Goal: Task Accomplishment & Management: Manage account settings

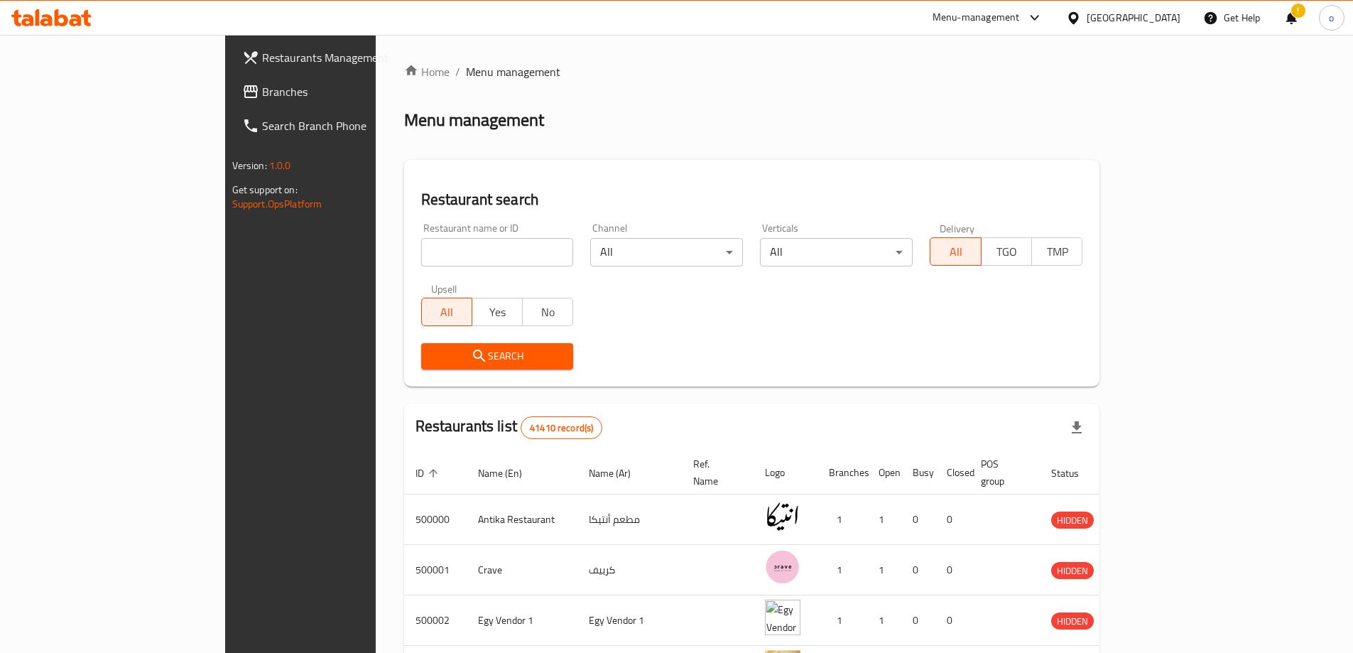
drag, startPoint x: 1156, startPoint y: 16, endPoint x: 1151, endPoint y: 34, distance: 18.4
click at [1156, 16] on div "Egypt" at bounding box center [1134, 18] width 94 height 16
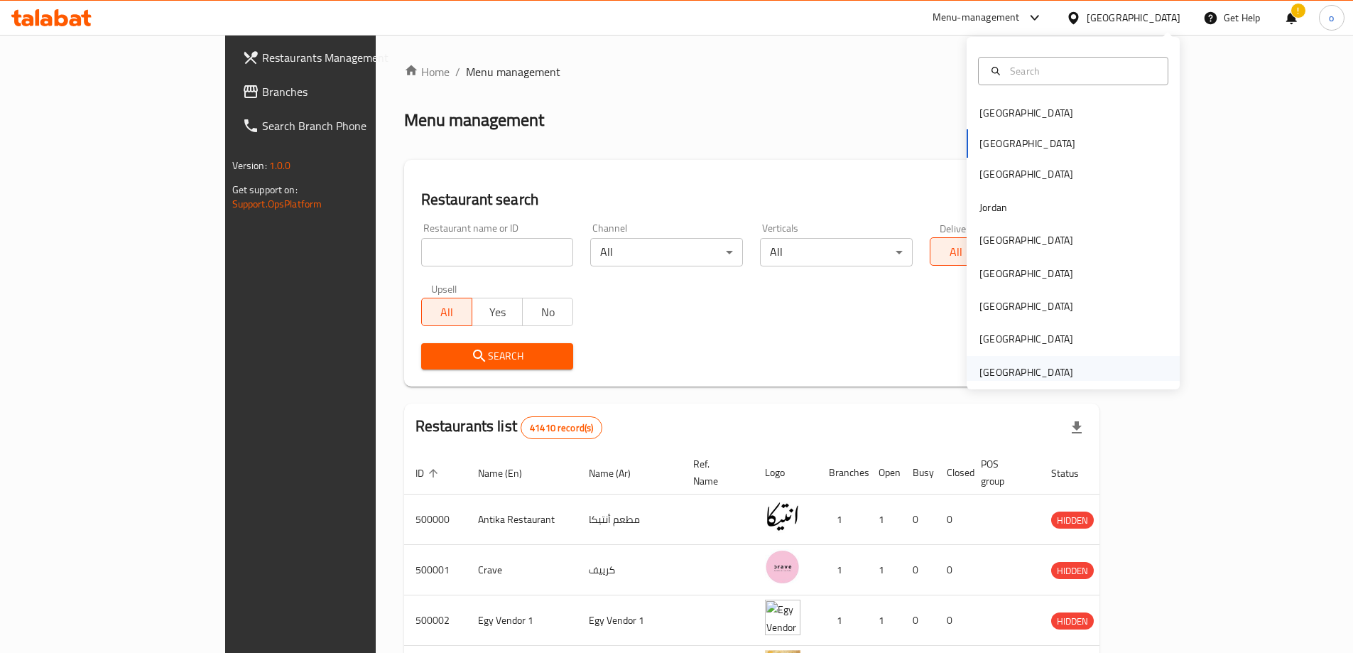
click at [1026, 371] on div "[GEOGRAPHIC_DATA]" at bounding box center [1026, 372] width 94 height 16
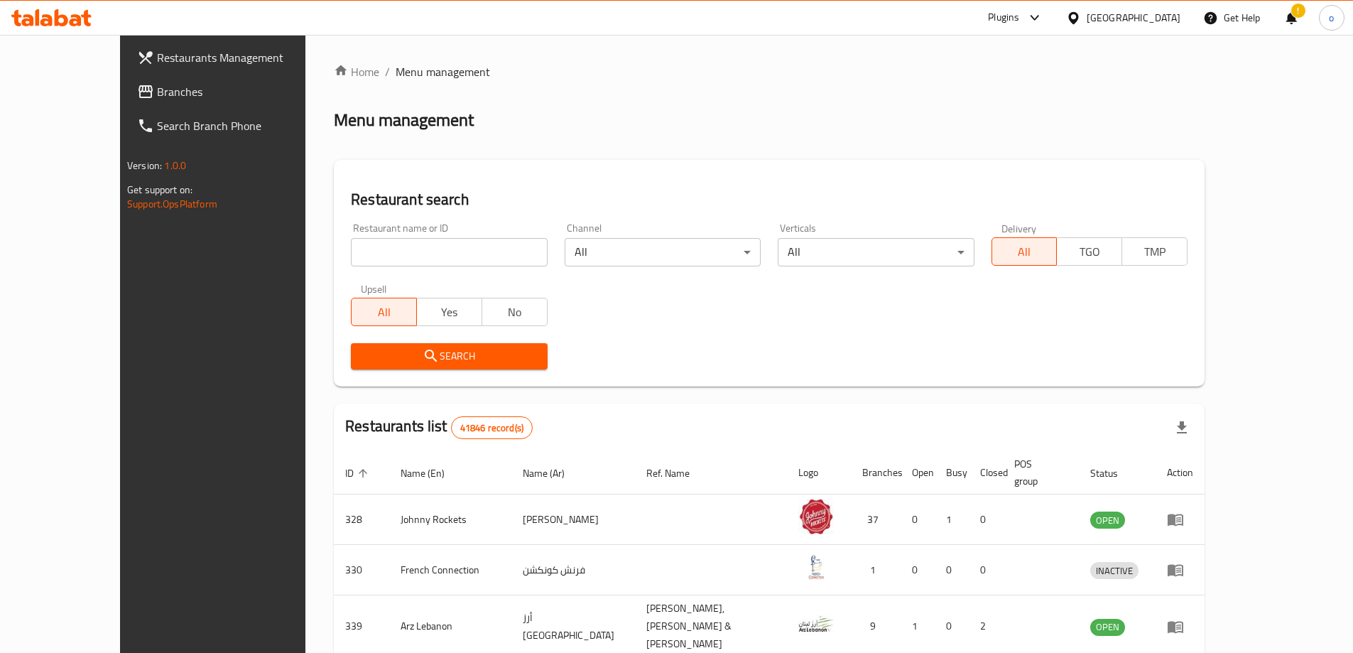
click at [351, 262] on input "search" at bounding box center [449, 252] width 196 height 28
paste input "779930"
type input "779930"
click button "Search" at bounding box center [449, 356] width 196 height 26
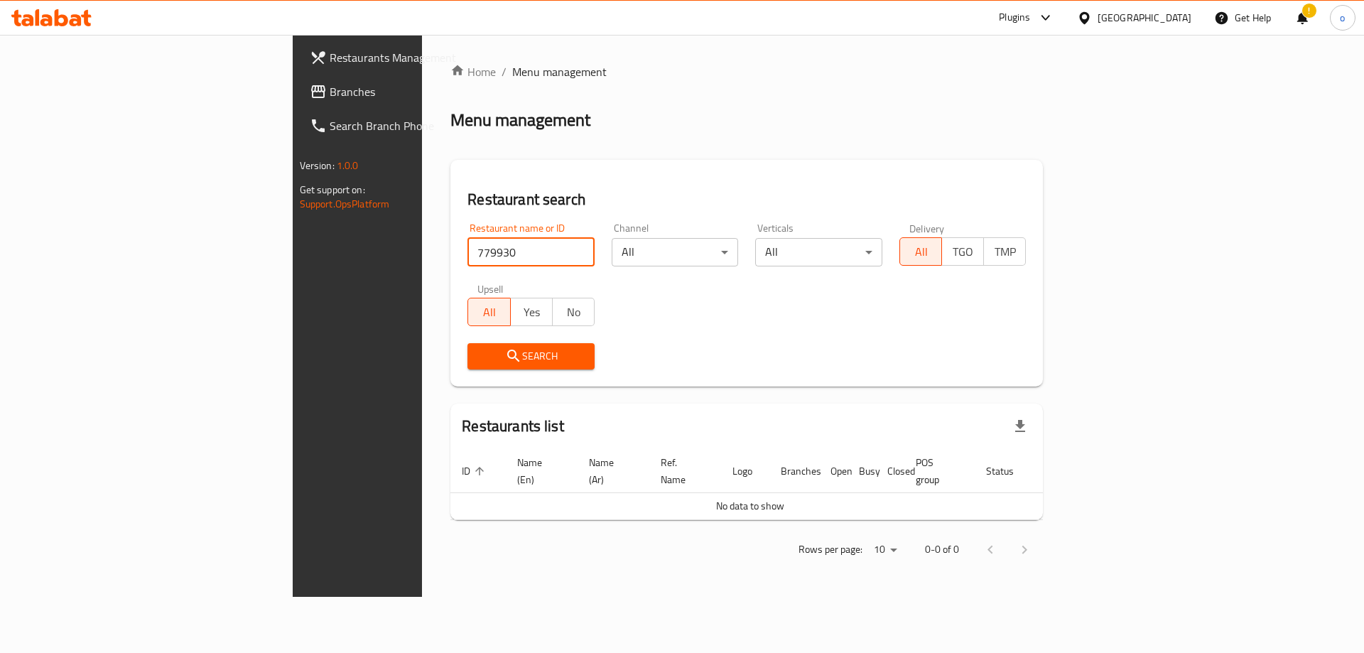
click at [330, 86] on span "Branches" at bounding box center [420, 91] width 180 height 17
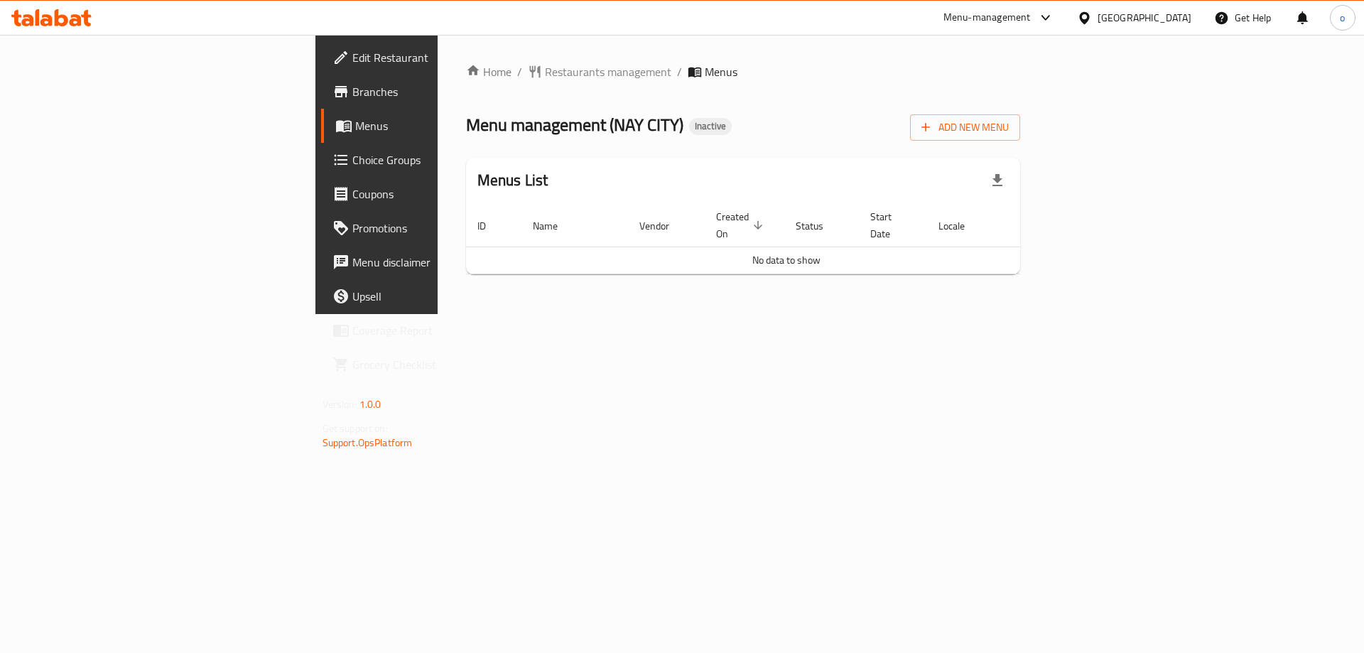
click at [1019, 99] on div "Home / Restaurants management / Menus Menu management ( NAY CITY ) Inactive Add…" at bounding box center [743, 174] width 555 height 222
click at [321, 101] on link "Branches" at bounding box center [432, 92] width 222 height 34
click at [352, 89] on span "Branches" at bounding box center [442, 91] width 180 height 17
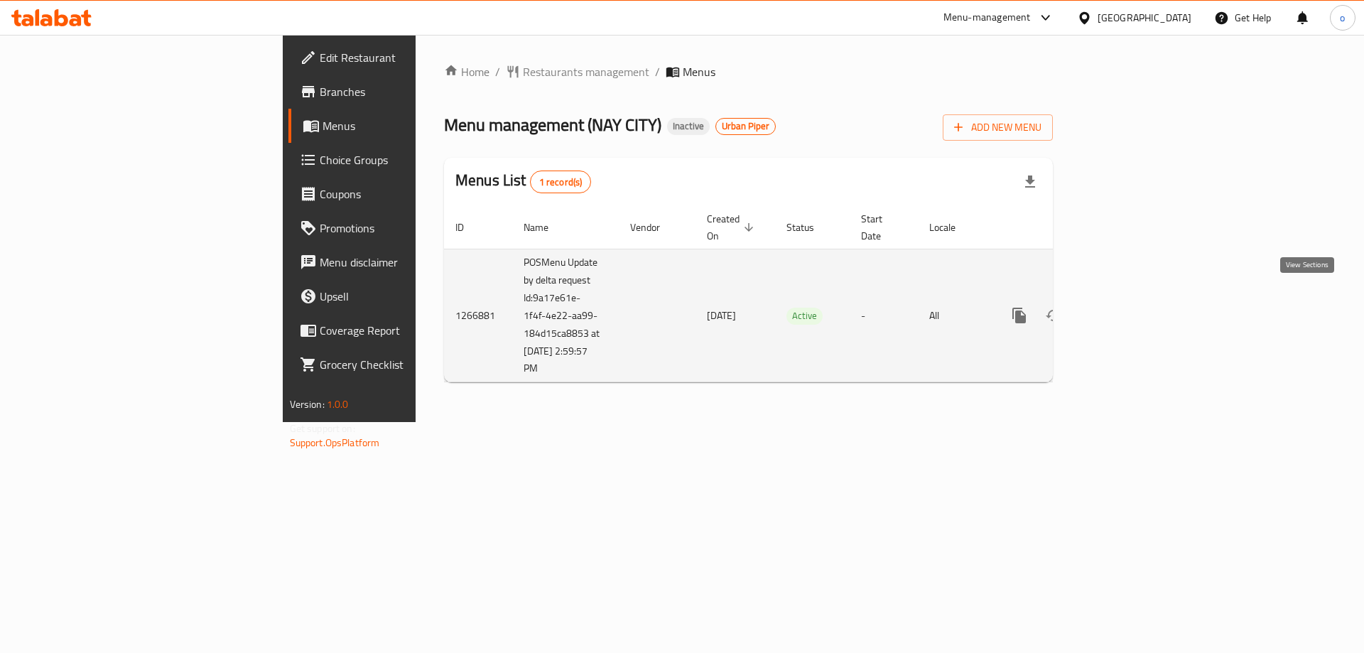
click at [1138, 298] on link "enhanced table" at bounding box center [1121, 315] width 34 height 34
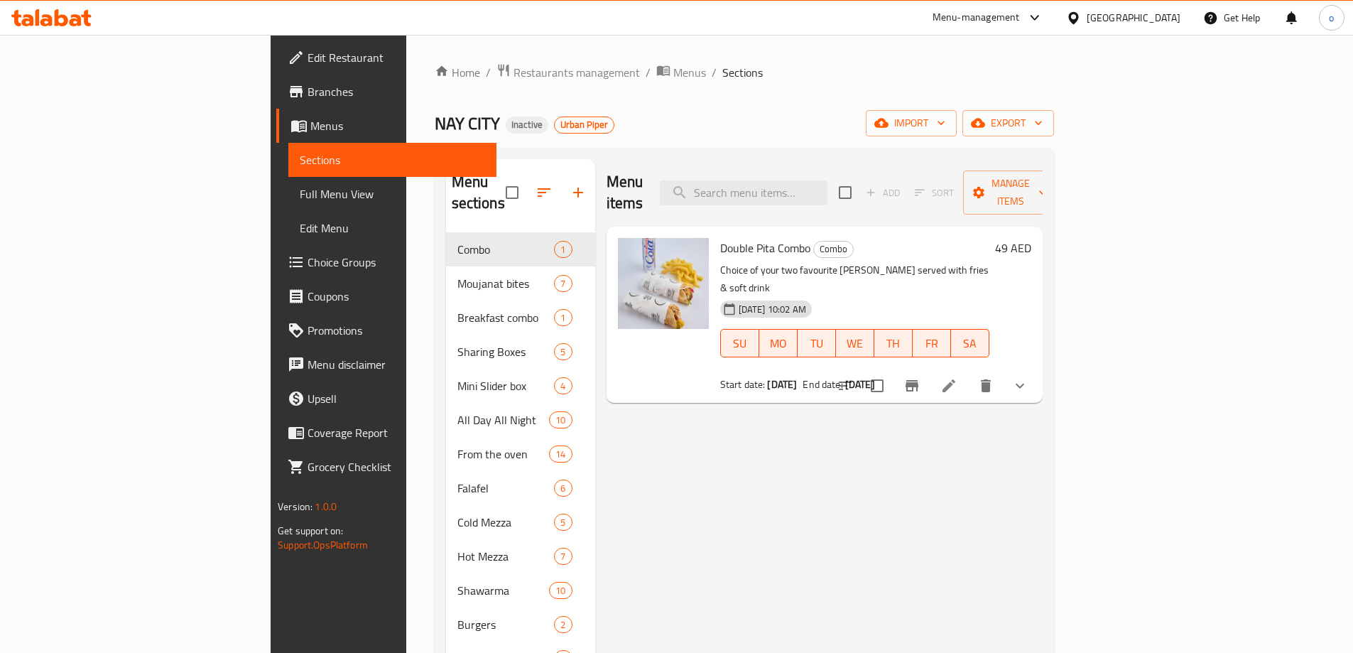
click at [276, 112] on link "Menus" at bounding box center [386, 126] width 220 height 34
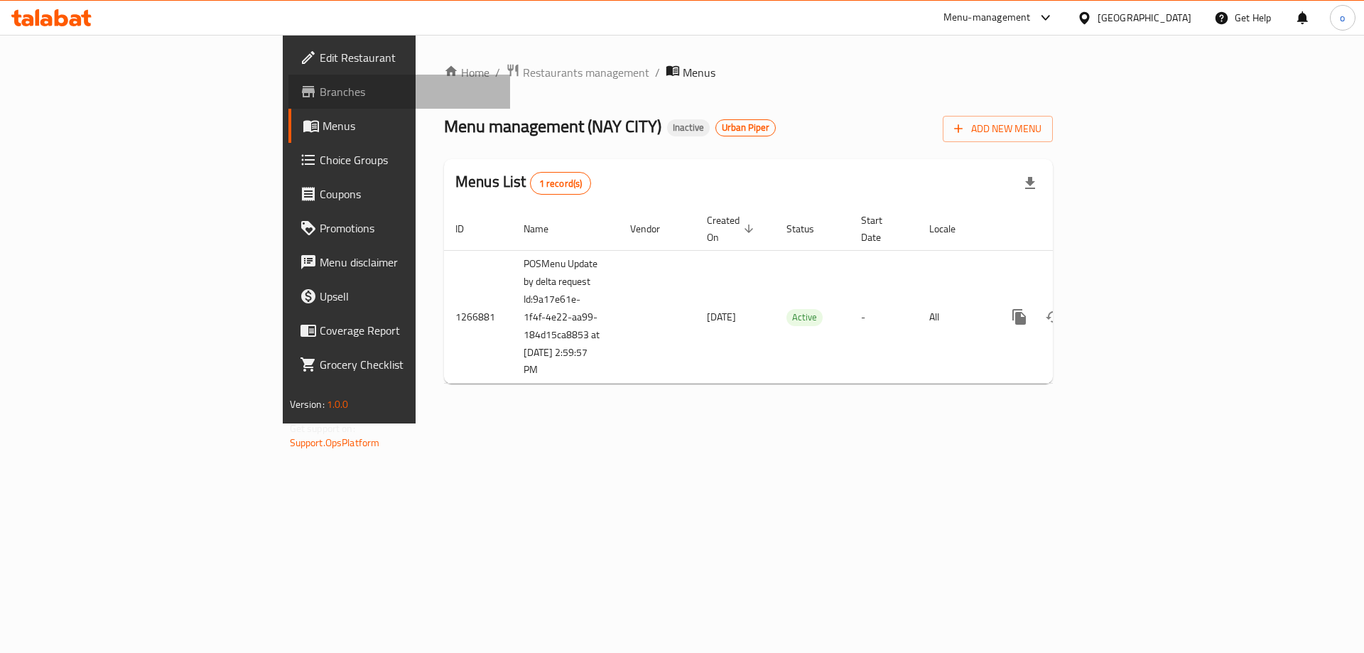
click at [320, 97] on span "Branches" at bounding box center [410, 91] width 180 height 17
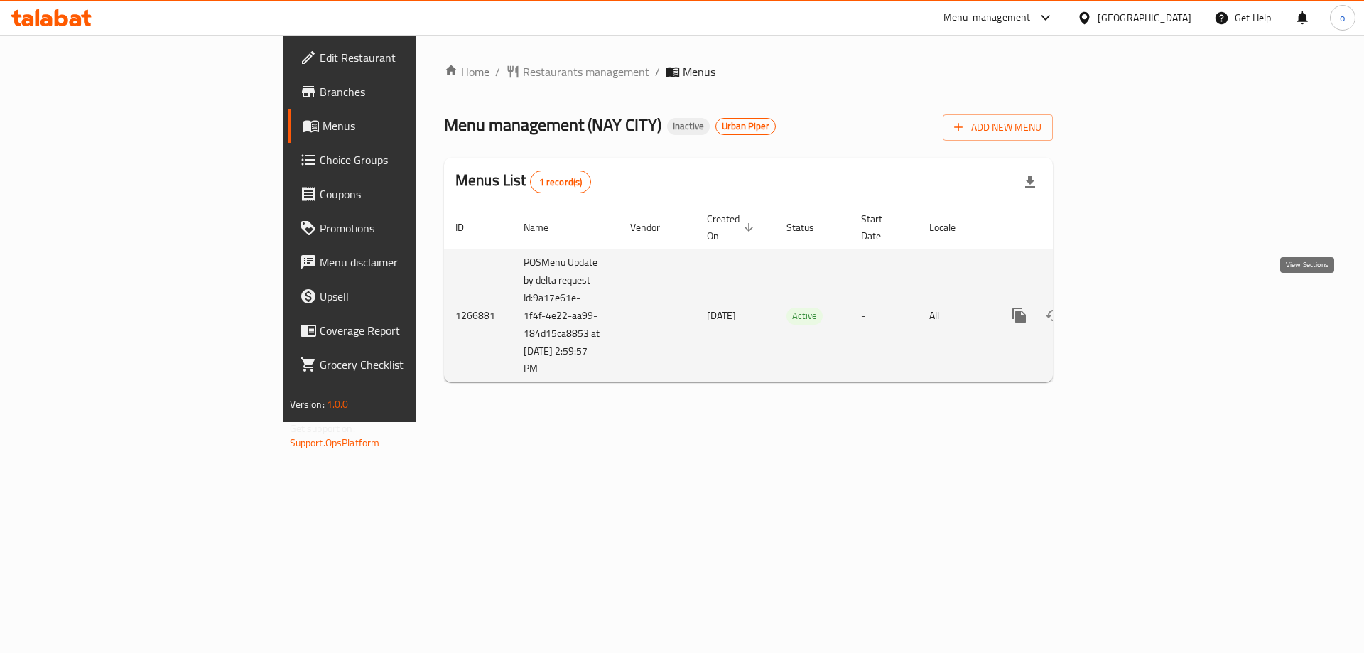
click at [1138, 312] on link "enhanced table" at bounding box center [1121, 315] width 34 height 34
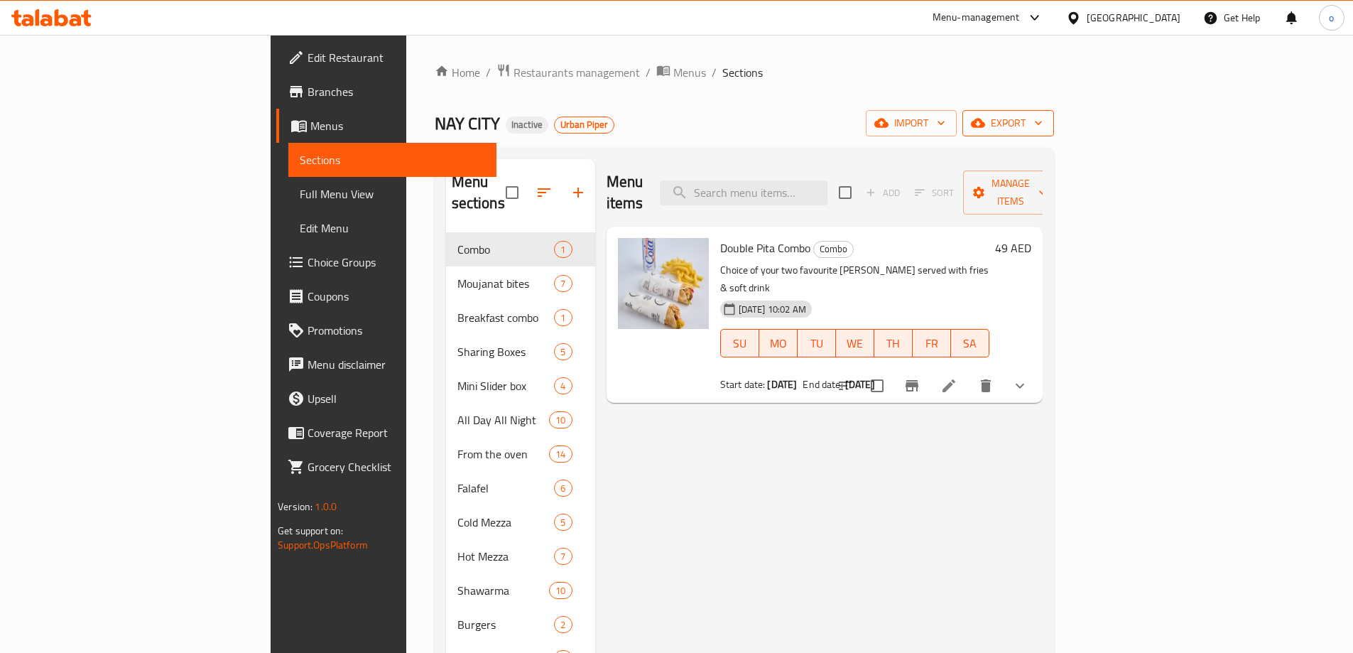
click at [1043, 123] on span "export" at bounding box center [1008, 123] width 69 height 18
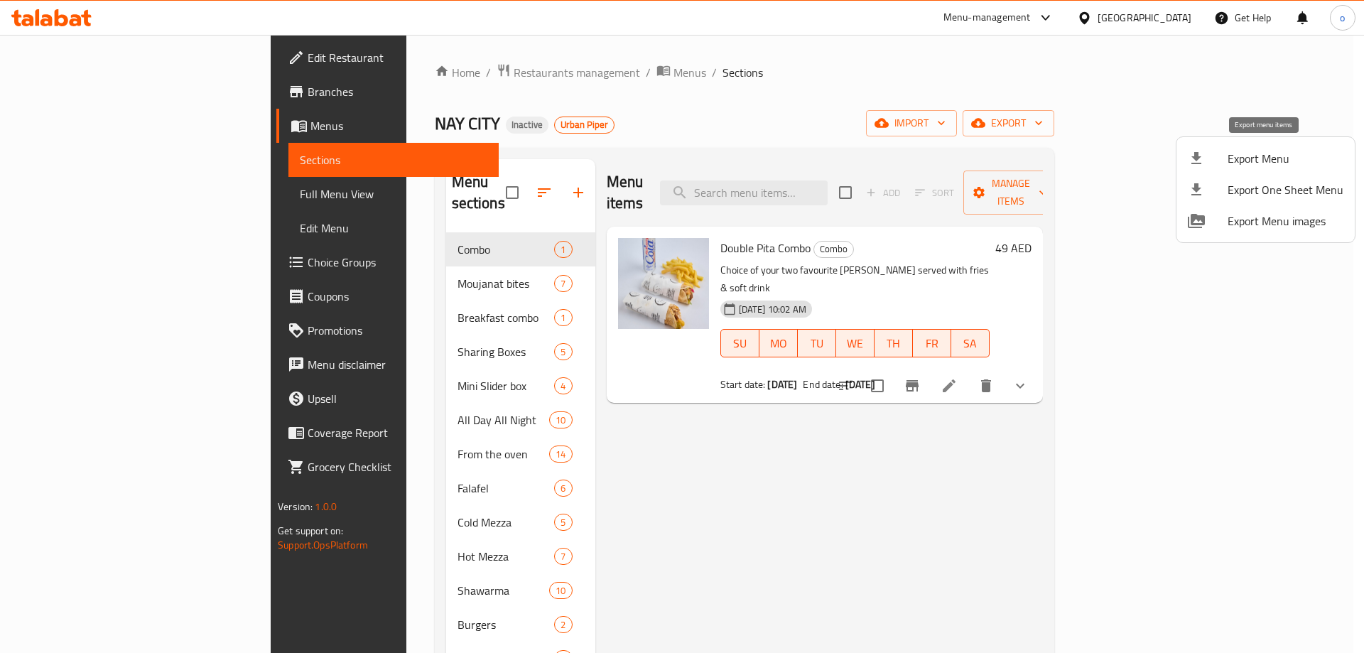
click at [1258, 153] on span "Export Menu" at bounding box center [1285, 158] width 116 height 17
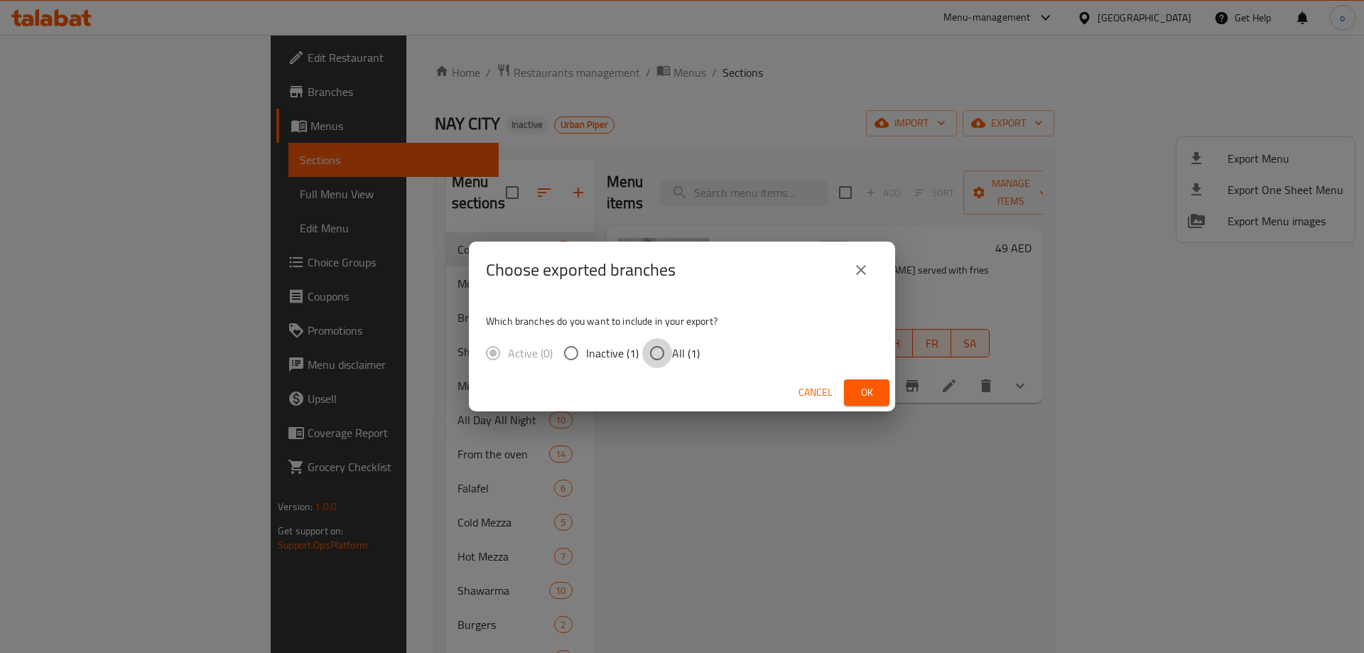
click at [665, 345] on input "All (1)" at bounding box center [657, 353] width 30 height 30
radio input "true"
click at [881, 390] on button "Ok" at bounding box center [866, 392] width 45 height 26
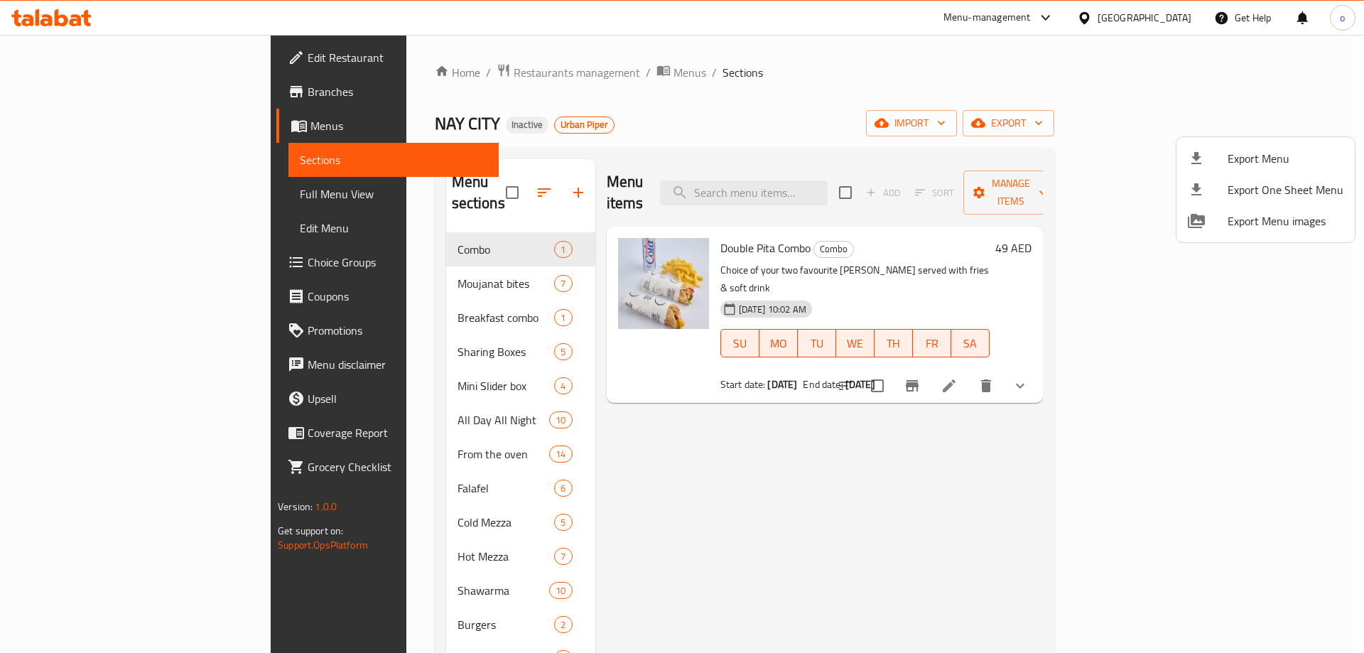
click at [1061, 107] on div at bounding box center [682, 326] width 1364 height 653
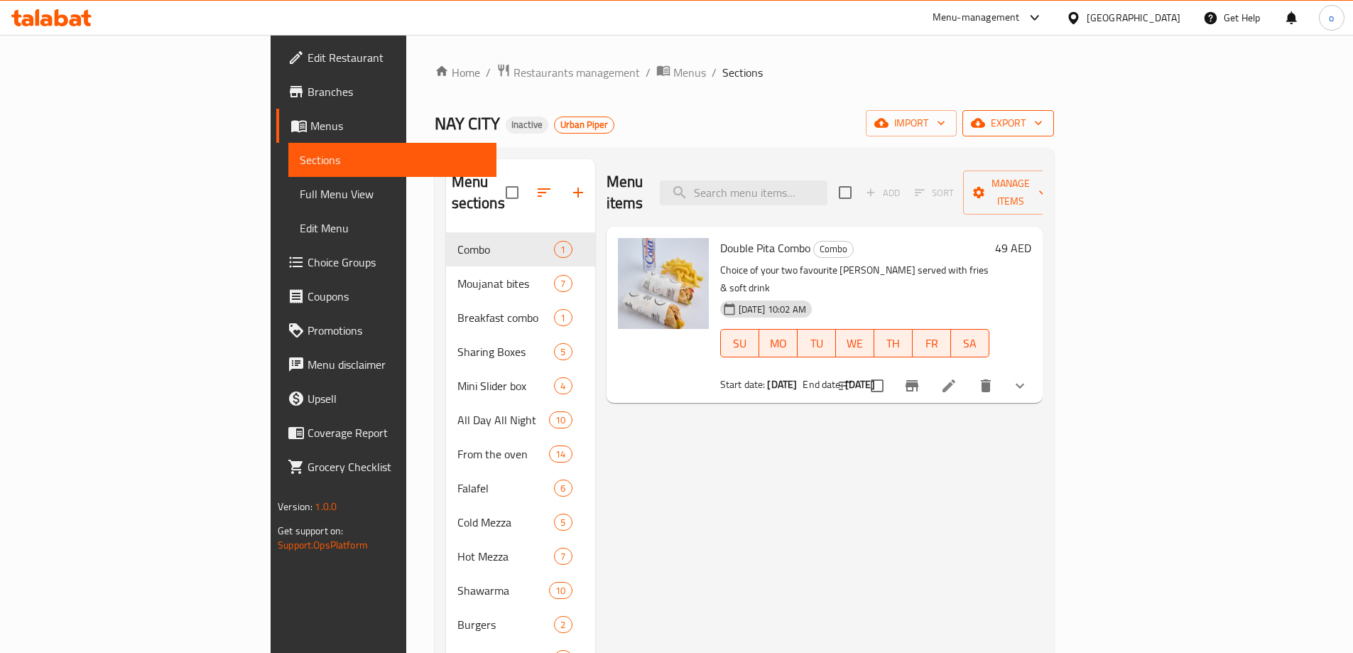
click at [1043, 126] on span "export" at bounding box center [1008, 123] width 69 height 18
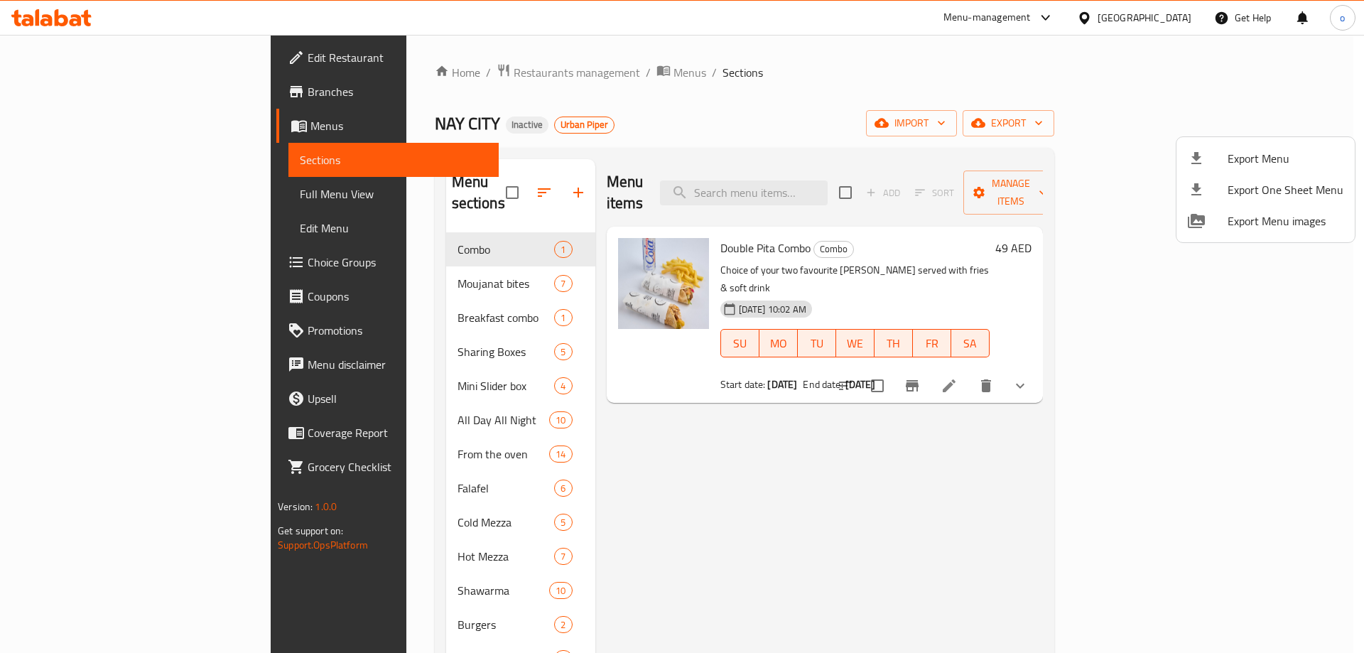
click at [1203, 154] on icon at bounding box center [1195, 158] width 17 height 17
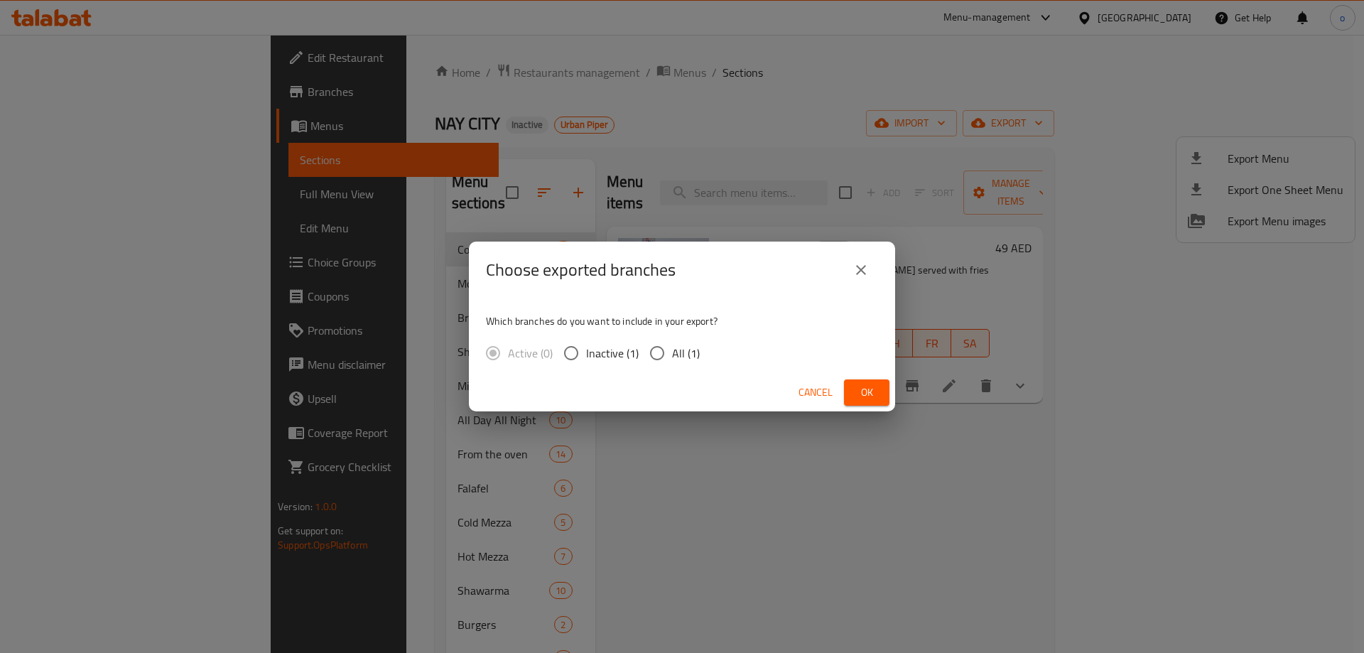
click at [679, 347] on span "All (1)" at bounding box center [686, 352] width 28 height 17
click at [672, 347] on input "All (1)" at bounding box center [657, 353] width 30 height 30
radio input "true"
click at [874, 382] on button "Ok" at bounding box center [866, 392] width 45 height 26
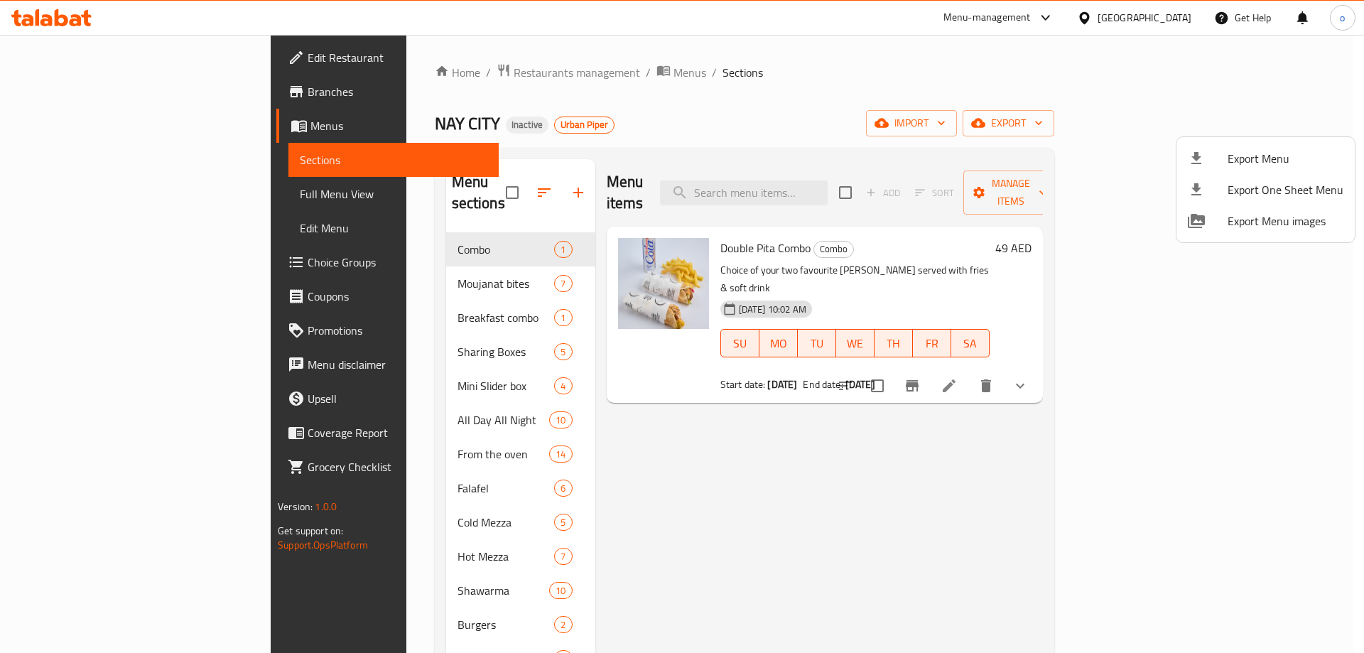
click at [77, 124] on div at bounding box center [682, 326] width 1364 height 653
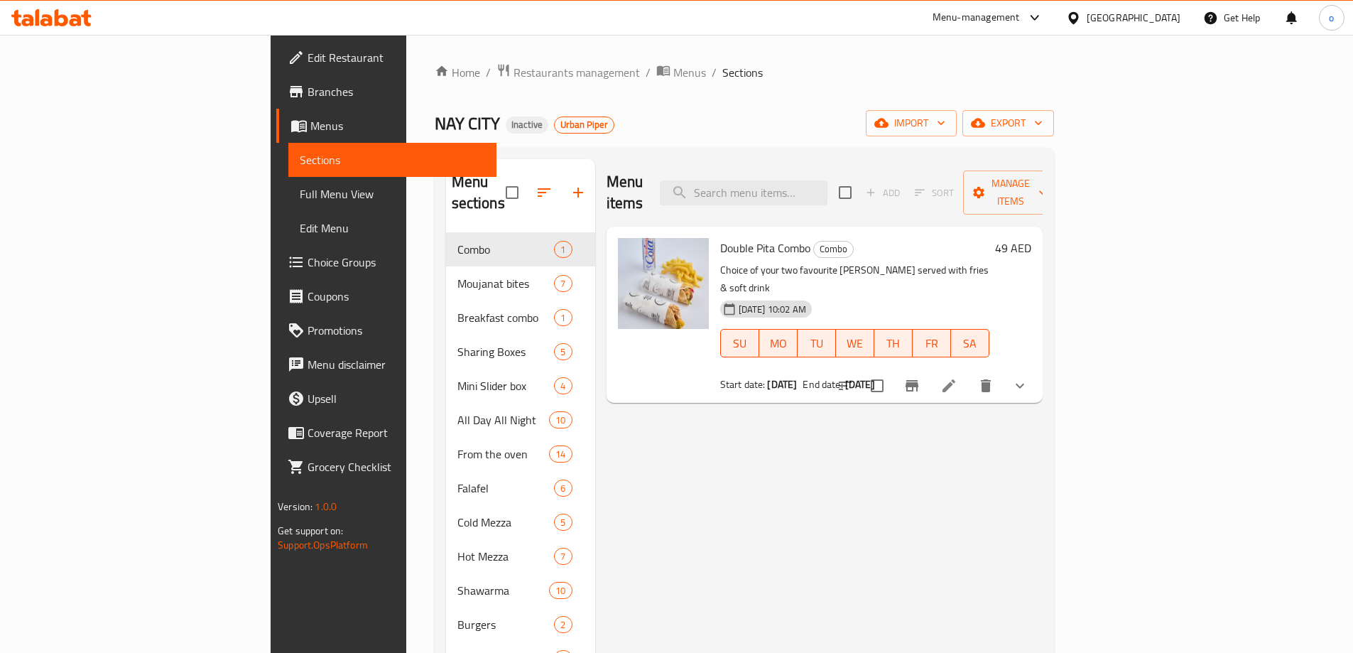
click at [310, 131] on span "Menus" at bounding box center [397, 125] width 175 height 17
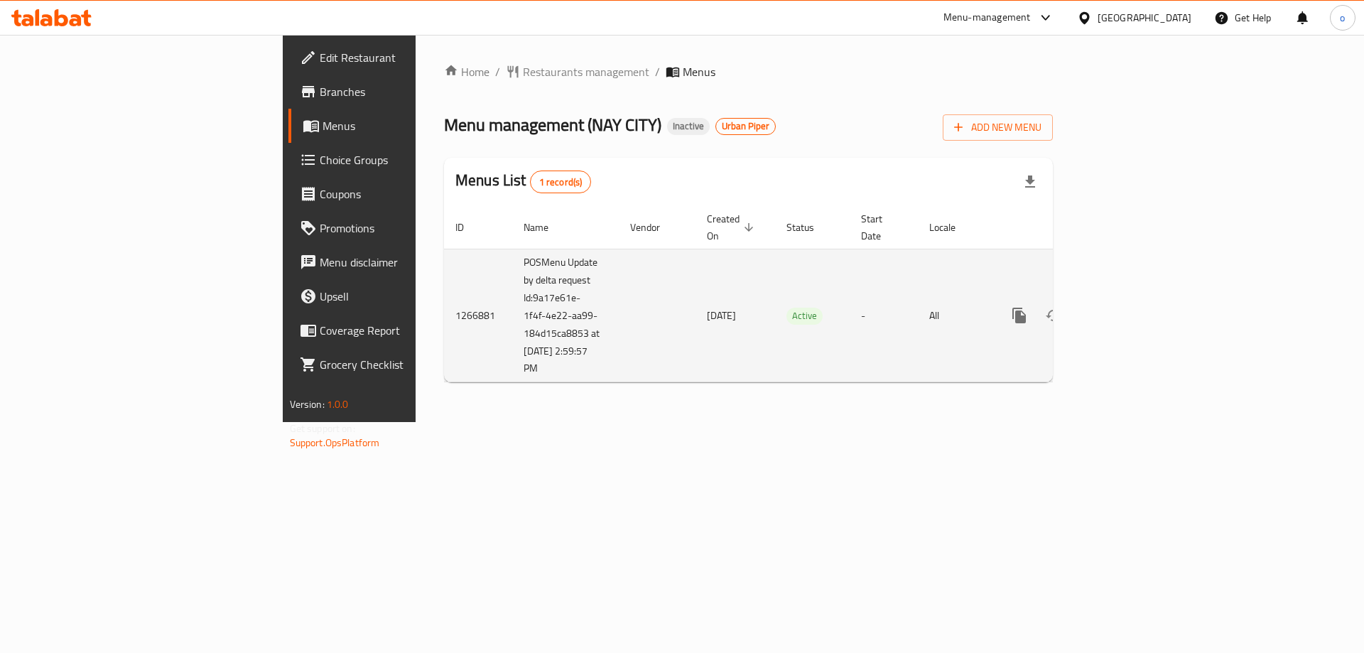
click at [1130, 307] on icon "enhanced table" at bounding box center [1121, 315] width 17 height 17
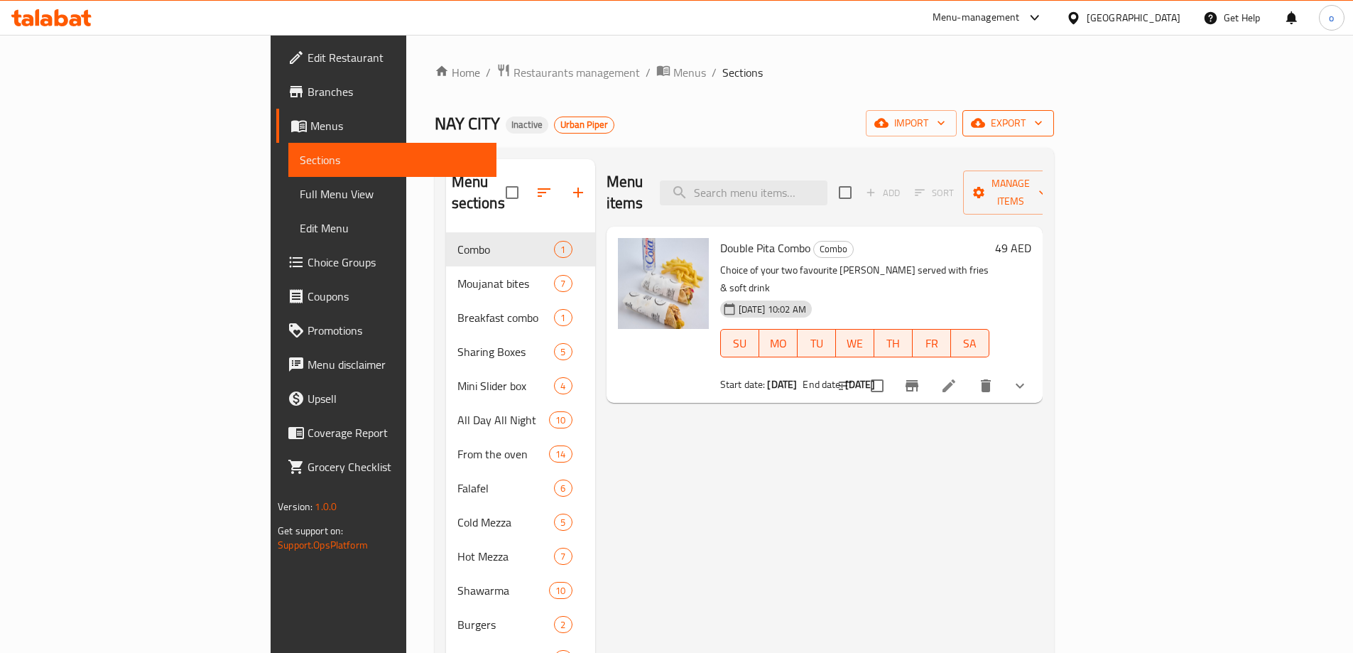
click at [1043, 118] on span "export" at bounding box center [1008, 123] width 69 height 18
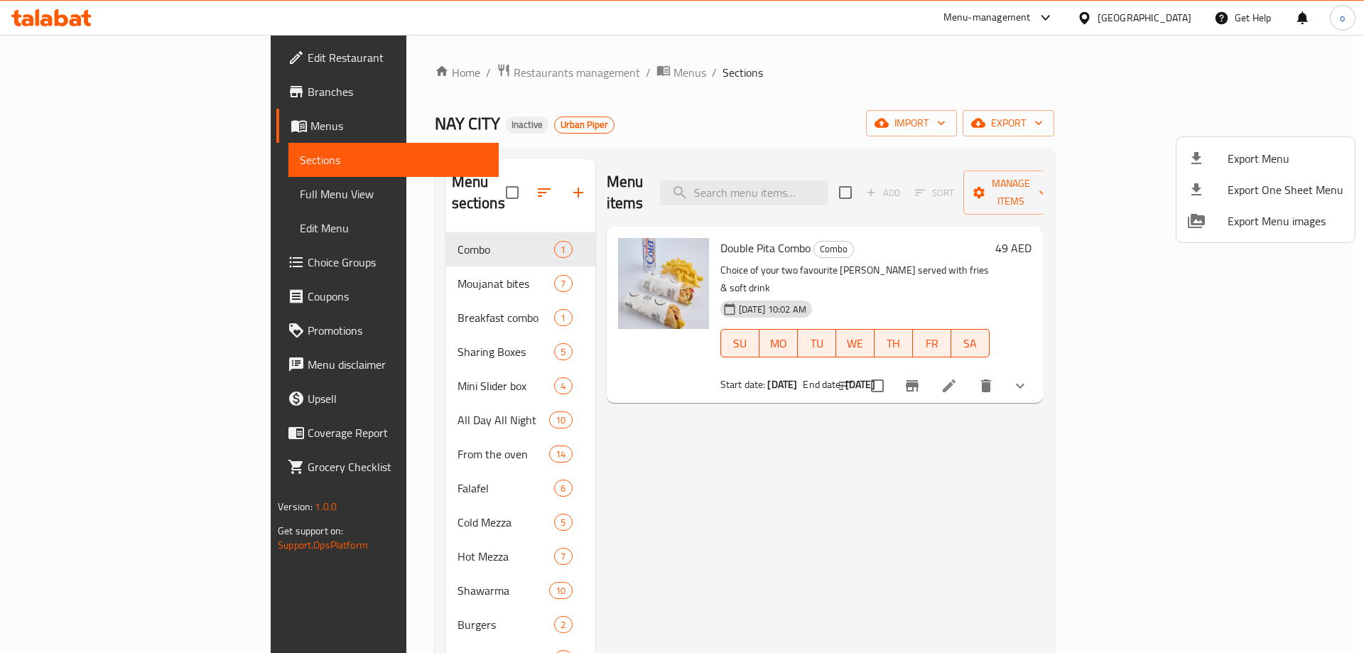
click at [87, 80] on div at bounding box center [682, 326] width 1364 height 653
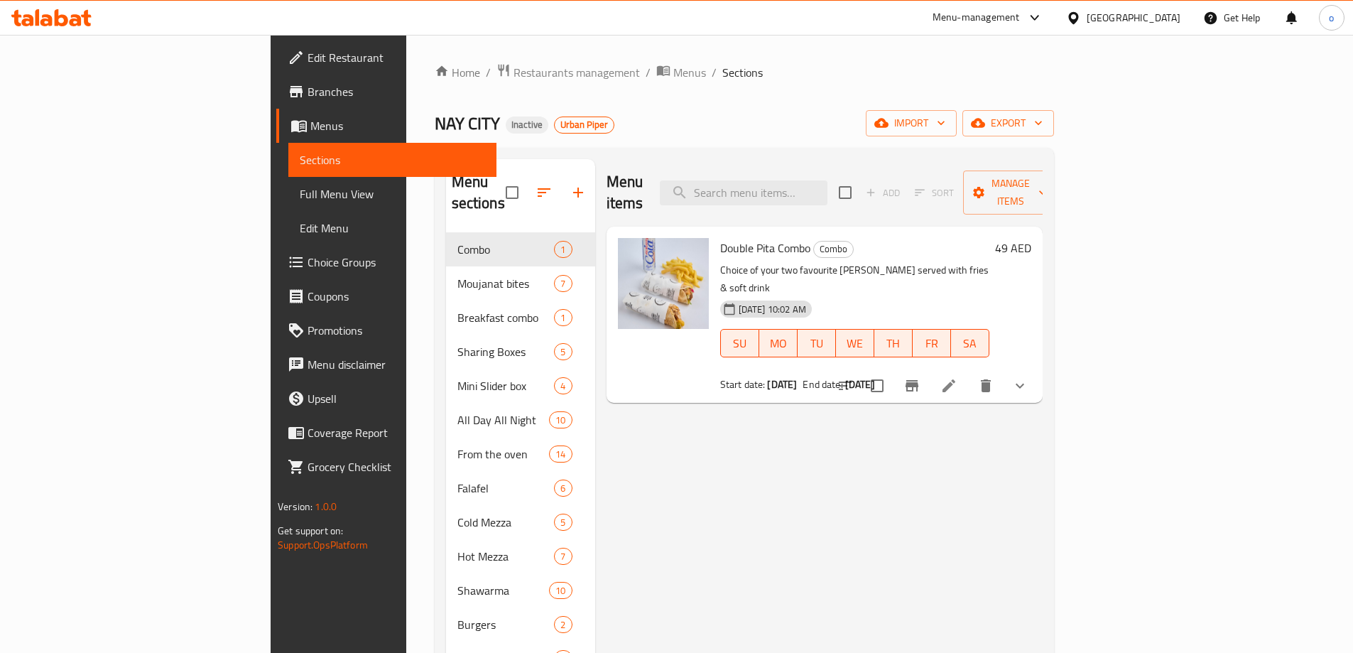
click at [308, 96] on span "Branches" at bounding box center [397, 91] width 178 height 17
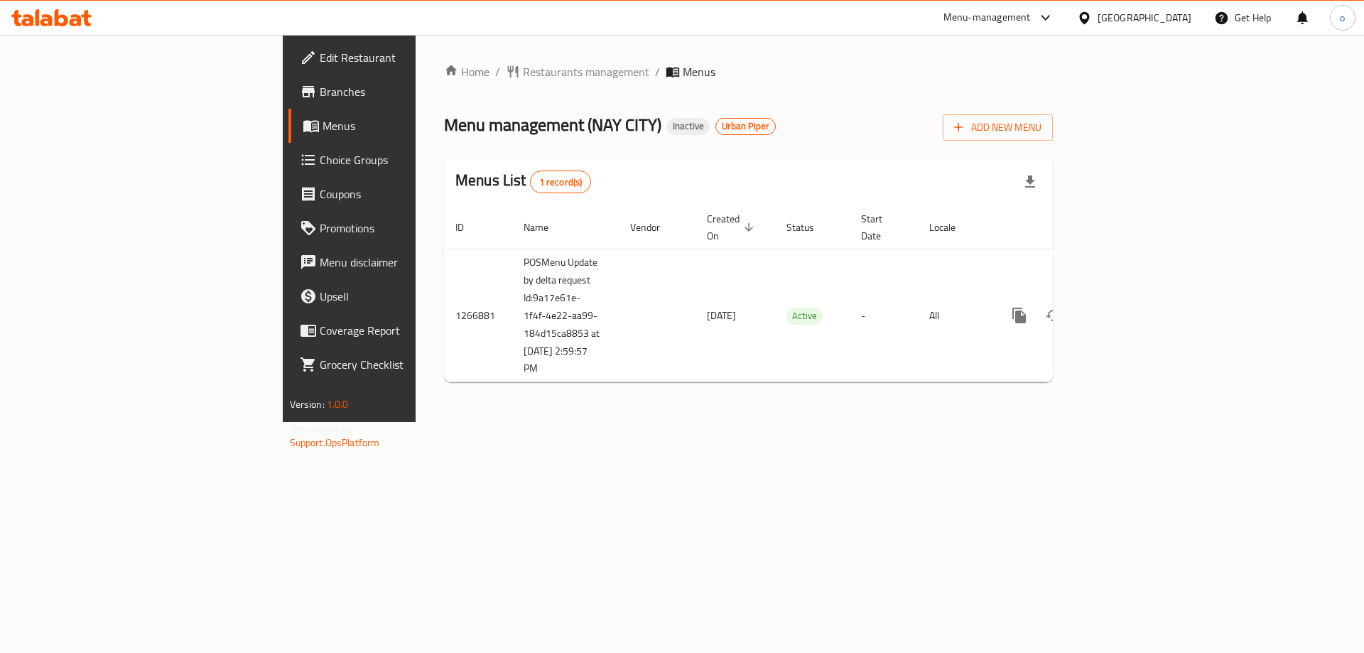
click at [322, 126] on span "Menus" at bounding box center [410, 125] width 177 height 17
click at [320, 89] on span "Branches" at bounding box center [410, 91] width 180 height 17
click at [1041, 121] on span "Add New Menu" at bounding box center [997, 128] width 87 height 18
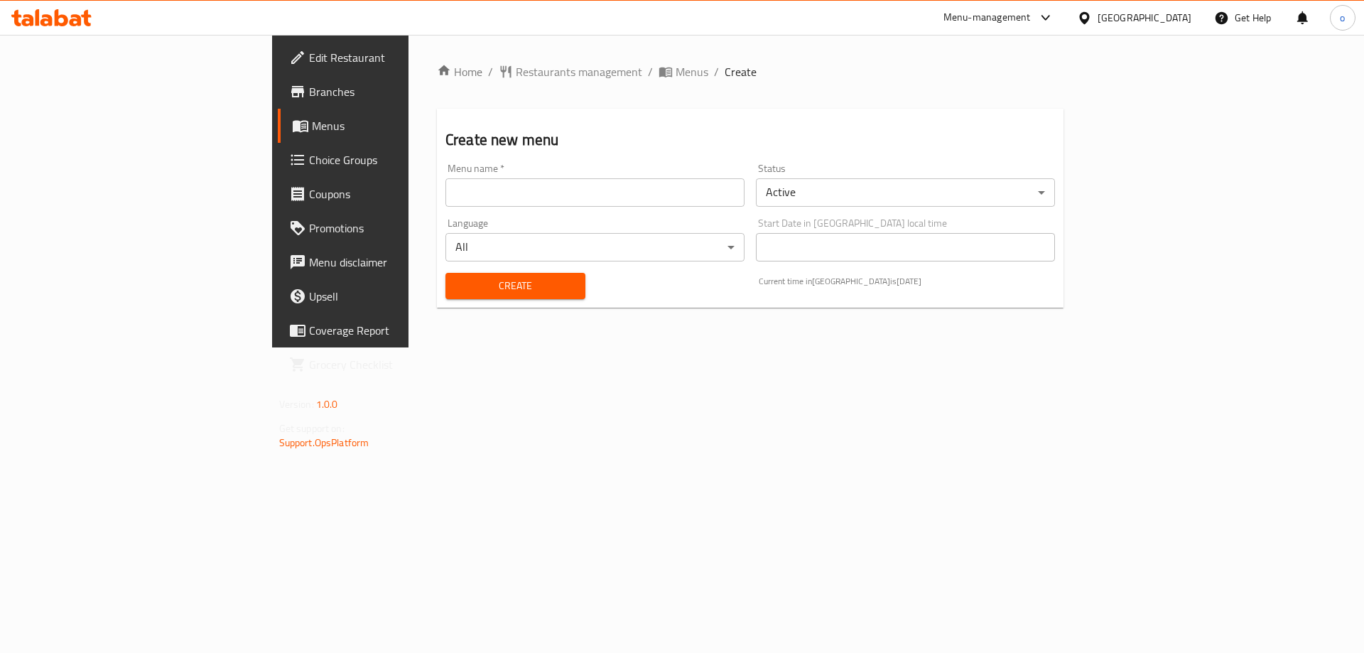
click at [450, 202] on input "text" at bounding box center [594, 192] width 299 height 28
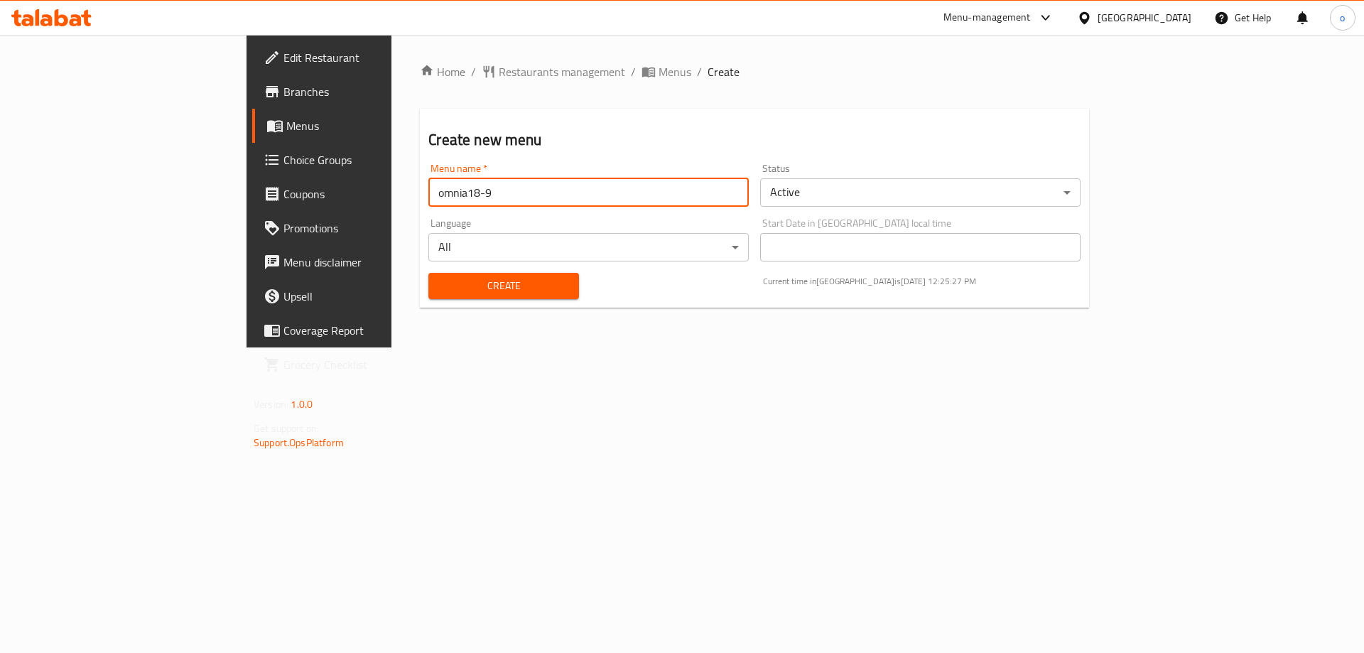
click at [428, 205] on input "omnia18-9" at bounding box center [588, 192] width 320 height 28
click at [428, 197] on input "omnia18-" at bounding box center [588, 192] width 320 height 28
click at [428, 200] on input "omnia18-" at bounding box center [588, 192] width 320 height 28
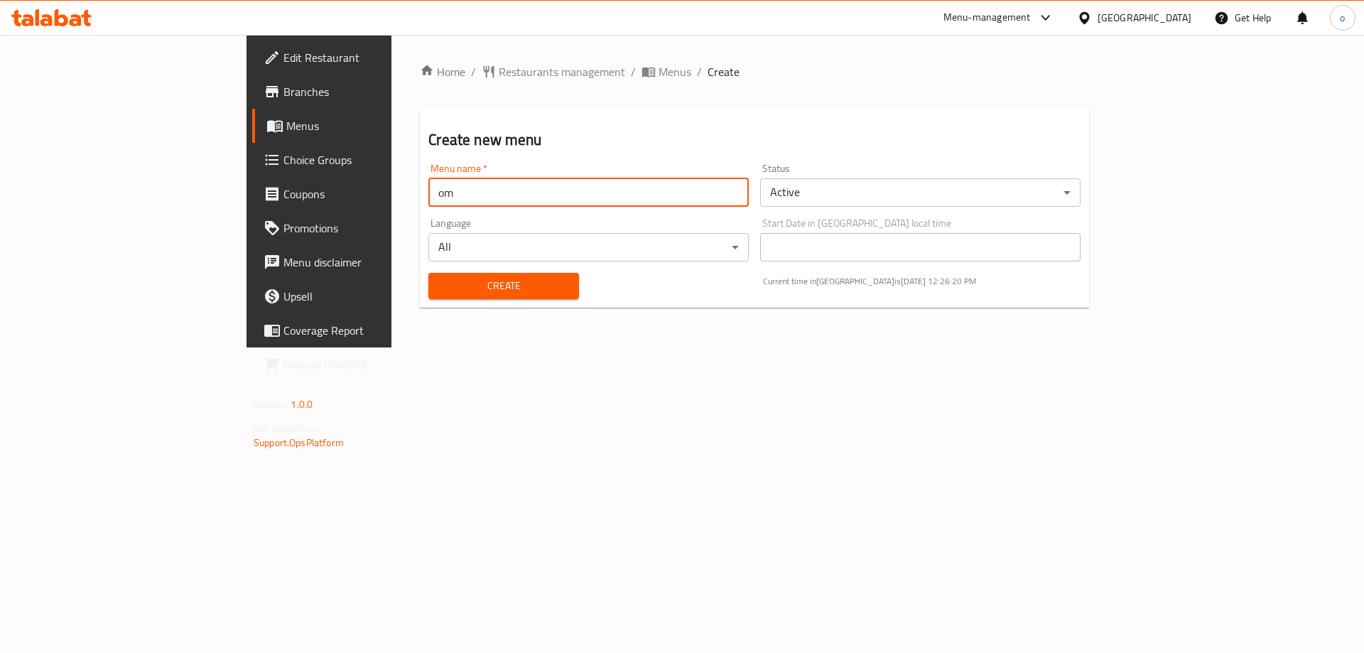
type input "o"
type input "NEW MENU"
click at [440, 283] on span "Create" at bounding box center [503, 286] width 127 height 18
click at [286, 134] on span "Menus" at bounding box center [374, 125] width 177 height 17
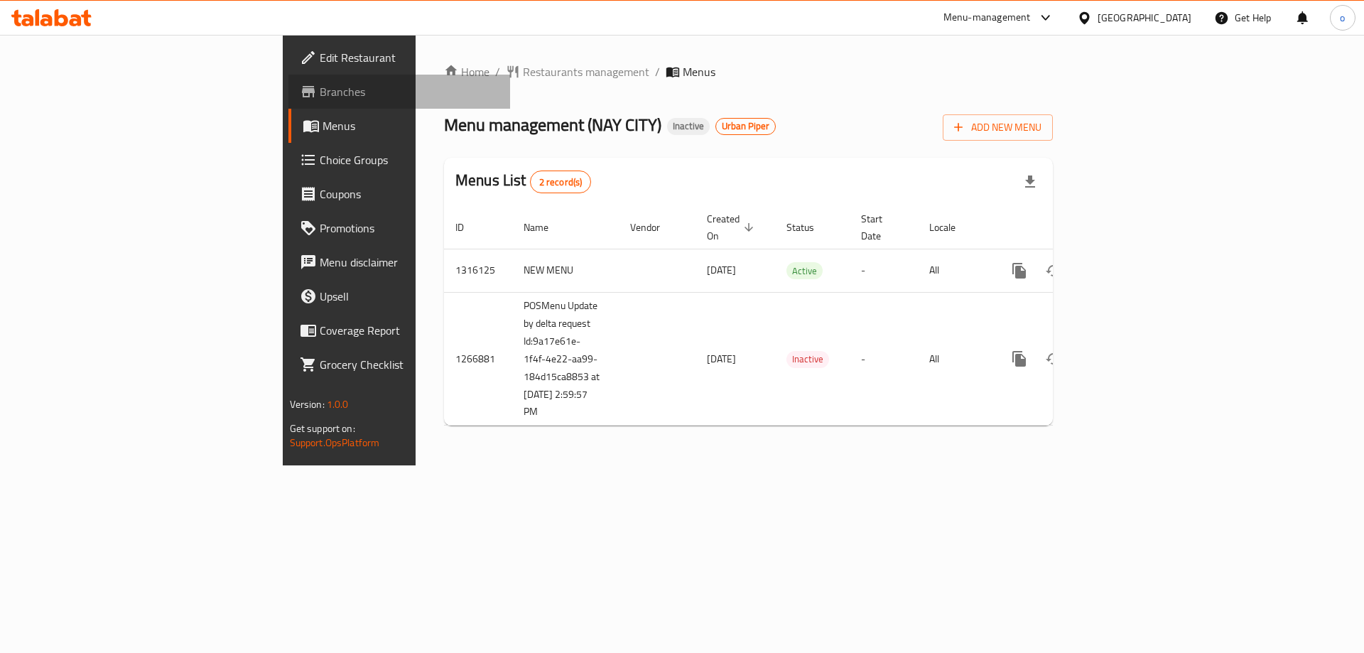
click at [288, 80] on link "Branches" at bounding box center [399, 92] width 222 height 34
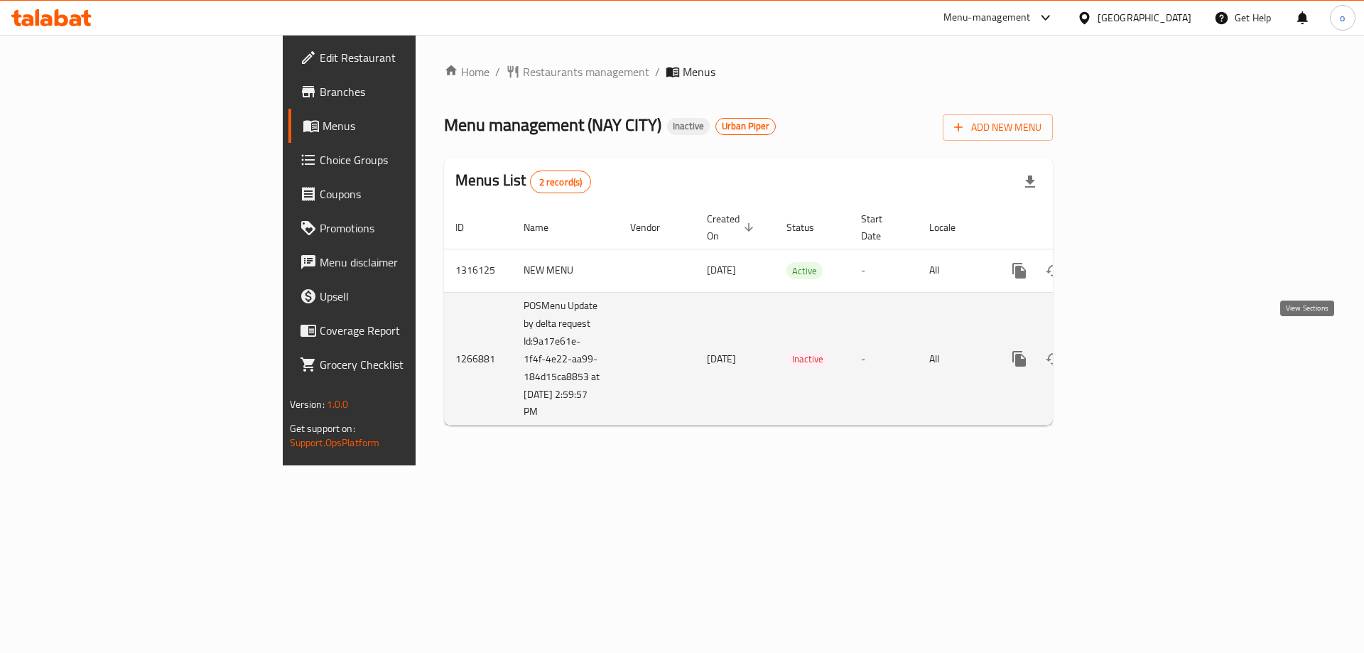
click at [1130, 350] on icon "enhanced table" at bounding box center [1121, 358] width 17 height 17
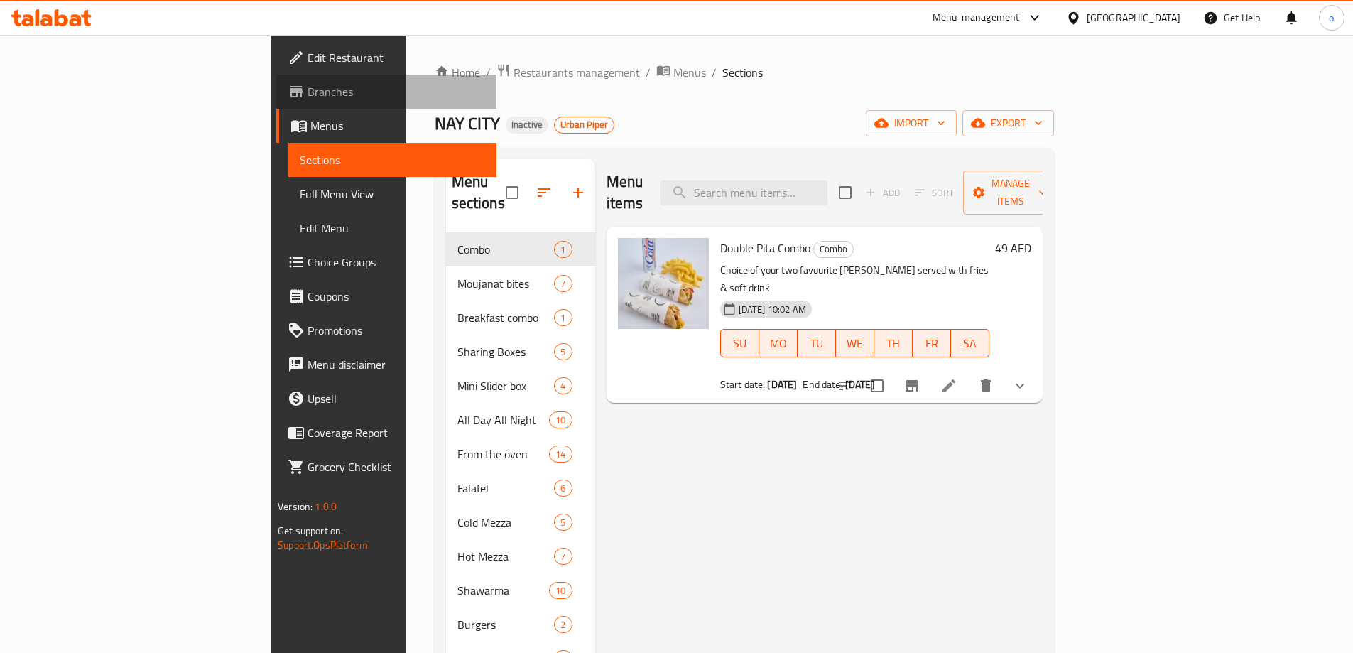
click at [276, 106] on link "Branches" at bounding box center [386, 92] width 220 height 34
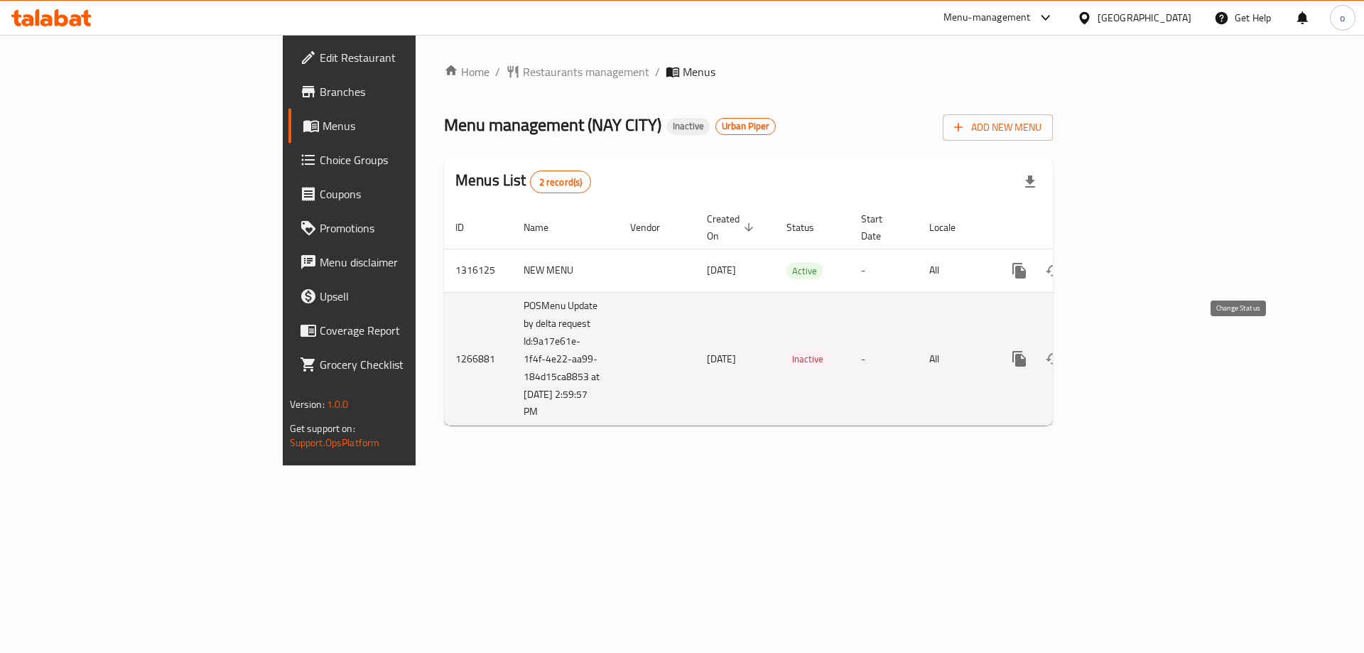
click at [1062, 350] on icon "enhanced table" at bounding box center [1053, 358] width 17 height 17
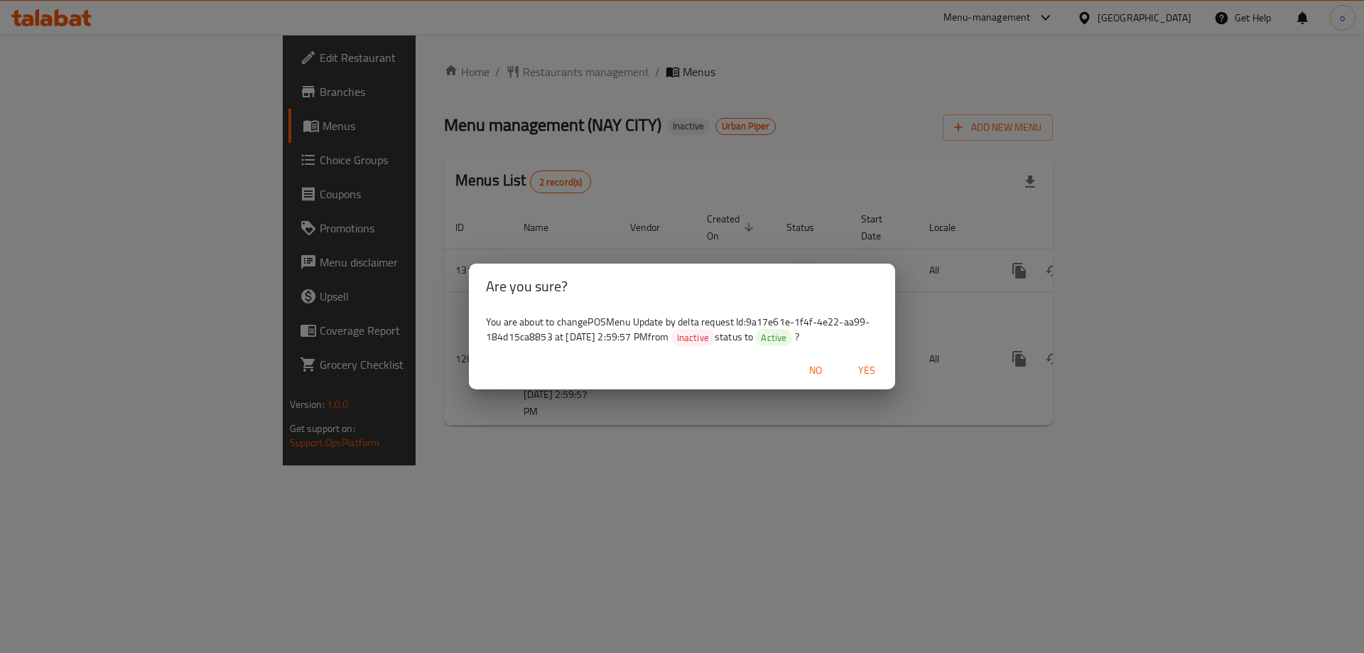
click at [863, 376] on span "Yes" at bounding box center [866, 370] width 34 height 18
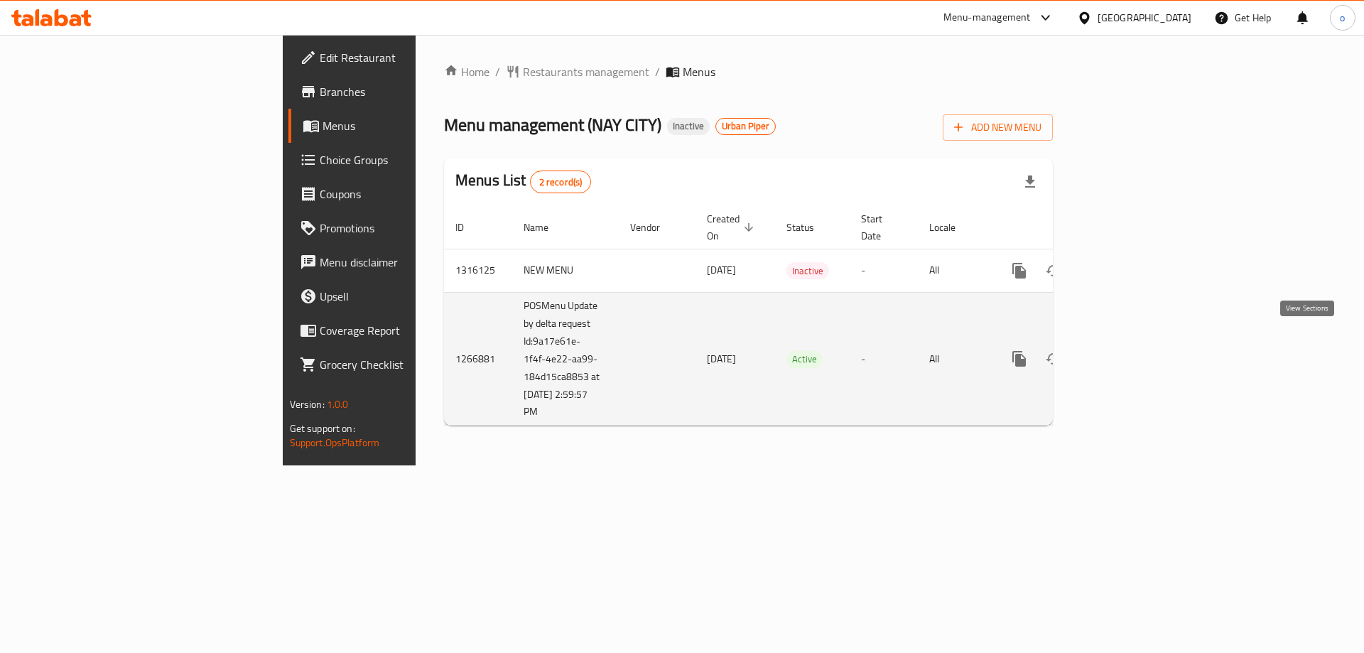
click at [1130, 350] on icon "enhanced table" at bounding box center [1121, 358] width 17 height 17
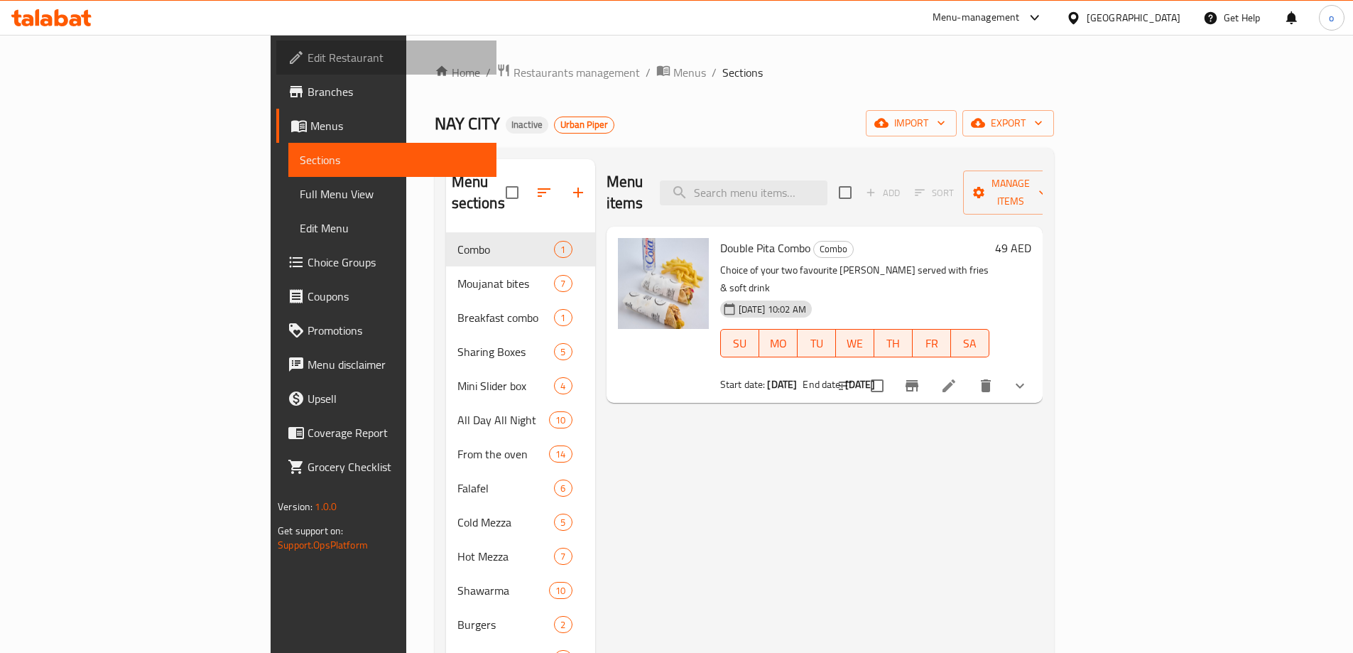
click at [308, 66] on span "Edit Restaurant" at bounding box center [397, 57] width 178 height 17
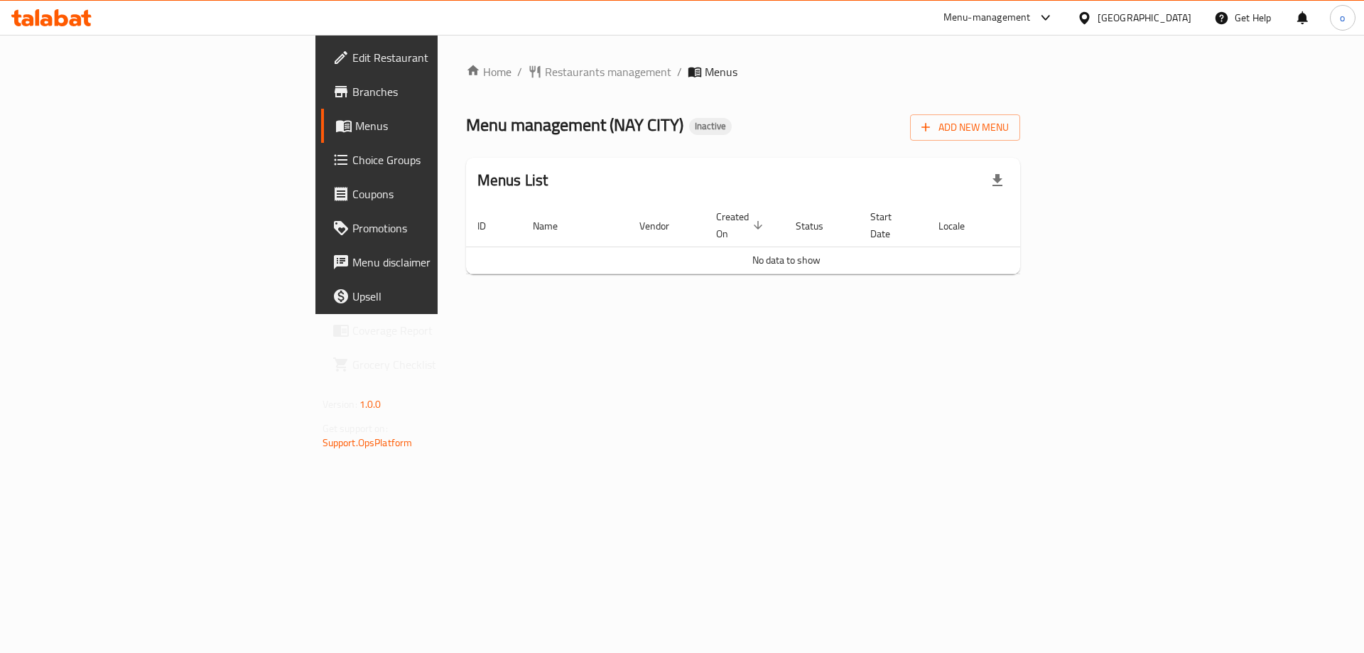
click at [726, 314] on div "Home / Restaurants management / Menus Menu management ( NAY CITY ) Inactive Add…" at bounding box center [742, 174] width 611 height 279
click at [1009, 131] on span "Add New Menu" at bounding box center [964, 128] width 87 height 18
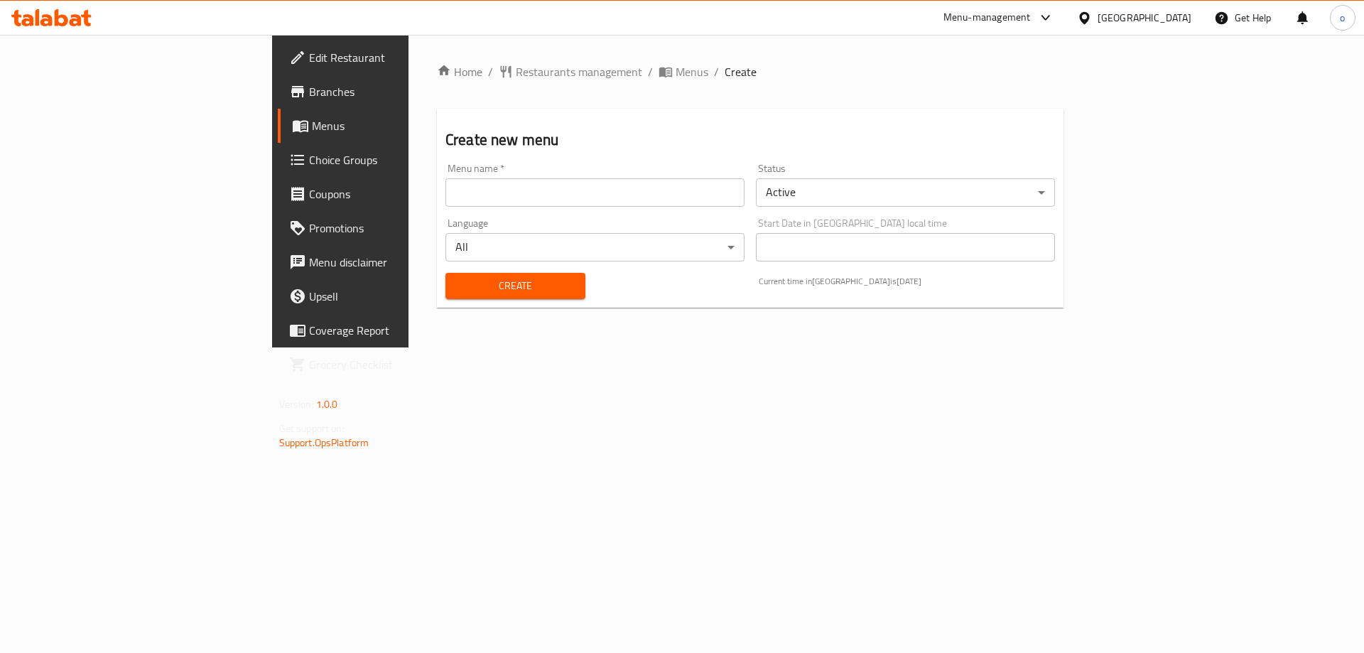
click at [445, 226] on div "Language All ​" at bounding box center [594, 239] width 299 height 43
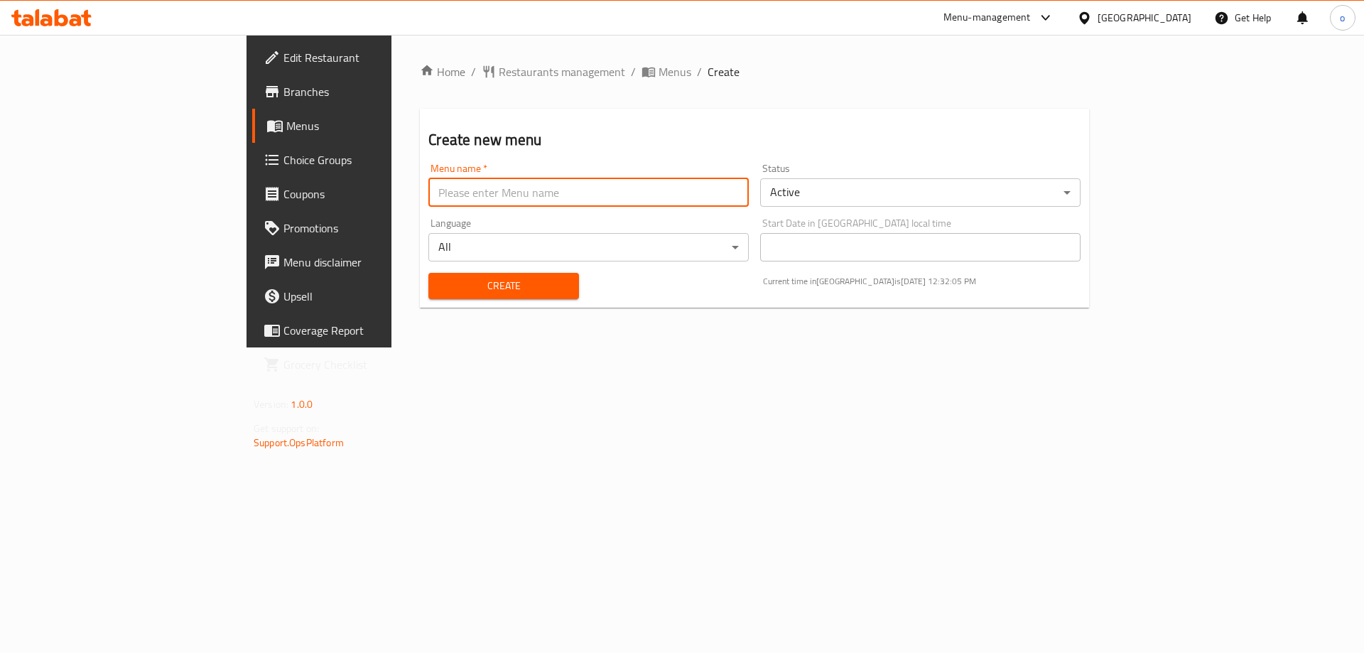
click at [428, 199] on input "text" at bounding box center [588, 192] width 320 height 28
type input "ى"
type input "NEW MENU"
click at [440, 288] on span "Create" at bounding box center [503, 286] width 127 height 18
click at [428, 184] on input "text" at bounding box center [588, 192] width 320 height 28
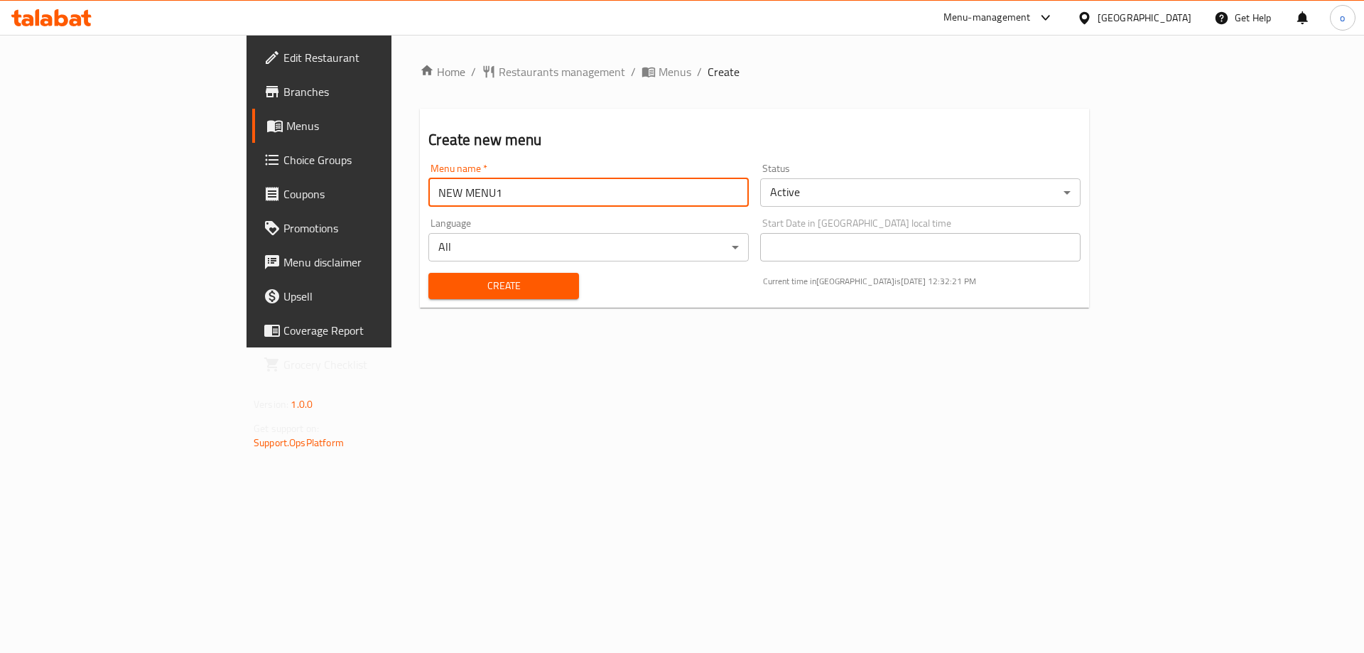
type input "NEW MENU1"
click at [440, 290] on span "Create" at bounding box center [503, 286] width 127 height 18
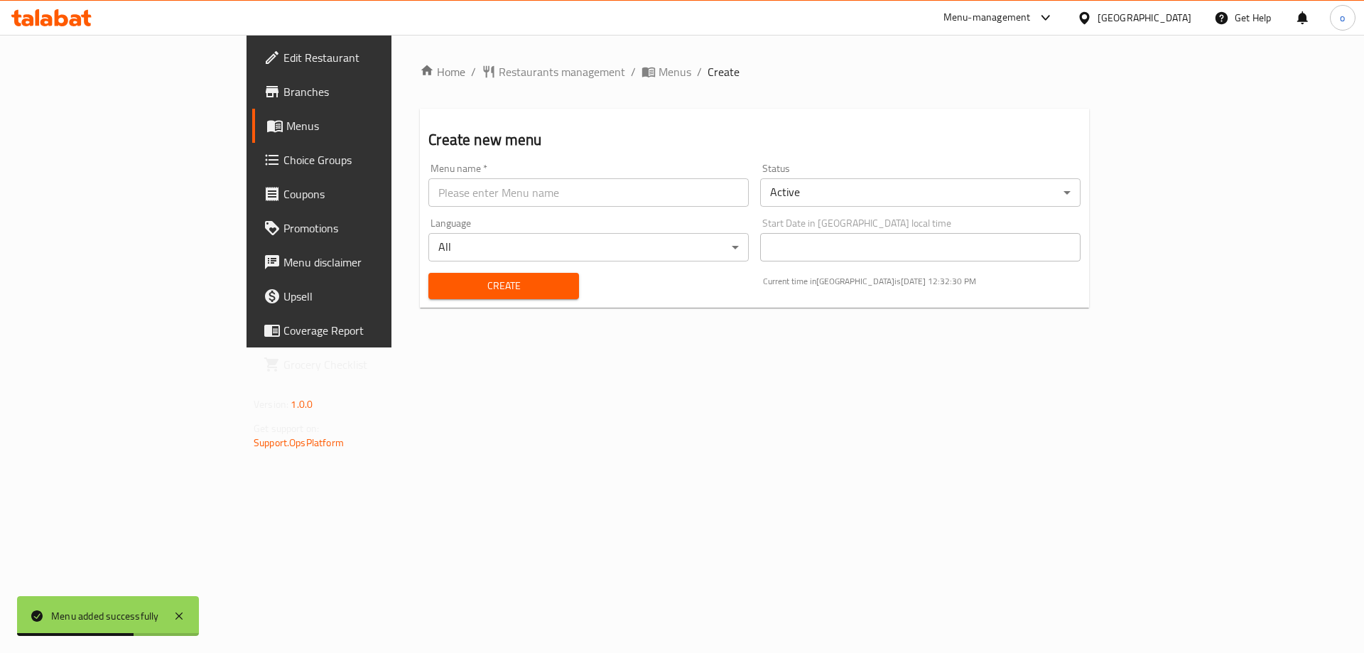
click at [286, 127] on span "Menus" at bounding box center [374, 125] width 177 height 17
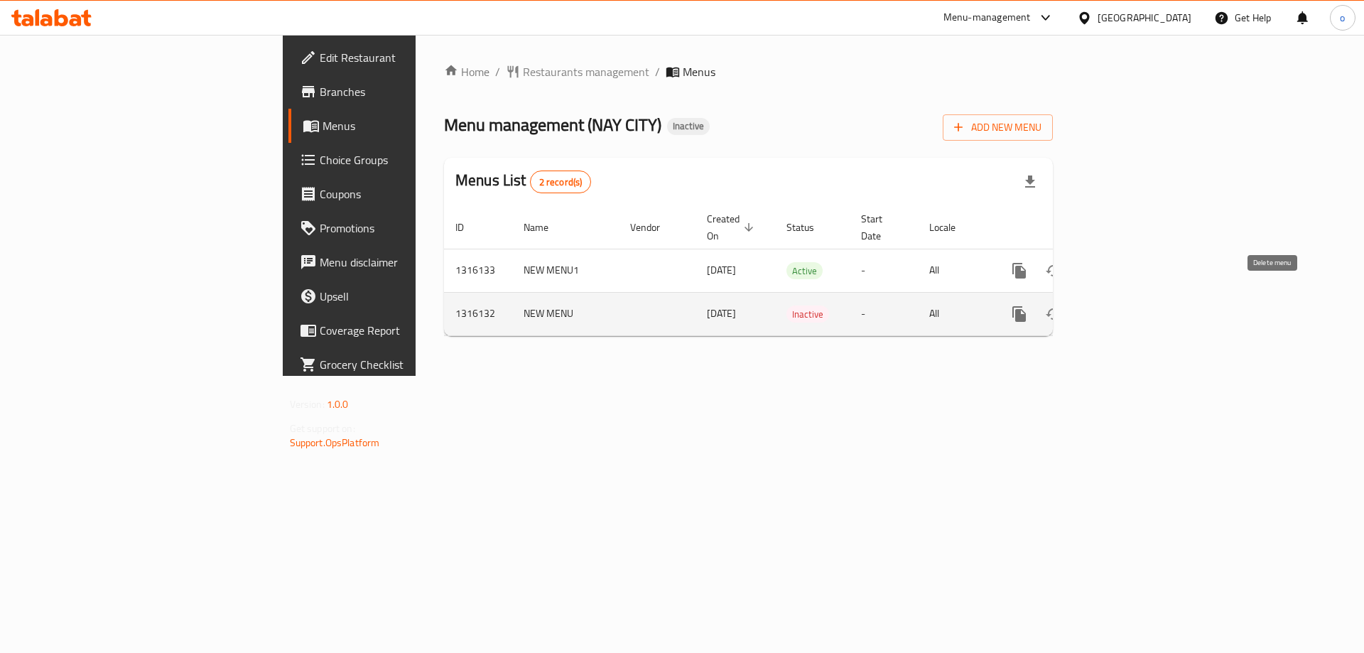
click at [1092, 308] on icon "enhanced table" at bounding box center [1087, 314] width 10 height 13
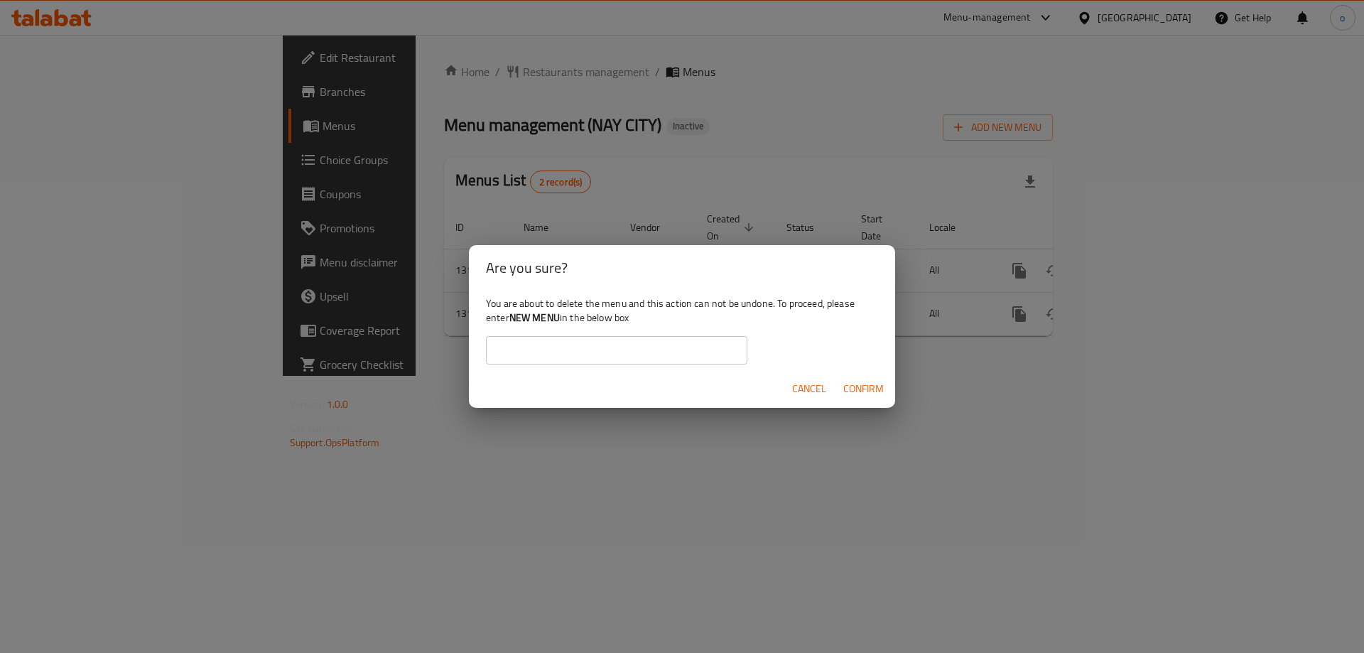
click at [858, 386] on span "Confirm" at bounding box center [863, 389] width 40 height 18
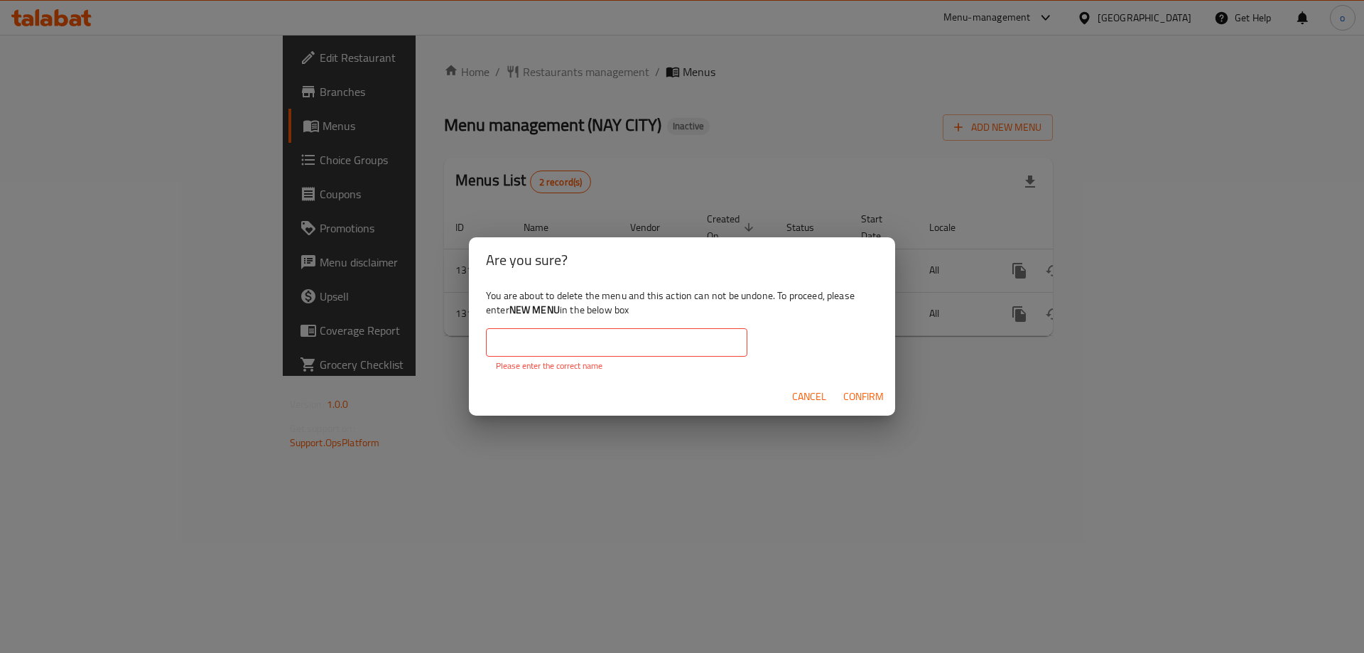
click at [559, 330] on input "text" at bounding box center [616, 342] width 261 height 28
click at [550, 312] on b "NEW MENU" at bounding box center [534, 309] width 50 height 18
click at [532, 308] on b "NEW MENU" at bounding box center [534, 309] width 50 height 18
drag, startPoint x: 512, startPoint y: 311, endPoint x: 560, endPoint y: 310, distance: 48.3
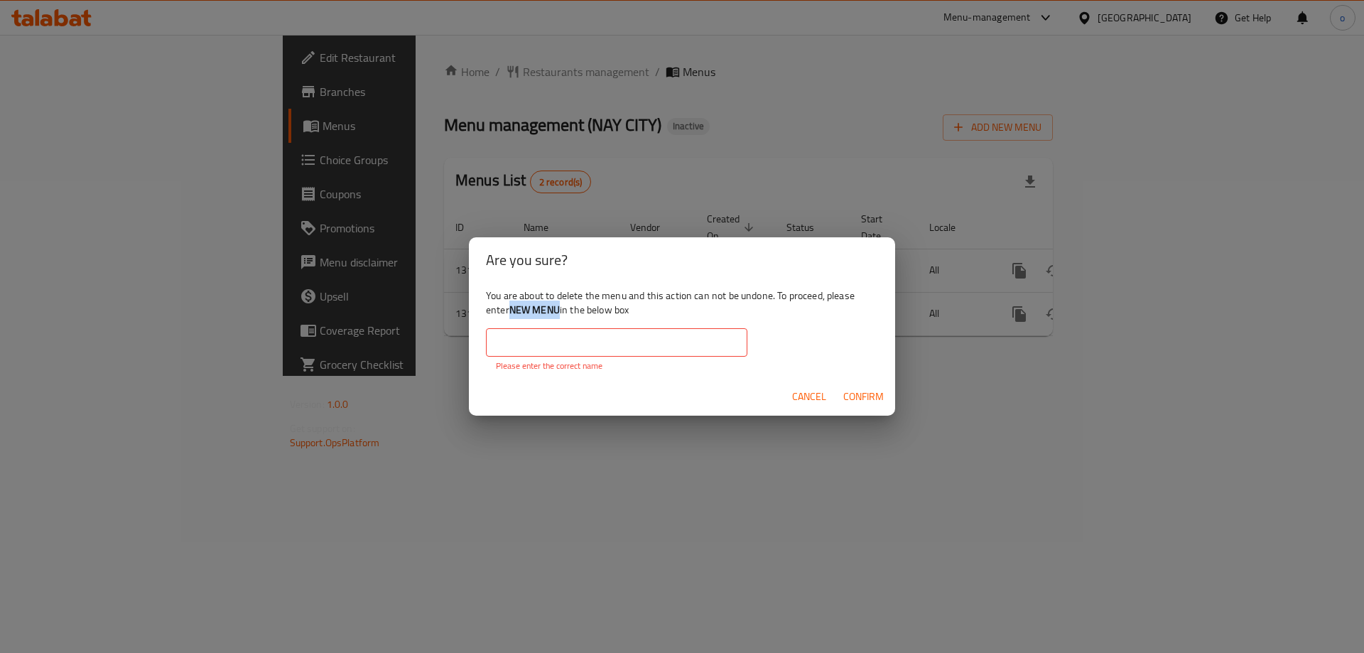
click at [560, 310] on b "NEW MENU" at bounding box center [534, 309] width 50 height 18
copy b "NEW MENU"
click at [526, 333] on input "text" at bounding box center [616, 342] width 261 height 28
paste input "NEW MENU"
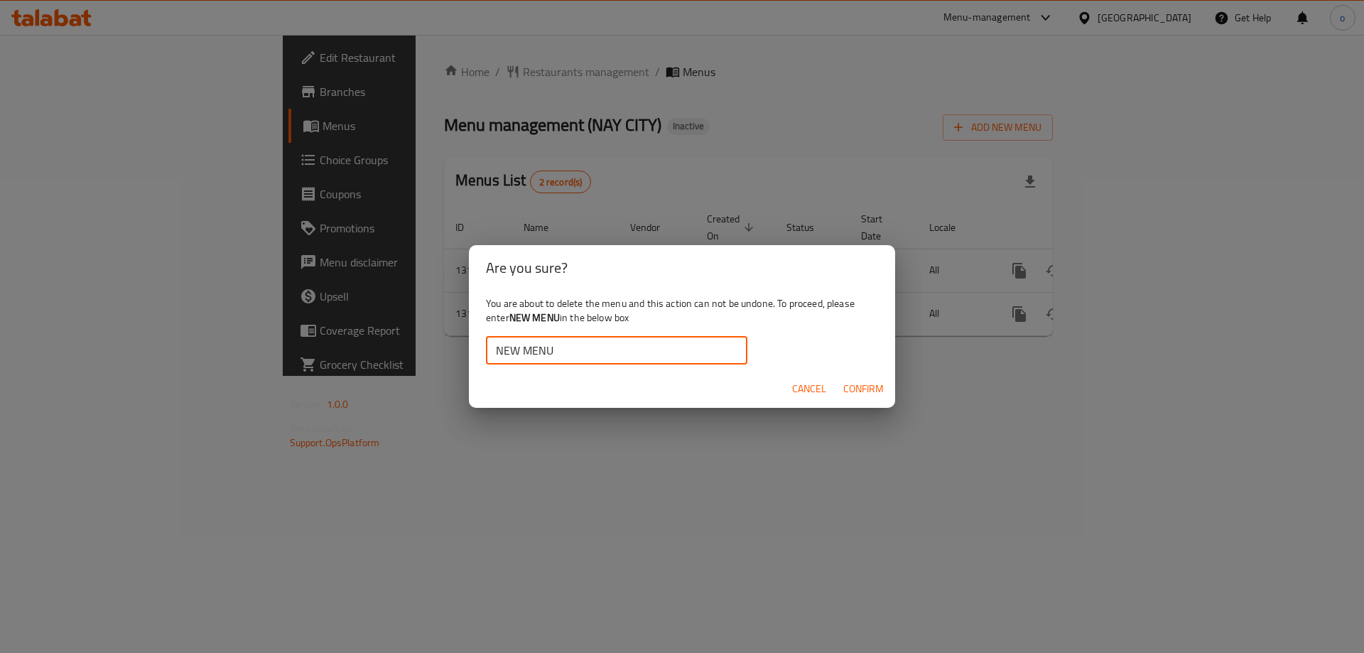
type input "NEW MENU"
click at [869, 389] on span "Confirm" at bounding box center [863, 389] width 40 height 18
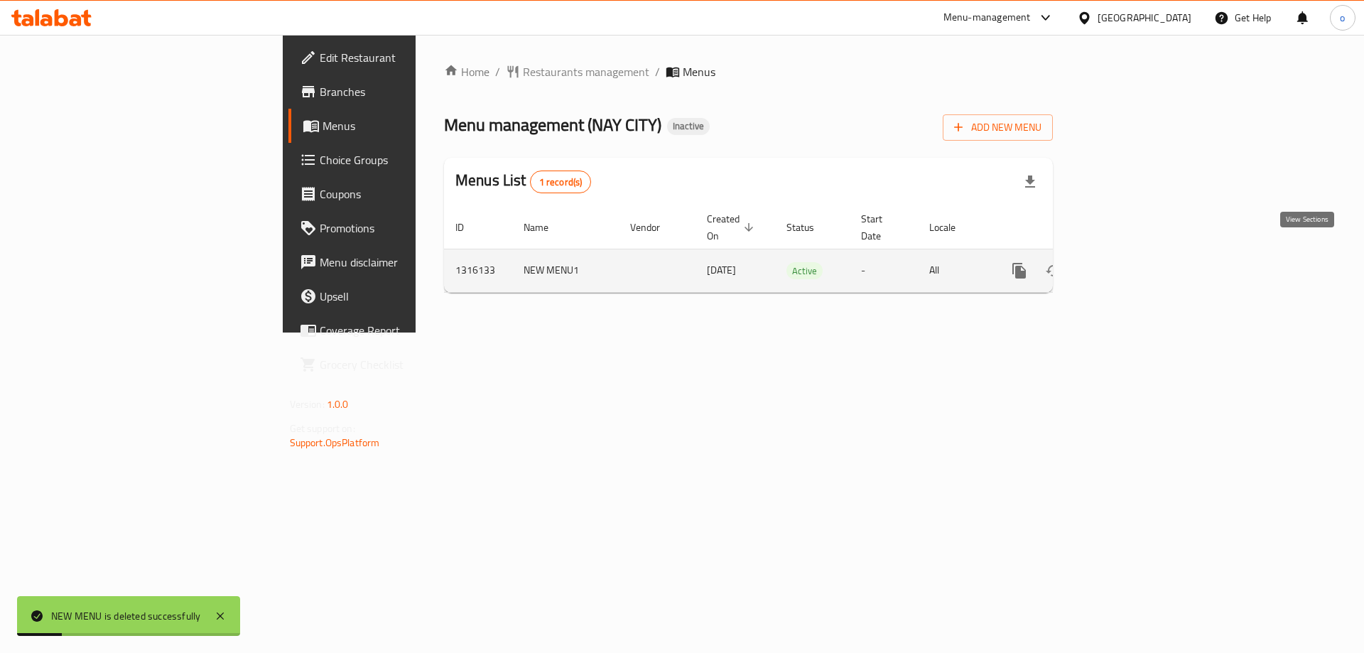
click at [1130, 263] on icon "enhanced table" at bounding box center [1121, 270] width 17 height 17
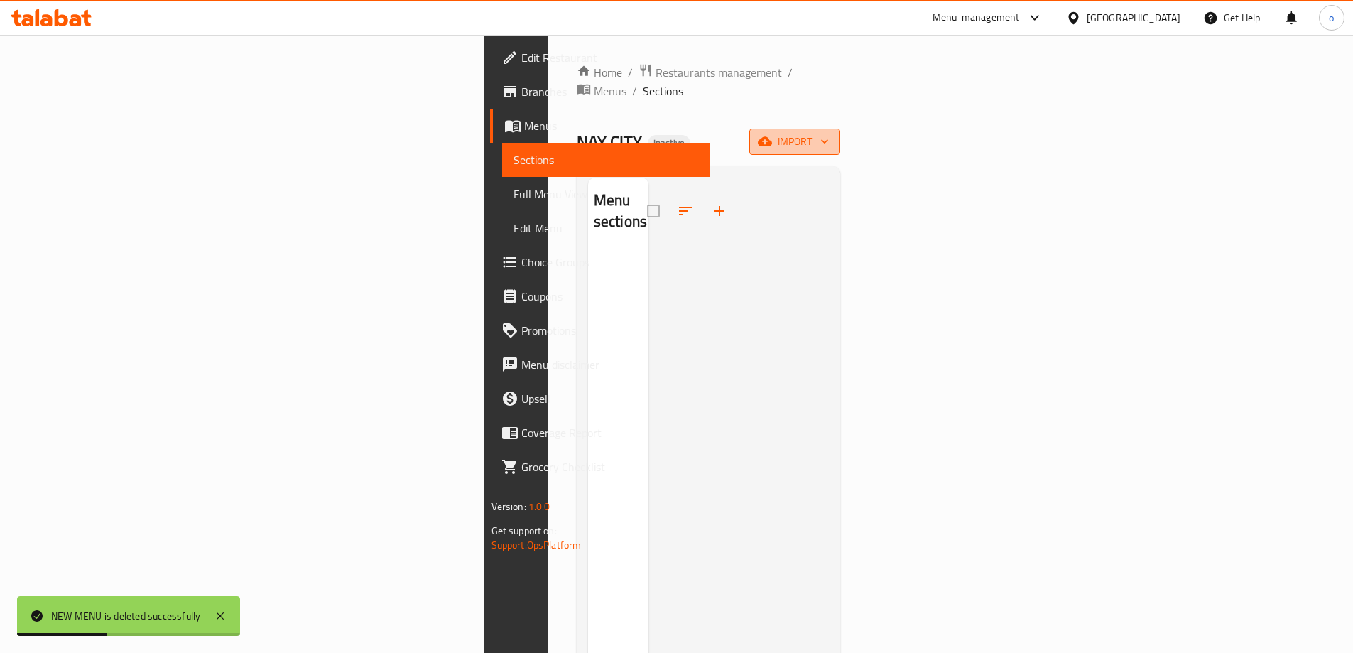
click at [829, 133] on span "import" at bounding box center [795, 142] width 68 height 18
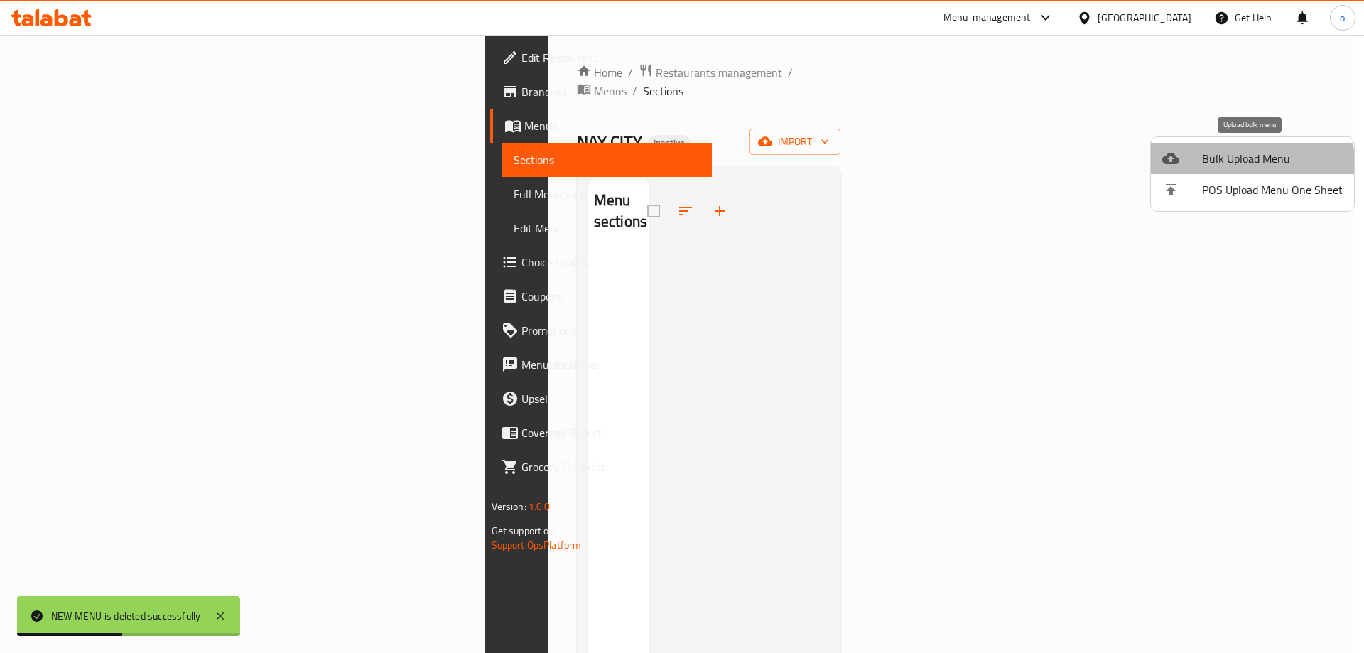
click at [1239, 163] on span "Bulk Upload Menu" at bounding box center [1272, 158] width 141 height 17
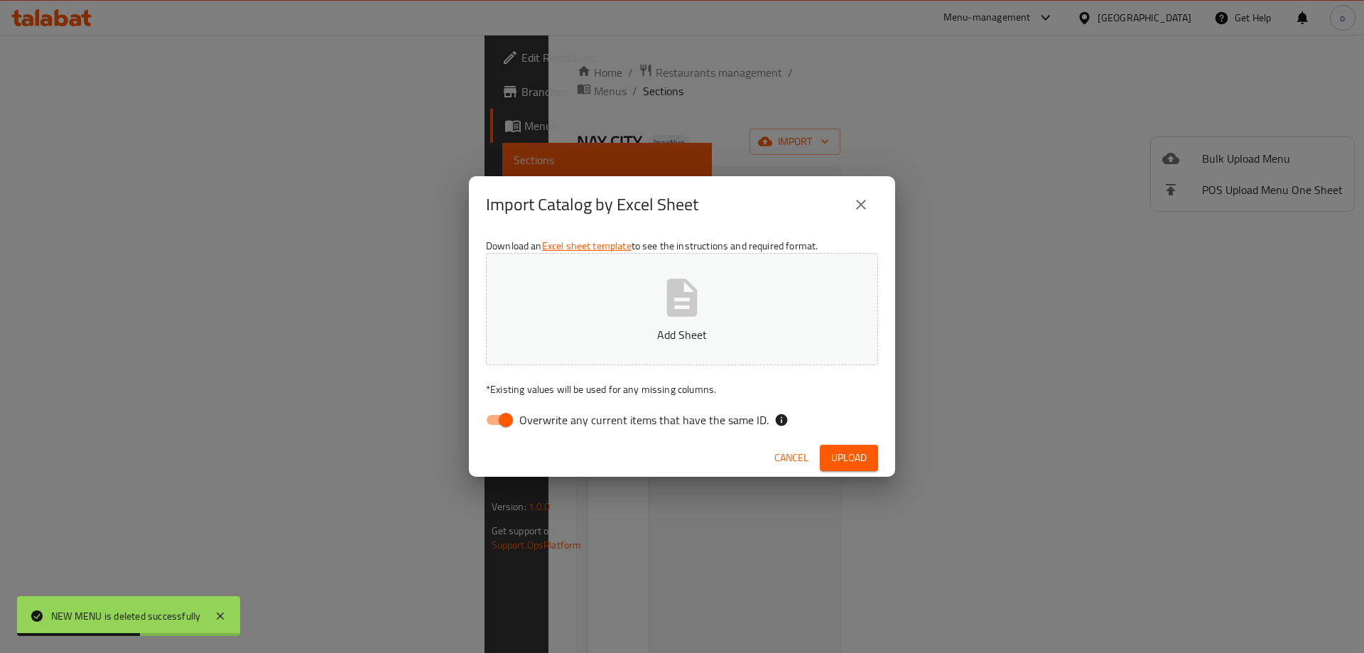
click at [673, 320] on icon "button" at bounding box center [681, 297] width 45 height 45
click at [496, 421] on input "Overwrite any current items that have the same ID." at bounding box center [505, 419] width 81 height 27
checkbox input "false"
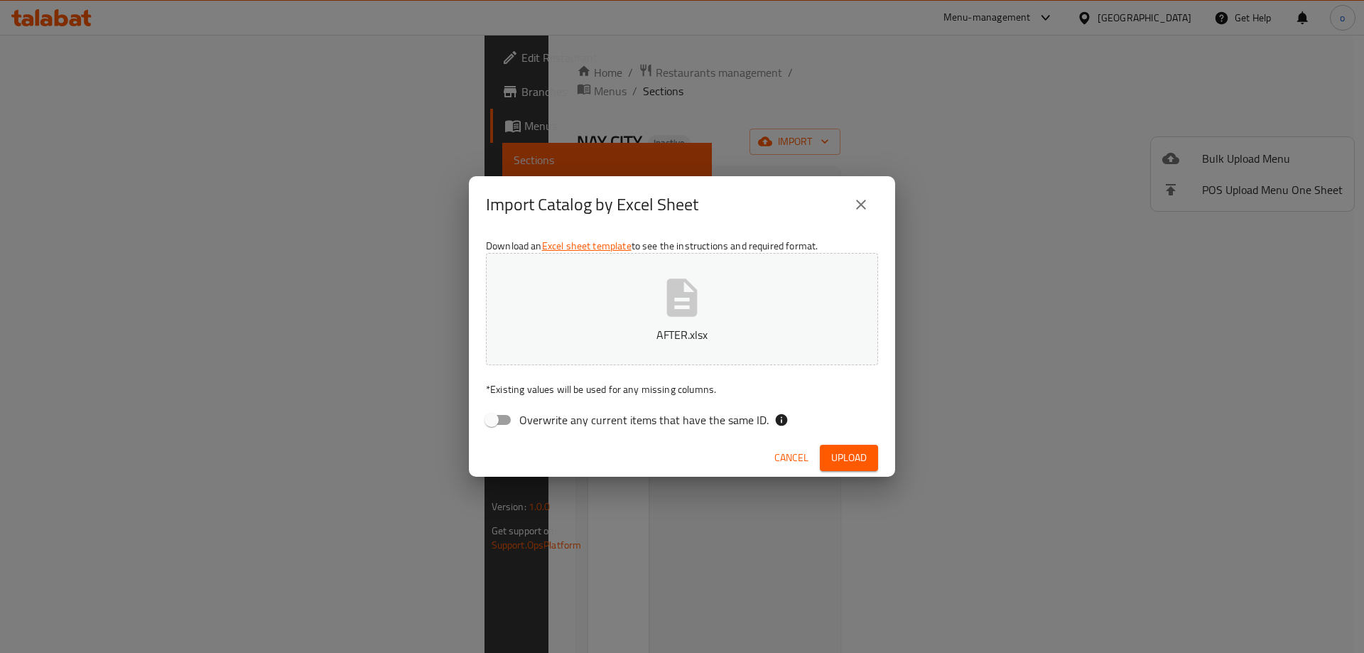
click at [849, 444] on div "Cancel Upload" at bounding box center [682, 458] width 426 height 38
click at [849, 459] on span "Upload" at bounding box center [849, 458] width 36 height 18
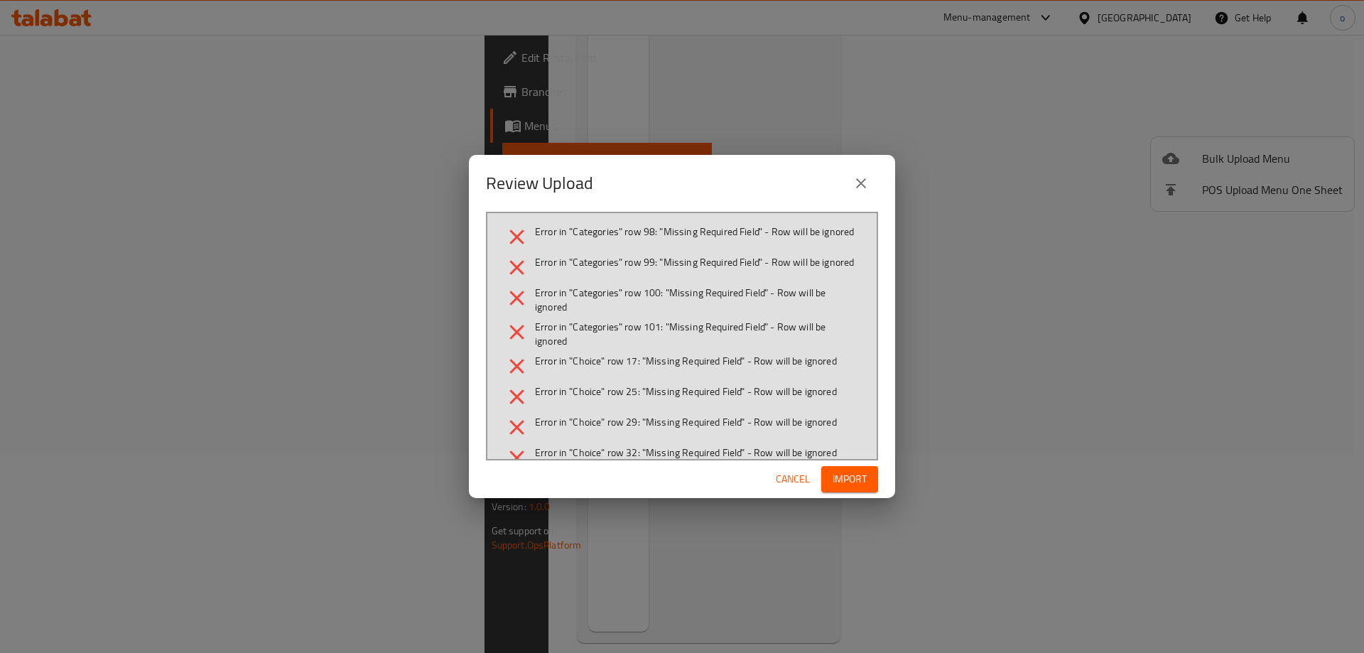
click at [866, 185] on icon "close" at bounding box center [860, 183] width 17 height 17
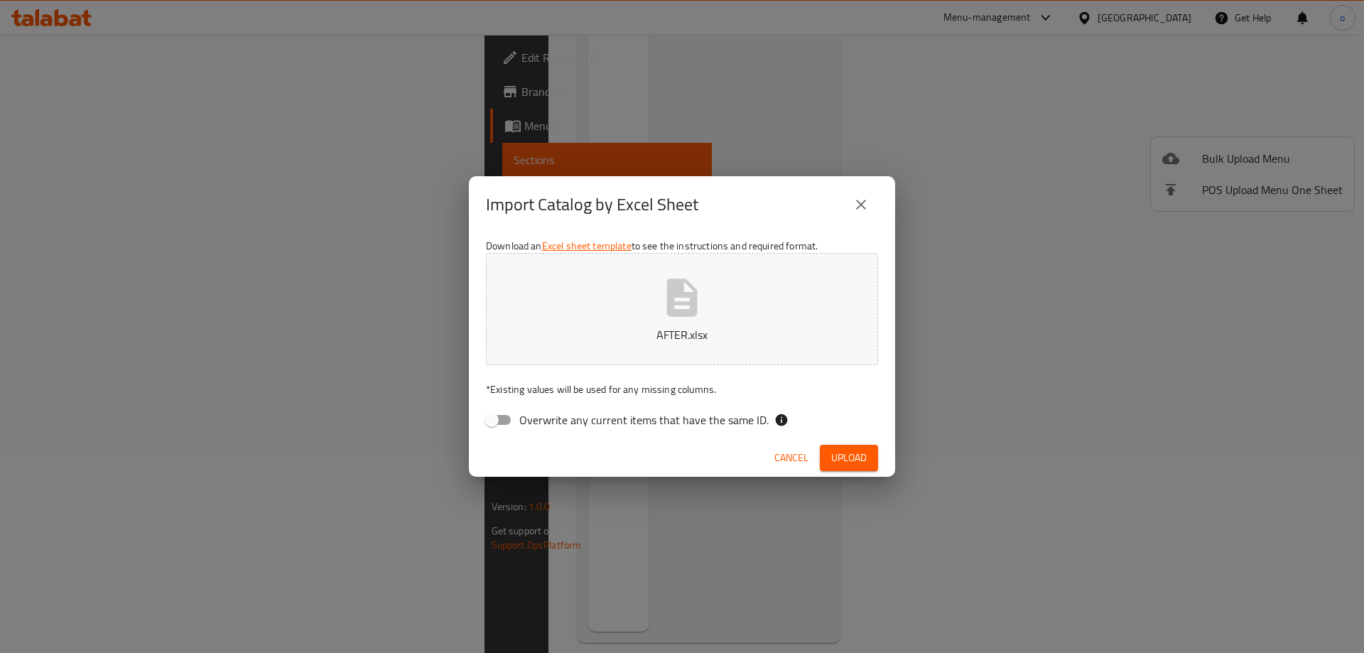
click at [866, 199] on icon "close" at bounding box center [860, 204] width 17 height 17
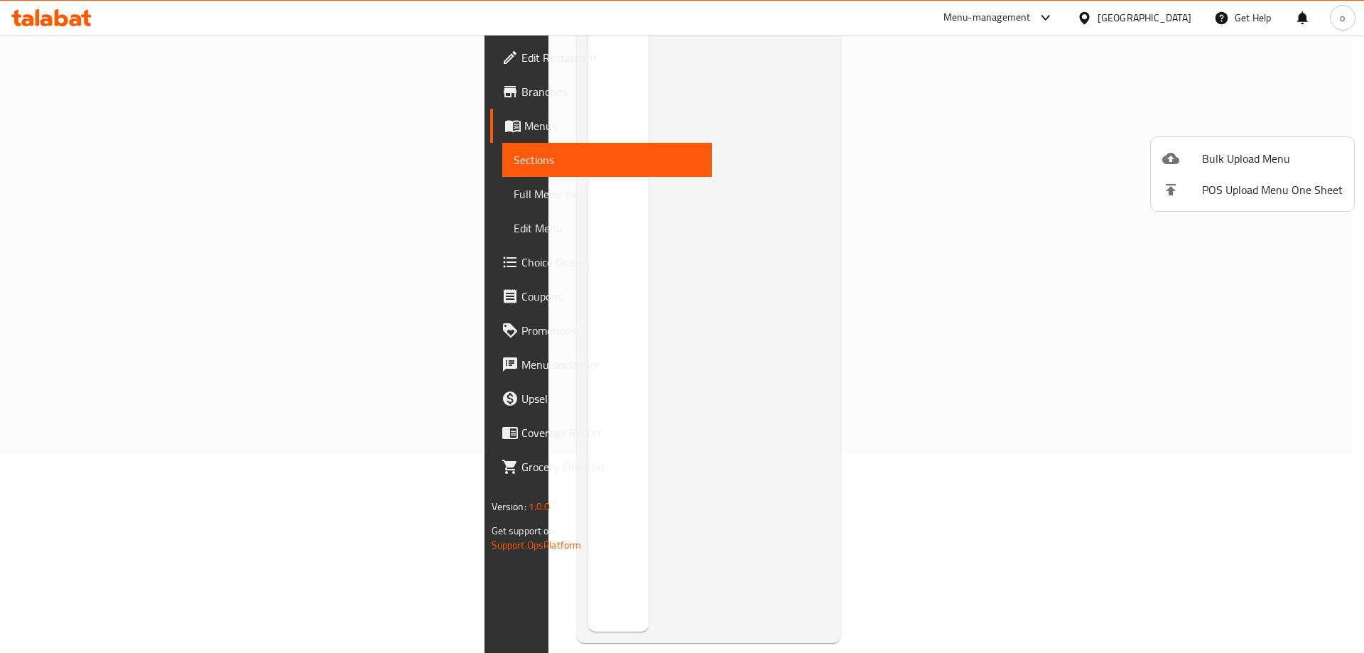
click at [1143, 286] on div at bounding box center [682, 326] width 1364 height 653
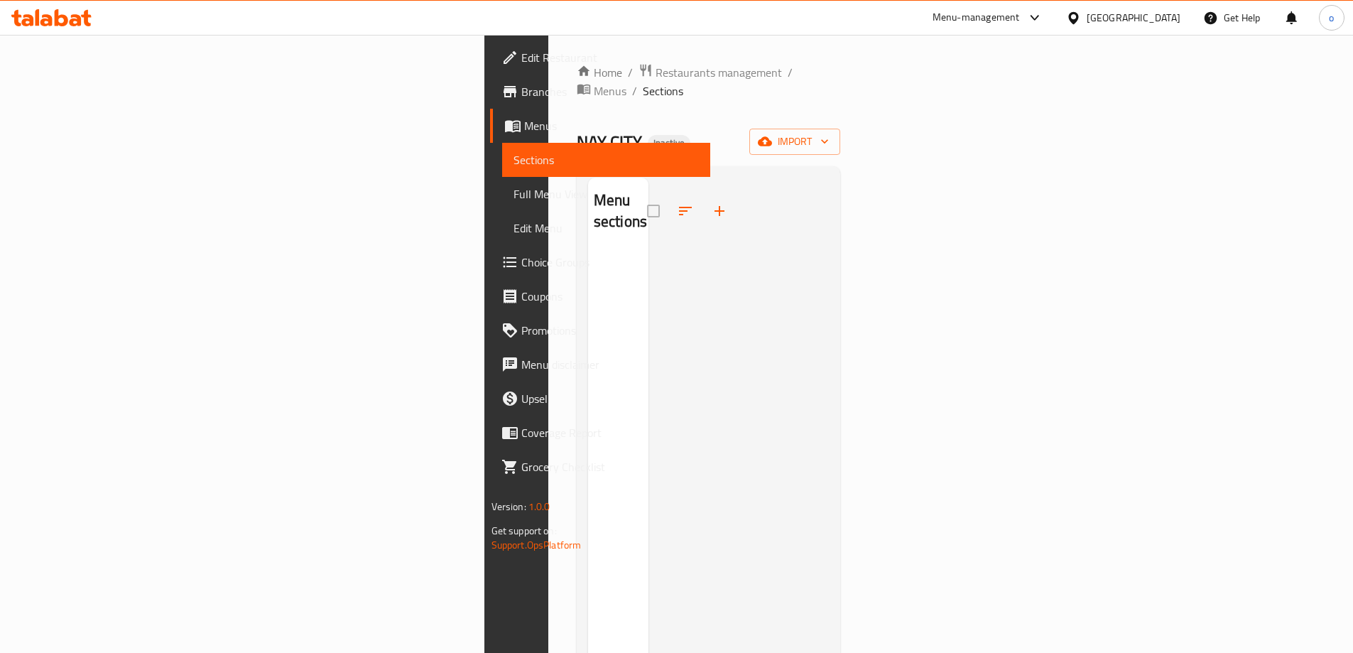
click at [524, 126] on span "Menus" at bounding box center [611, 125] width 175 height 17
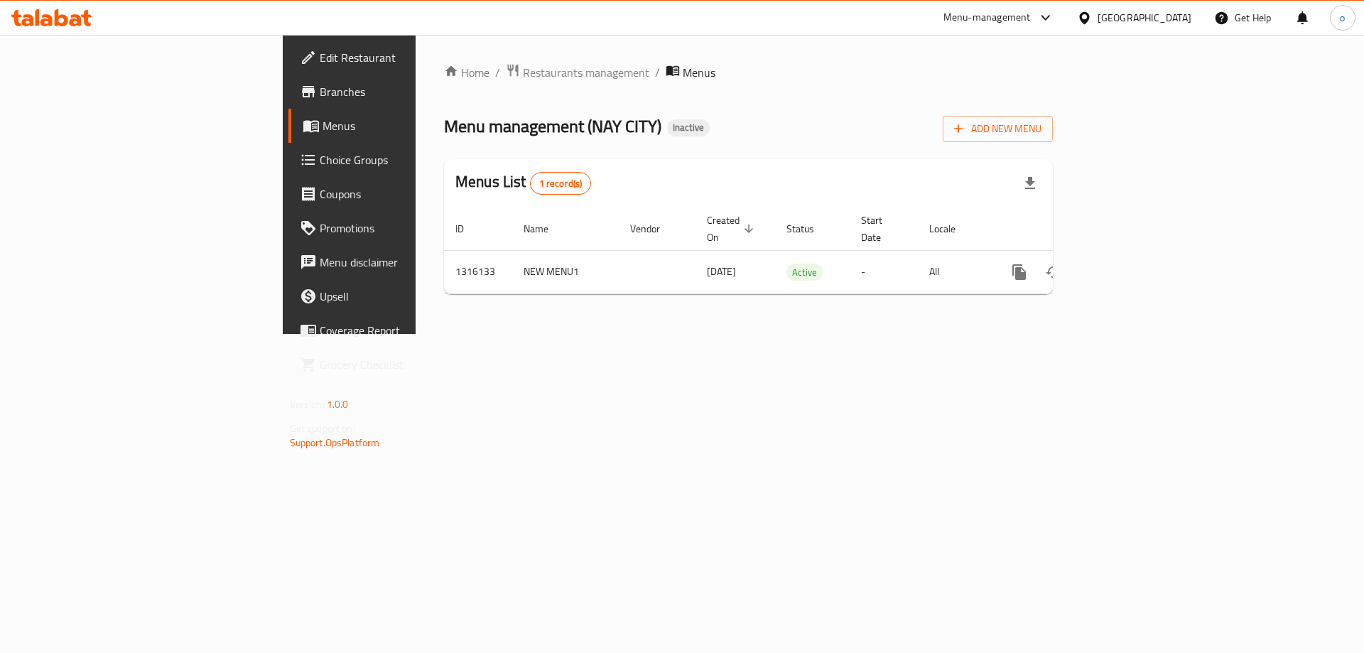
click at [320, 151] on span "Choice Groups" at bounding box center [410, 159] width 180 height 17
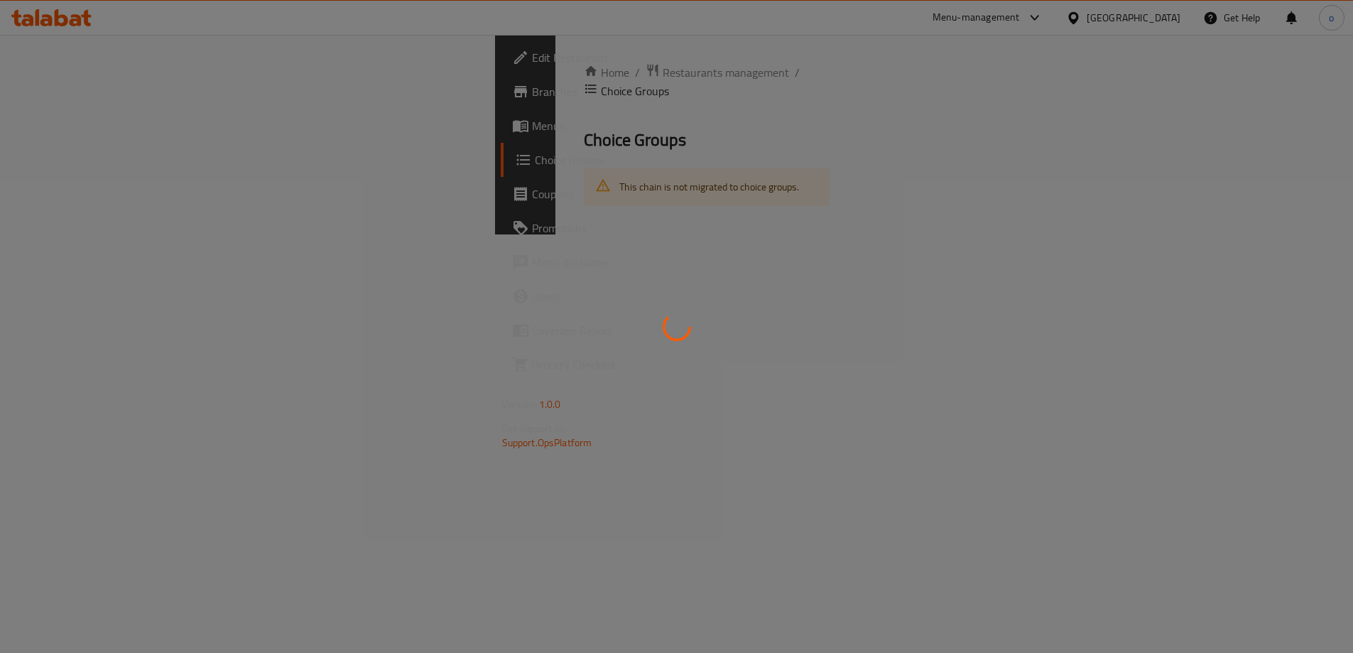
click at [69, 138] on div at bounding box center [676, 326] width 1353 height 653
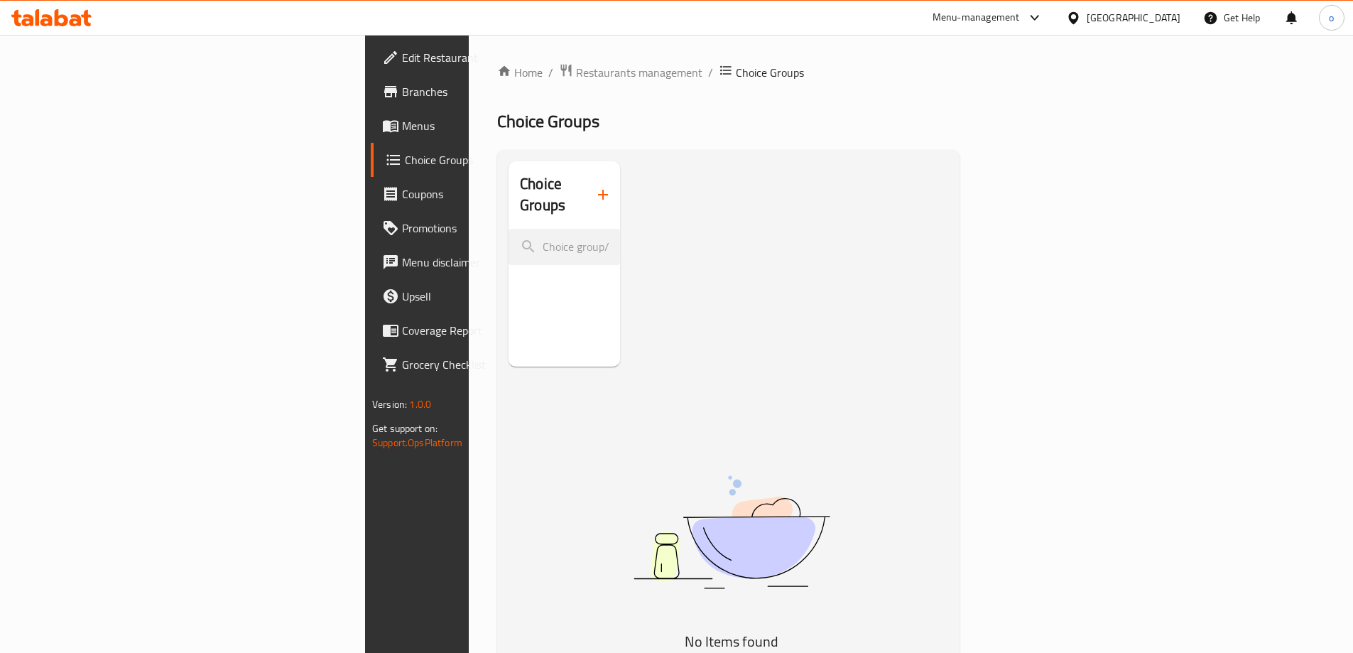
click at [371, 112] on link "Menus" at bounding box center [481, 126] width 220 height 34
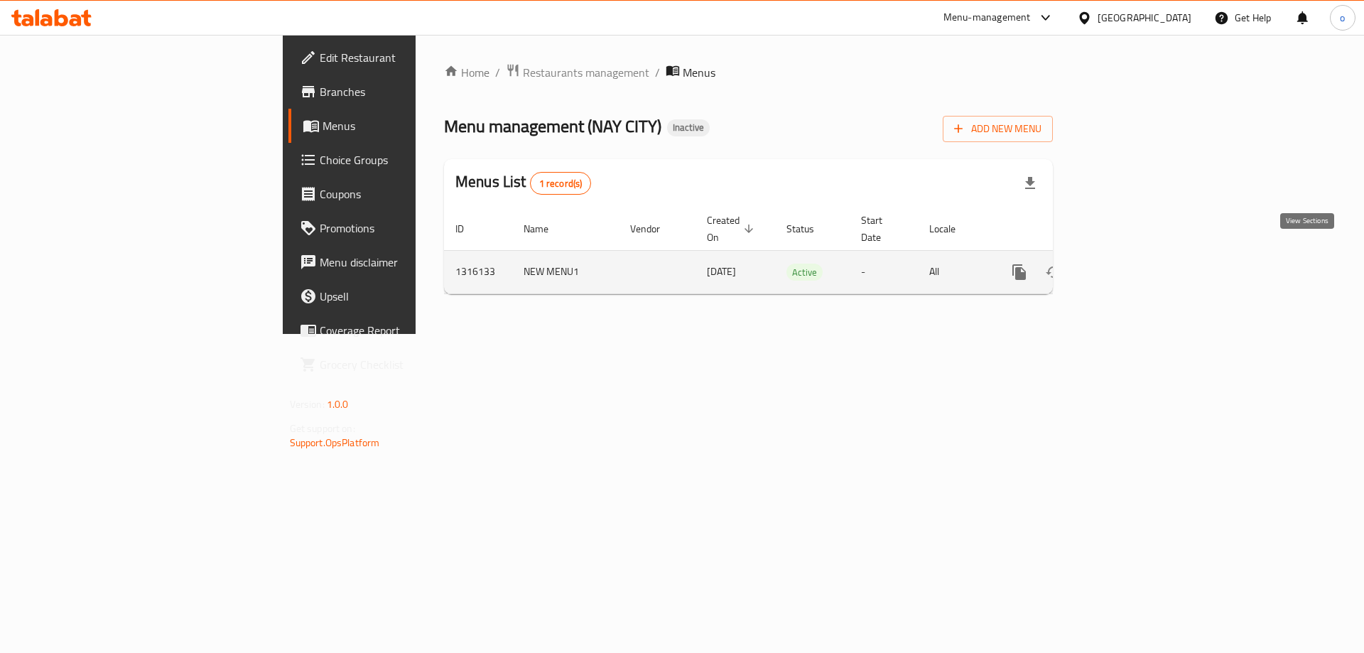
click at [1128, 266] on icon "enhanced table" at bounding box center [1121, 272] width 13 height 13
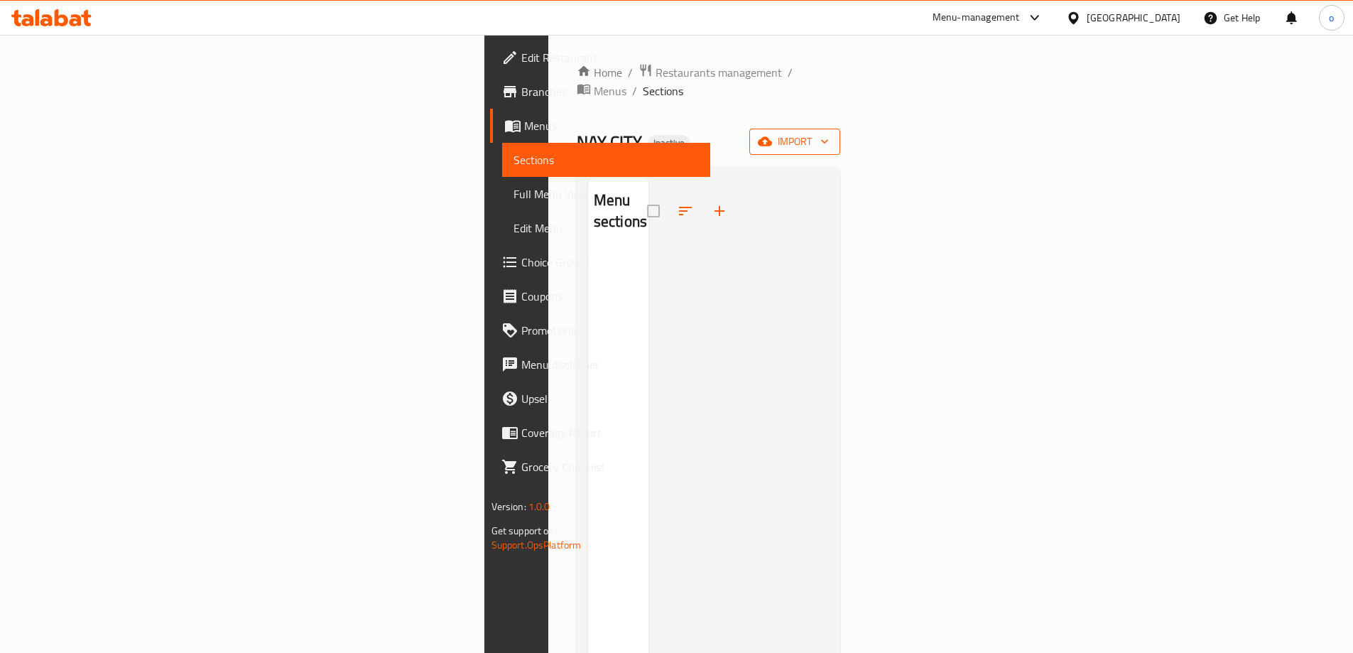
click at [829, 133] on span "import" at bounding box center [795, 142] width 68 height 18
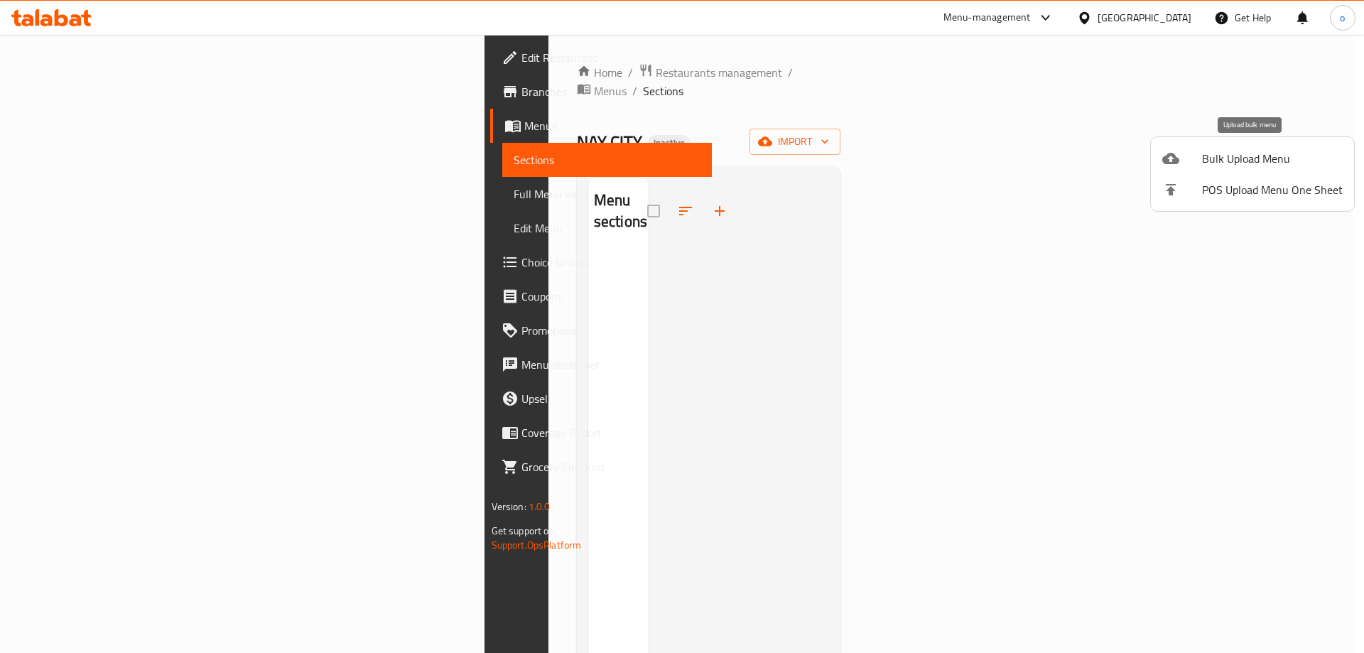
click at [1298, 162] on span "Bulk Upload Menu" at bounding box center [1272, 158] width 141 height 17
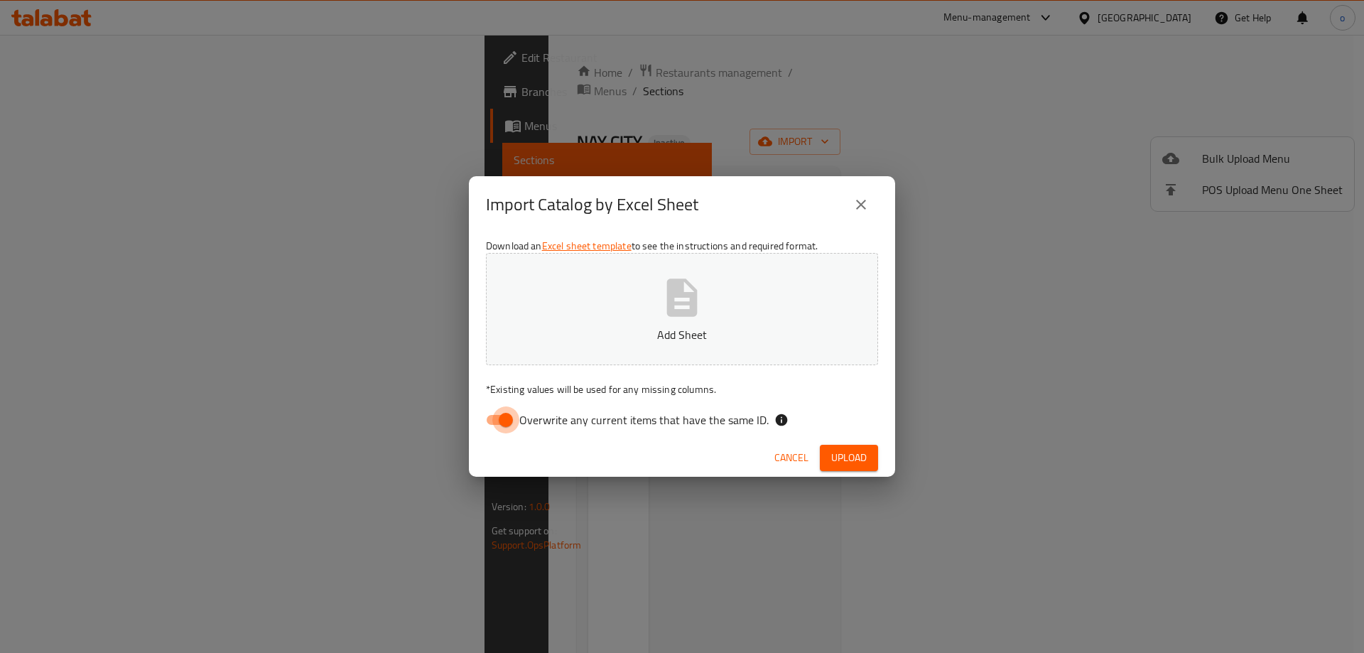
click at [496, 418] on input "Overwrite any current items that have the same ID." at bounding box center [505, 419] width 81 height 27
checkbox input "false"
click at [626, 239] on div "Download an Excel sheet template to see the instructions and required format. A…" at bounding box center [682, 336] width 426 height 206
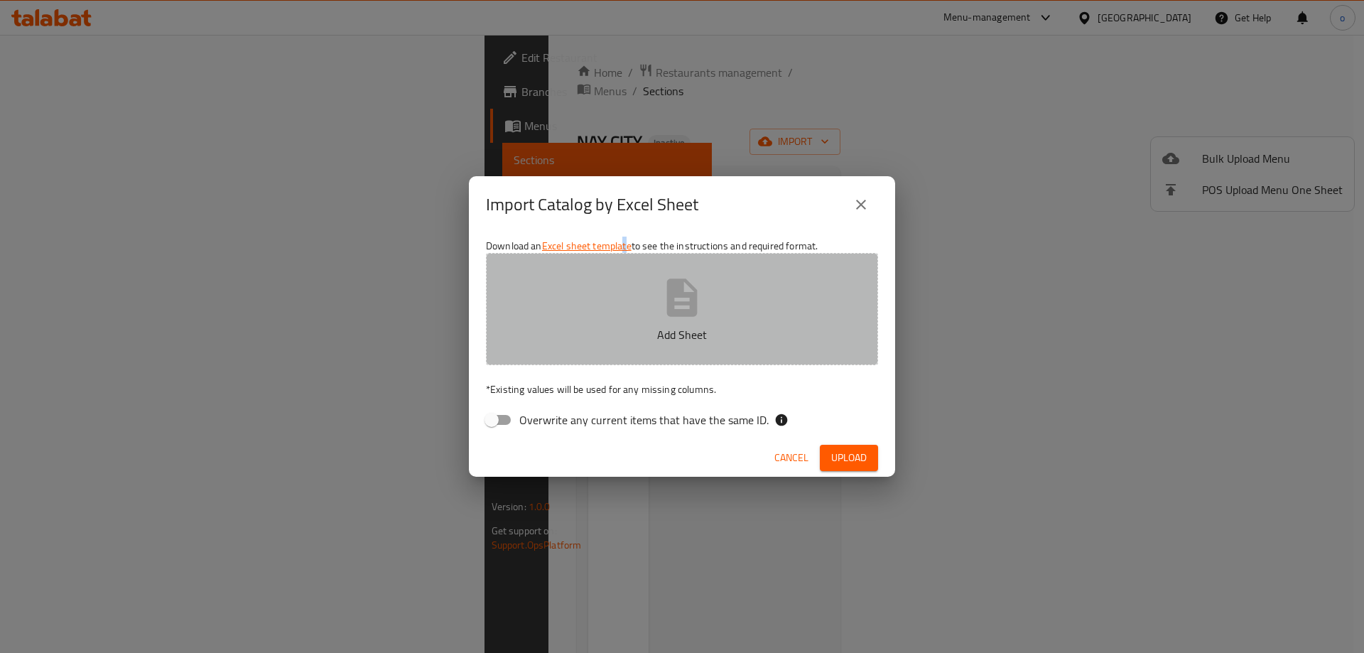
click at [617, 276] on button "Add Sheet" at bounding box center [682, 309] width 392 height 112
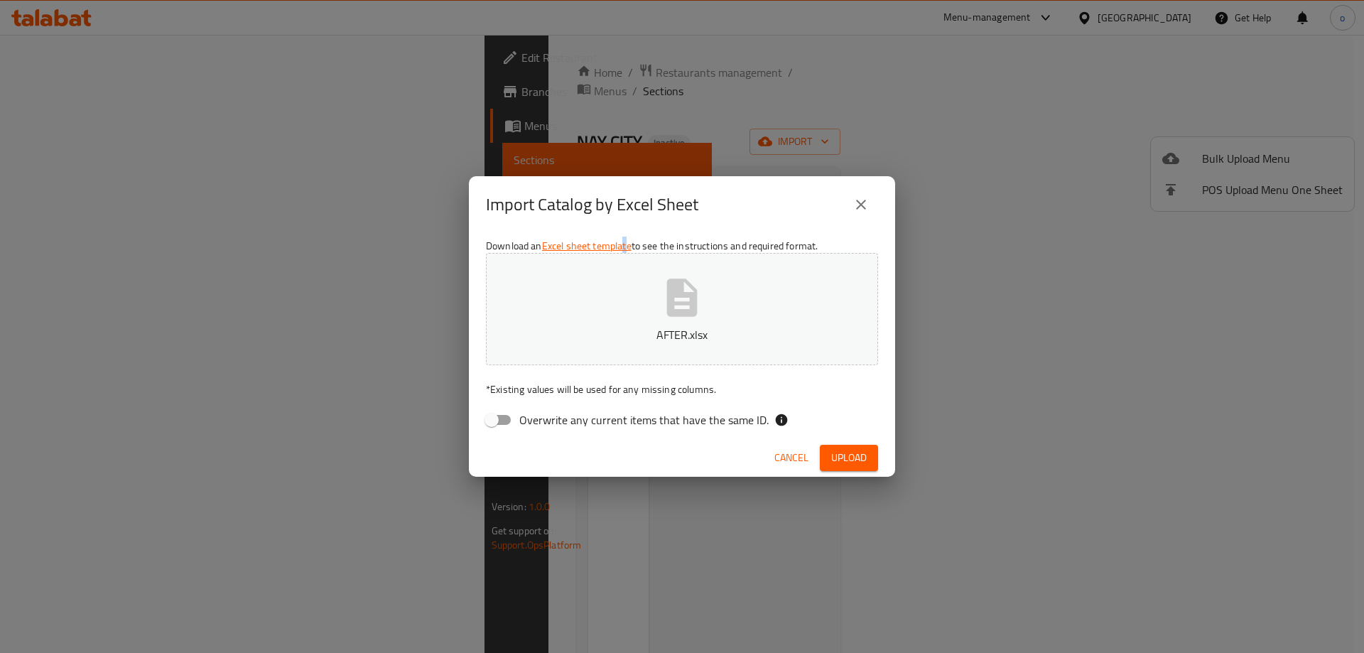
click at [836, 452] on span "Upload" at bounding box center [849, 458] width 36 height 18
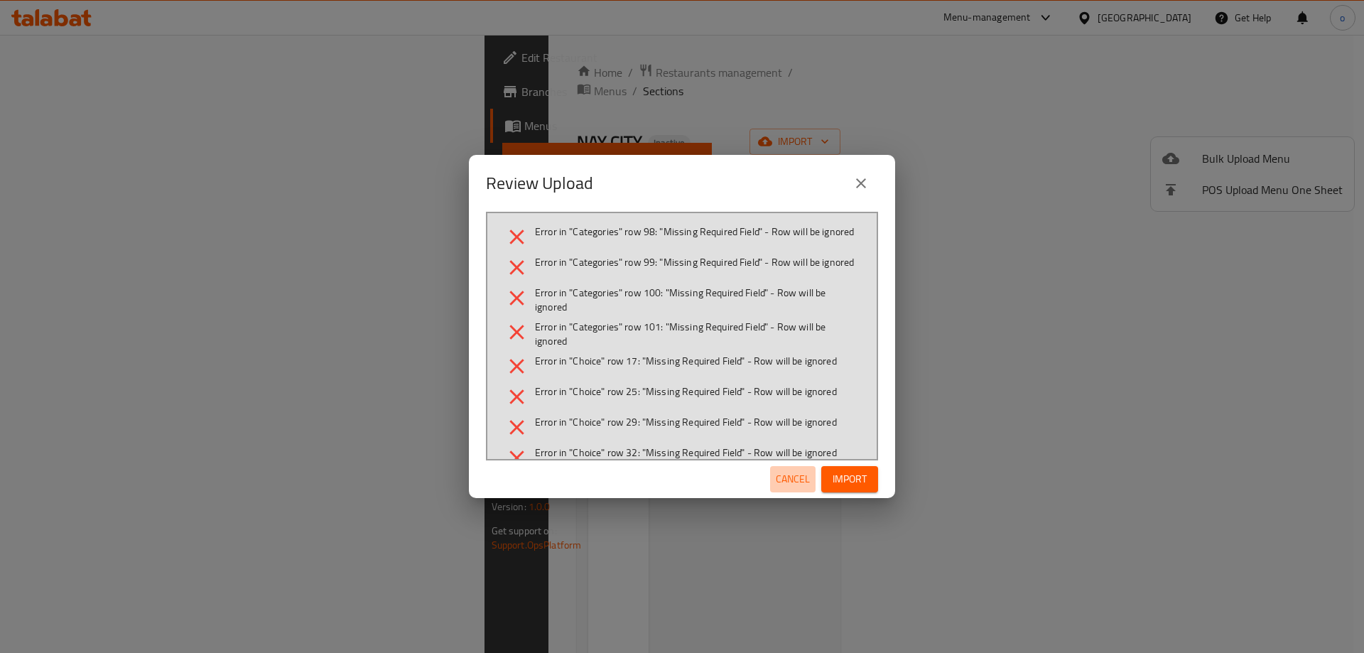
click at [791, 485] on span "Cancel" at bounding box center [793, 479] width 34 height 18
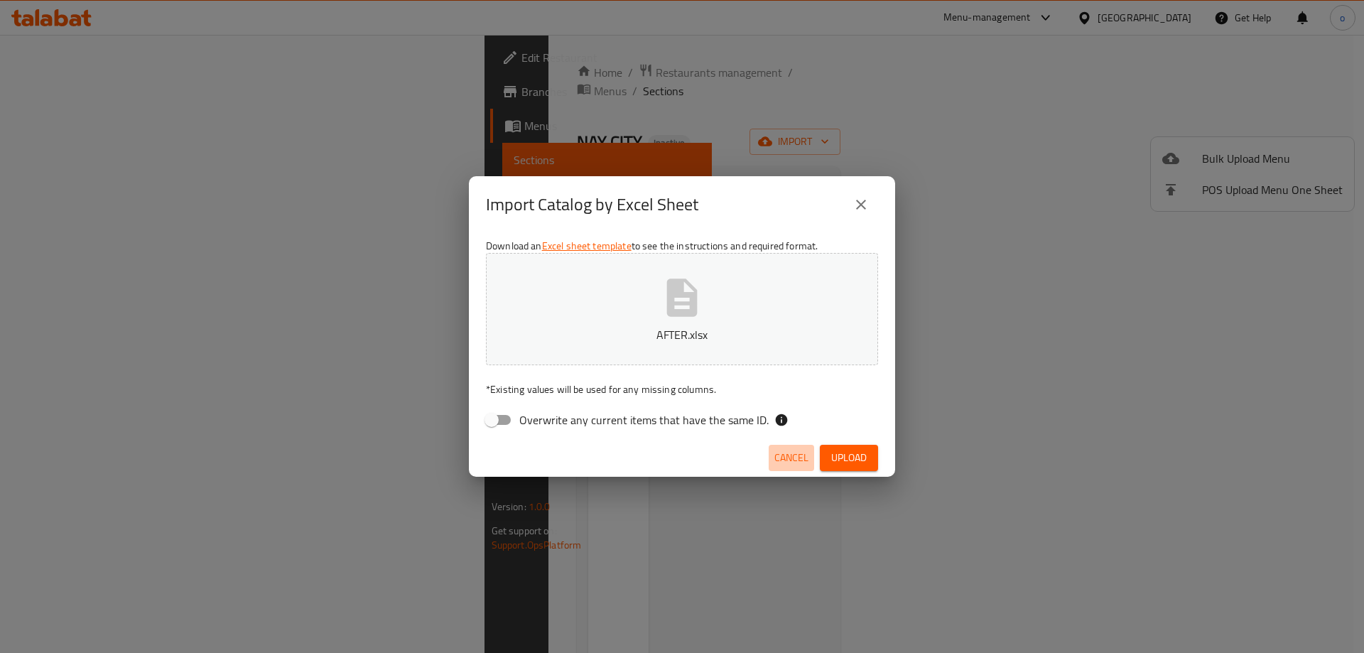
click at [786, 453] on span "Cancel" at bounding box center [791, 458] width 34 height 18
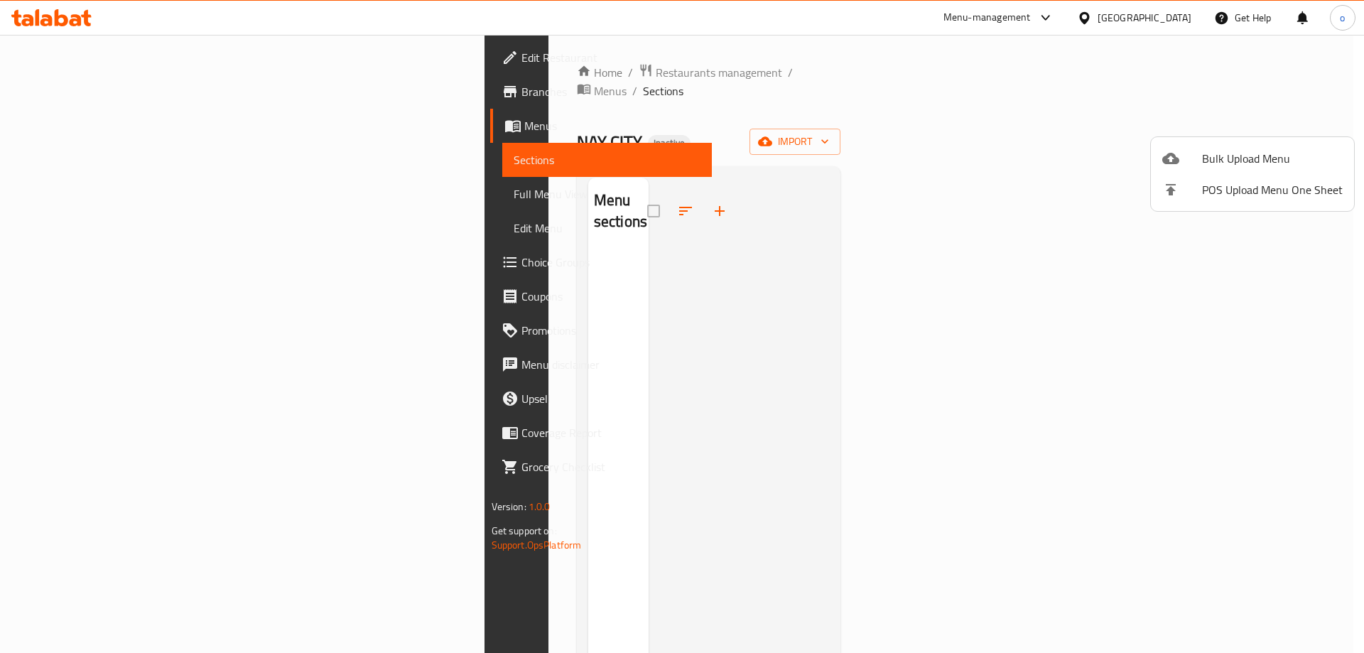
click at [80, 155] on div at bounding box center [682, 326] width 1364 height 653
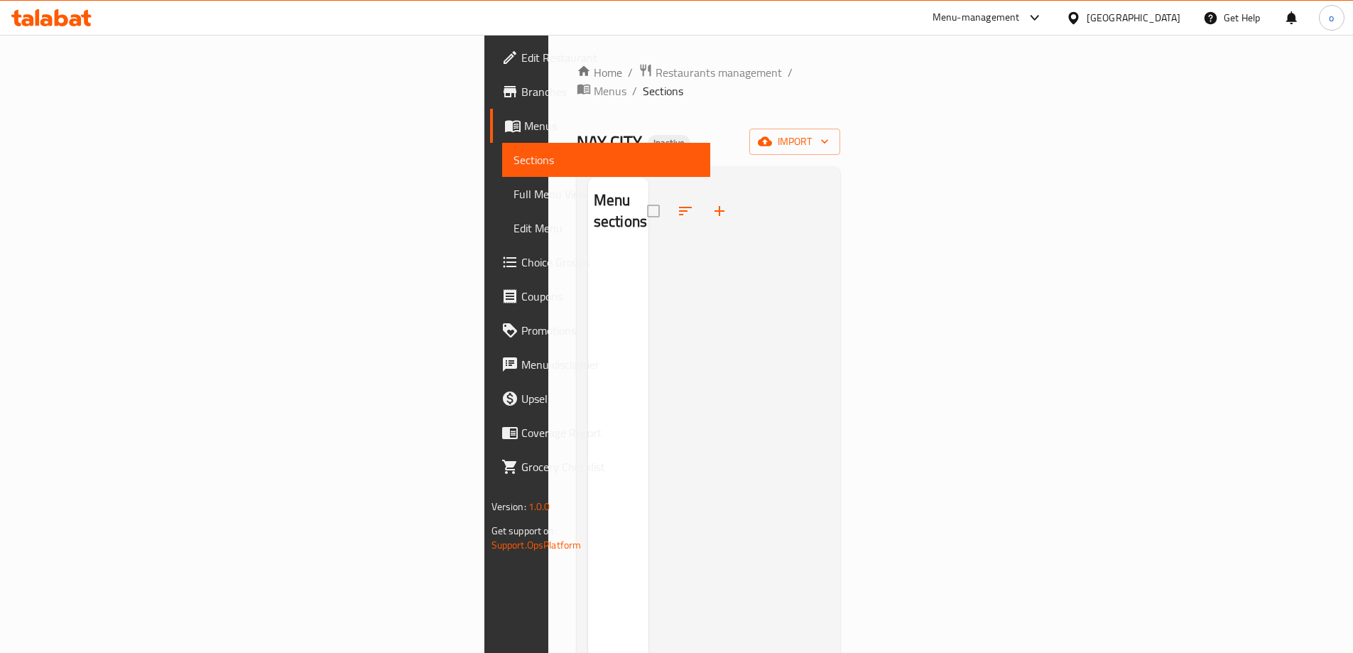
click at [490, 114] on link "Menus" at bounding box center [600, 126] width 220 height 34
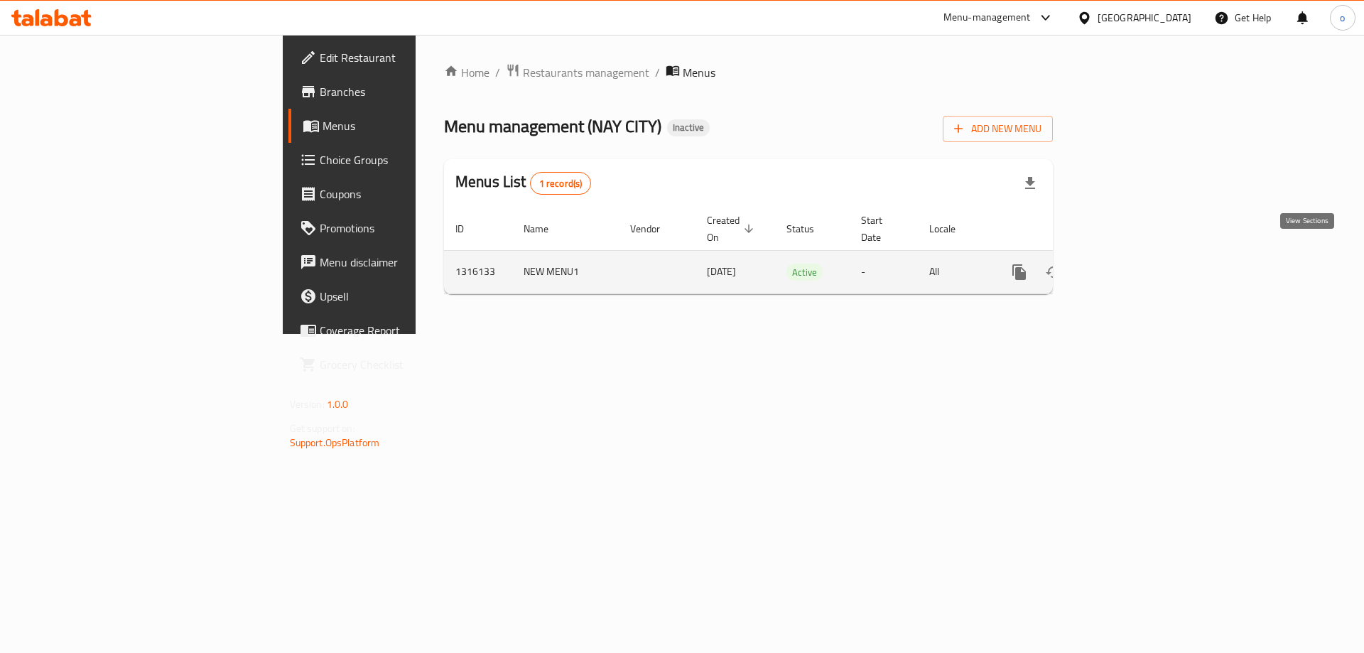
click at [1138, 261] on link "enhanced table" at bounding box center [1121, 272] width 34 height 34
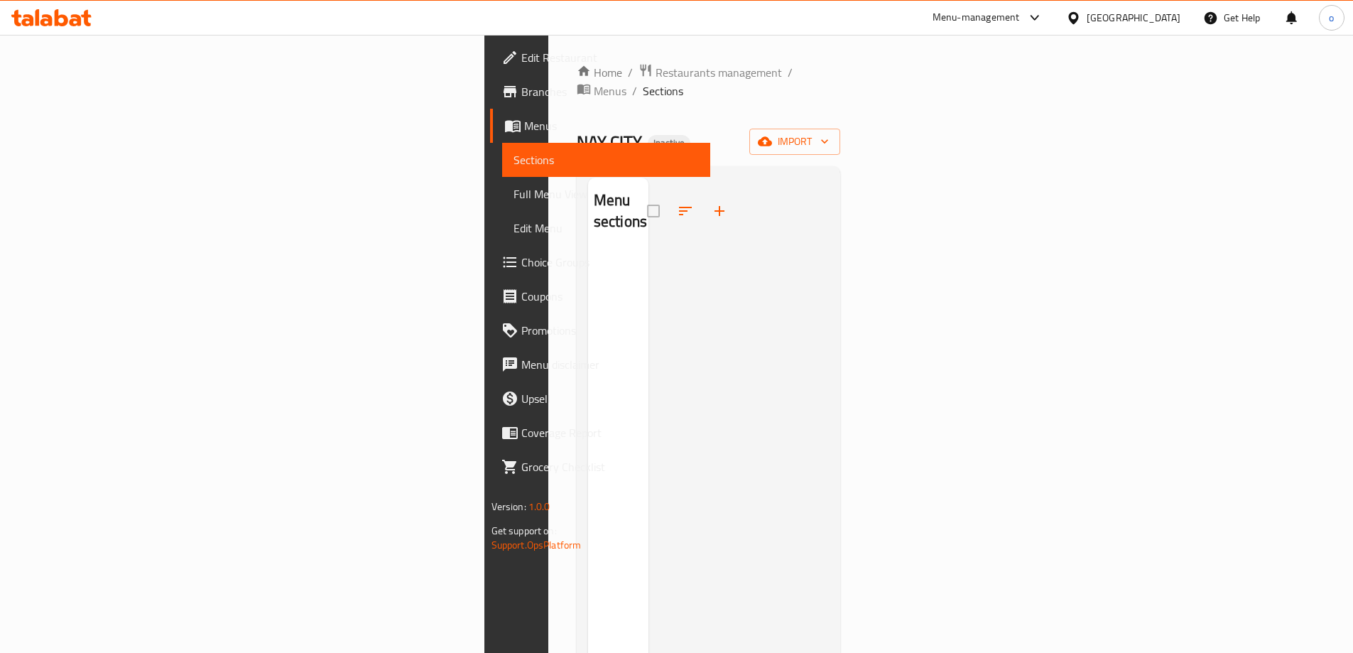
click at [524, 121] on span "Menus" at bounding box center [611, 125] width 175 height 17
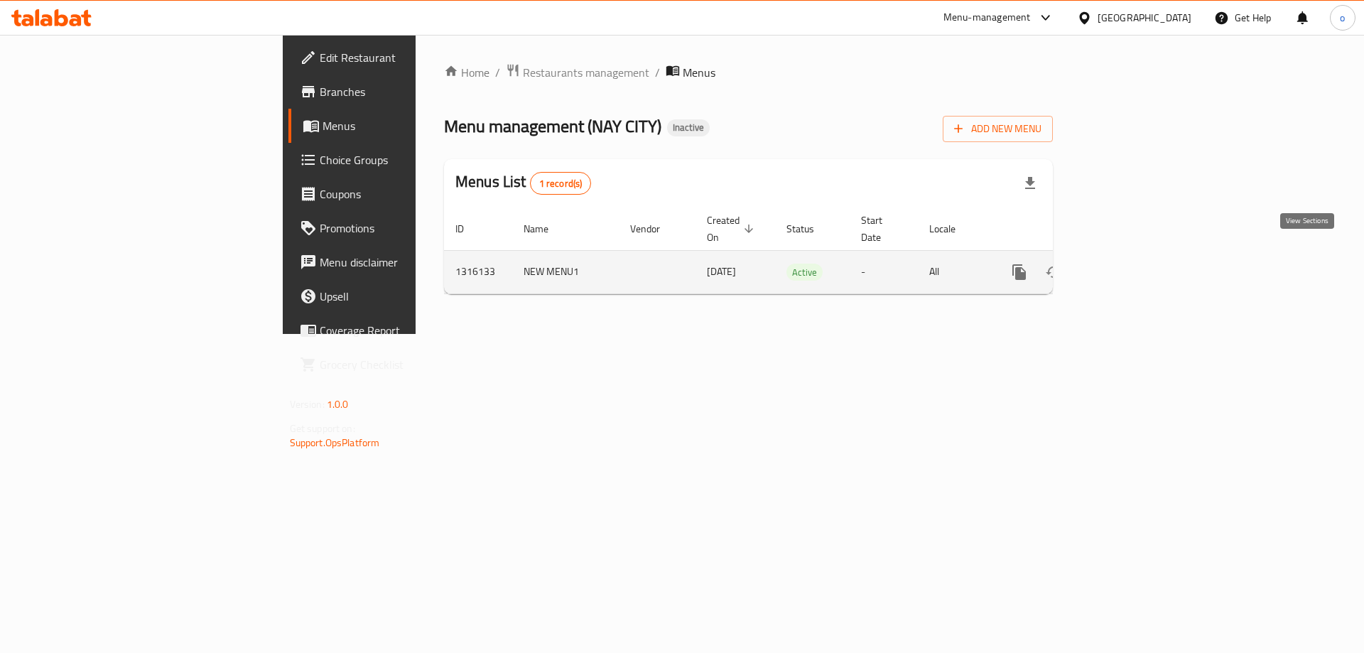
click at [1130, 263] on icon "enhanced table" at bounding box center [1121, 271] width 17 height 17
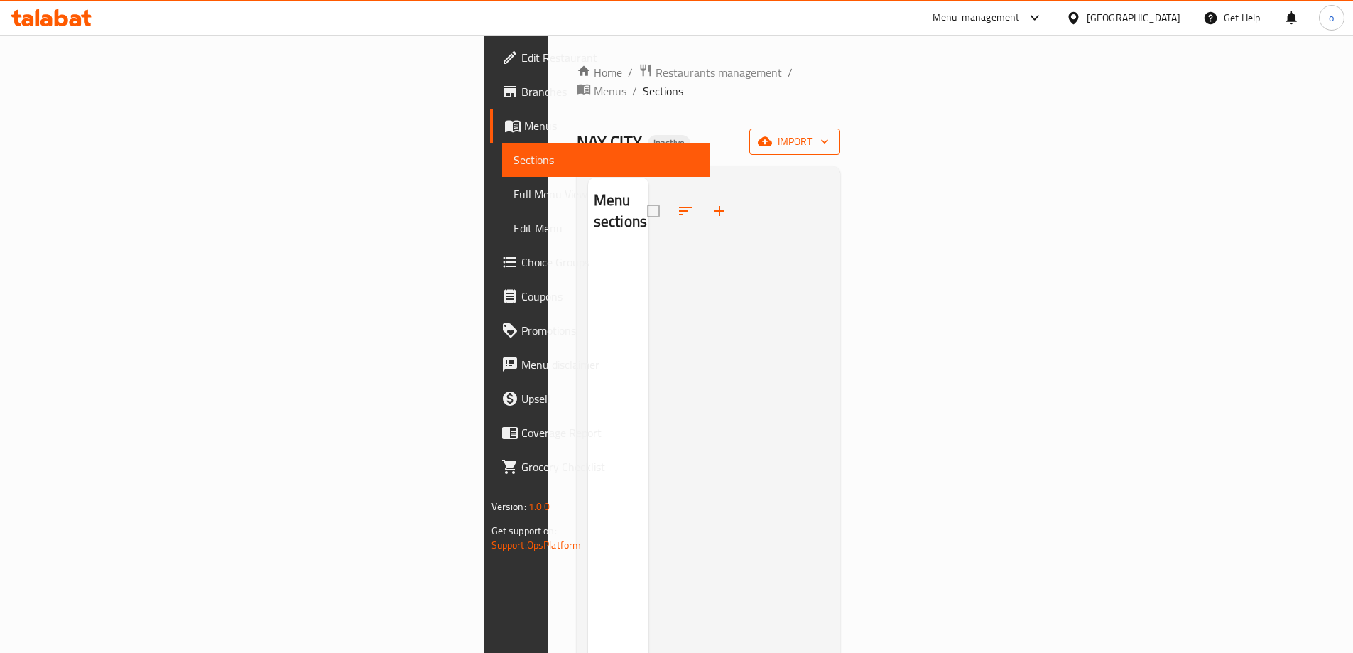
click at [829, 133] on span "import" at bounding box center [795, 142] width 68 height 18
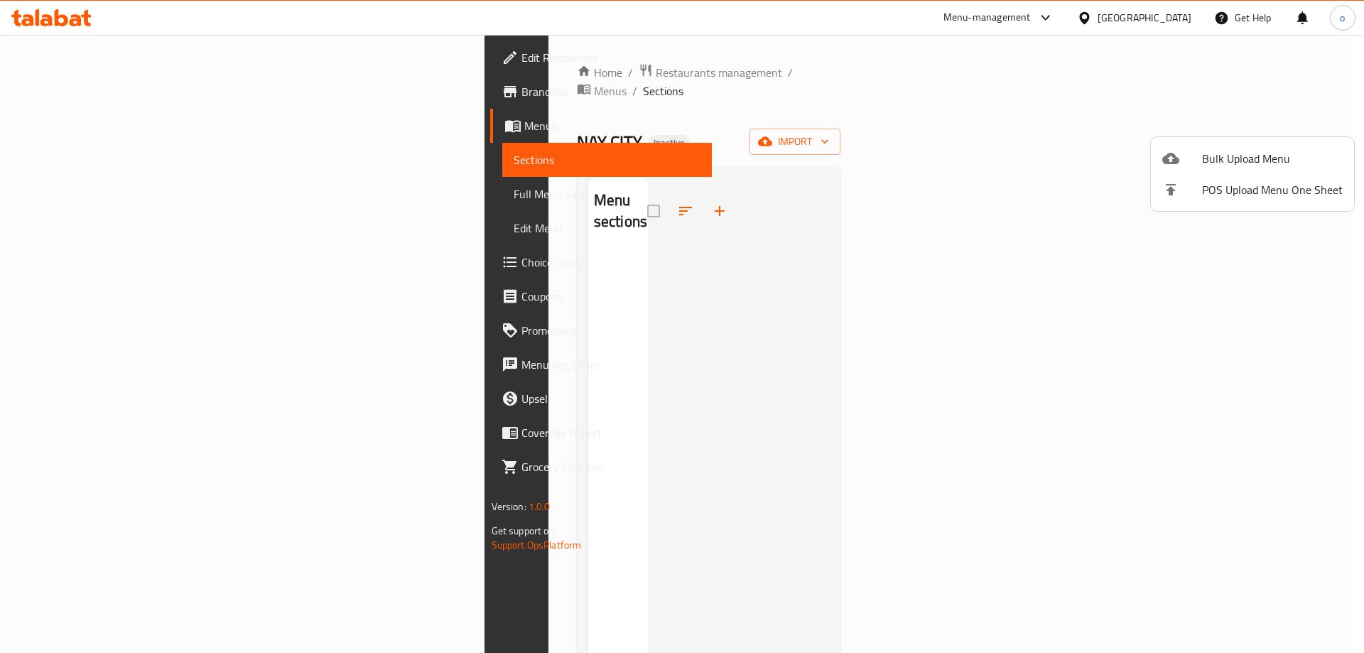
click at [1190, 165] on div at bounding box center [1182, 158] width 40 height 17
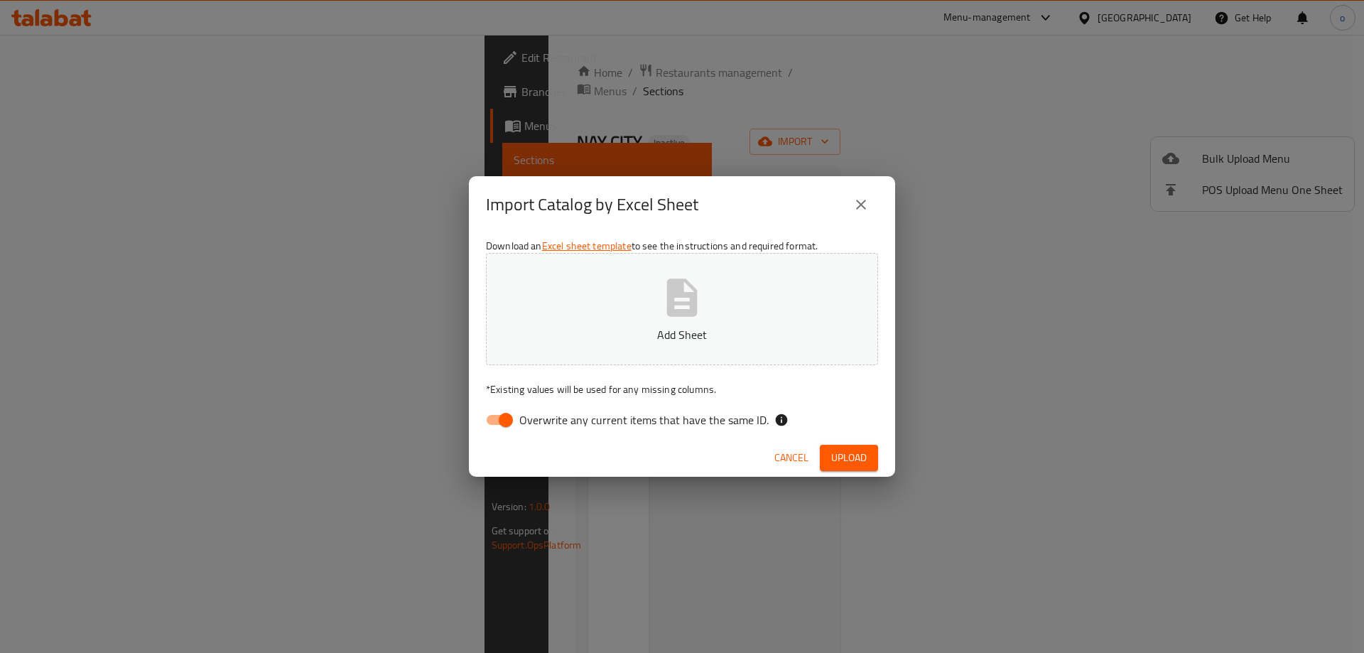
click at [494, 417] on input "Overwrite any current items that have the same ID." at bounding box center [505, 419] width 81 height 27
checkbox input "false"
click at [591, 305] on button "Add Sheet" at bounding box center [682, 309] width 392 height 112
click at [486, 253] on button "NAY CITY _Menu_1_07-10-2025 (2) (2).xlsx" at bounding box center [682, 309] width 392 height 112
click at [852, 451] on span "Upload" at bounding box center [849, 458] width 36 height 18
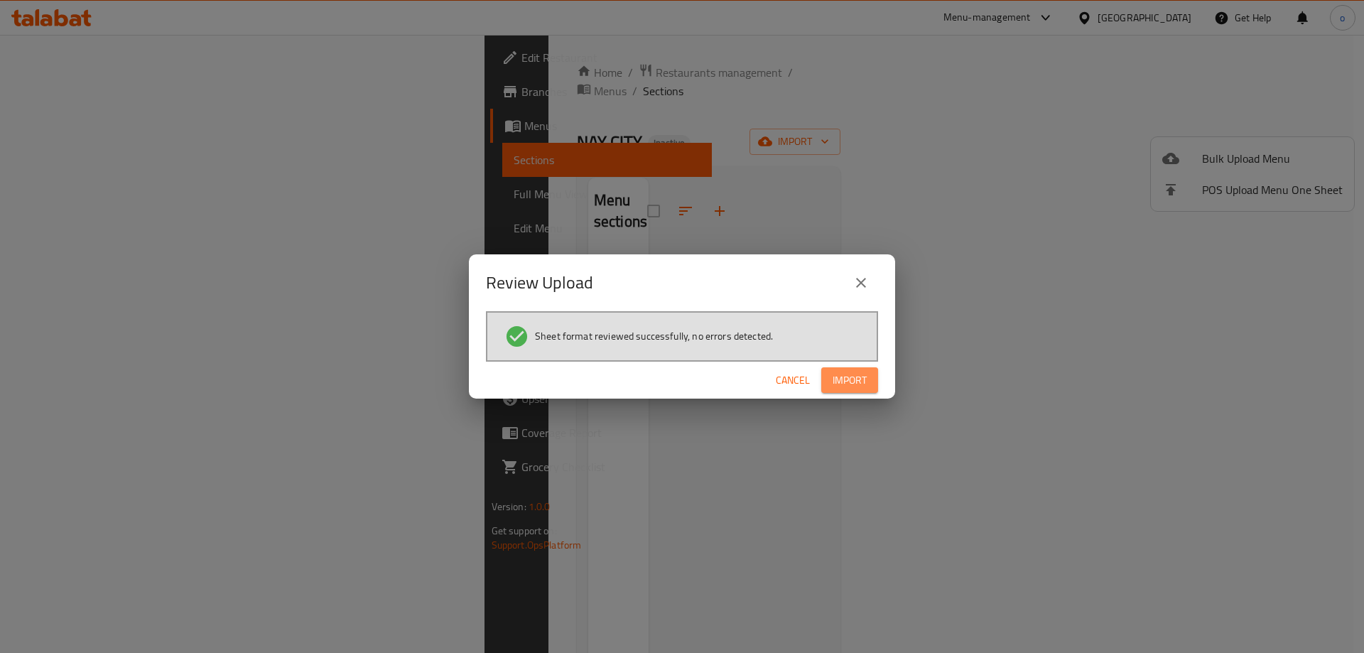
click at [855, 387] on span "Import" at bounding box center [849, 380] width 34 height 18
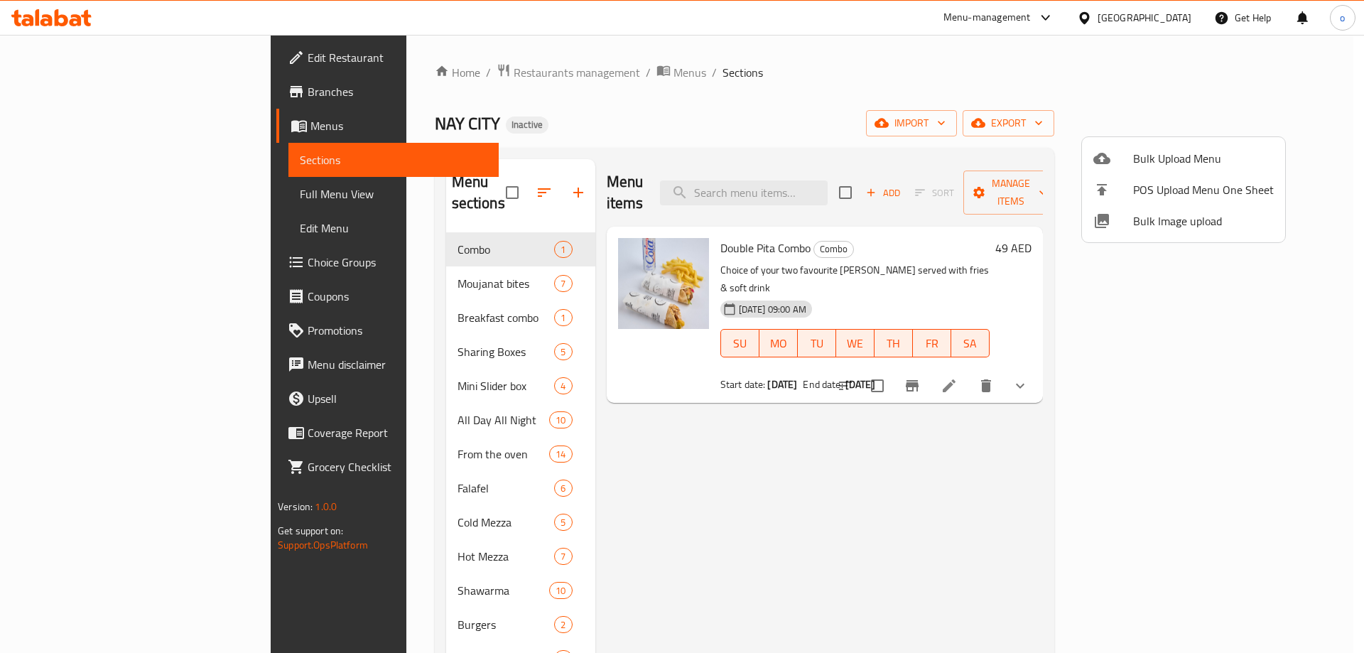
drag, startPoint x: 837, startPoint y: 464, endPoint x: 670, endPoint y: 364, distance: 194.6
click at [832, 460] on div at bounding box center [682, 326] width 1364 height 653
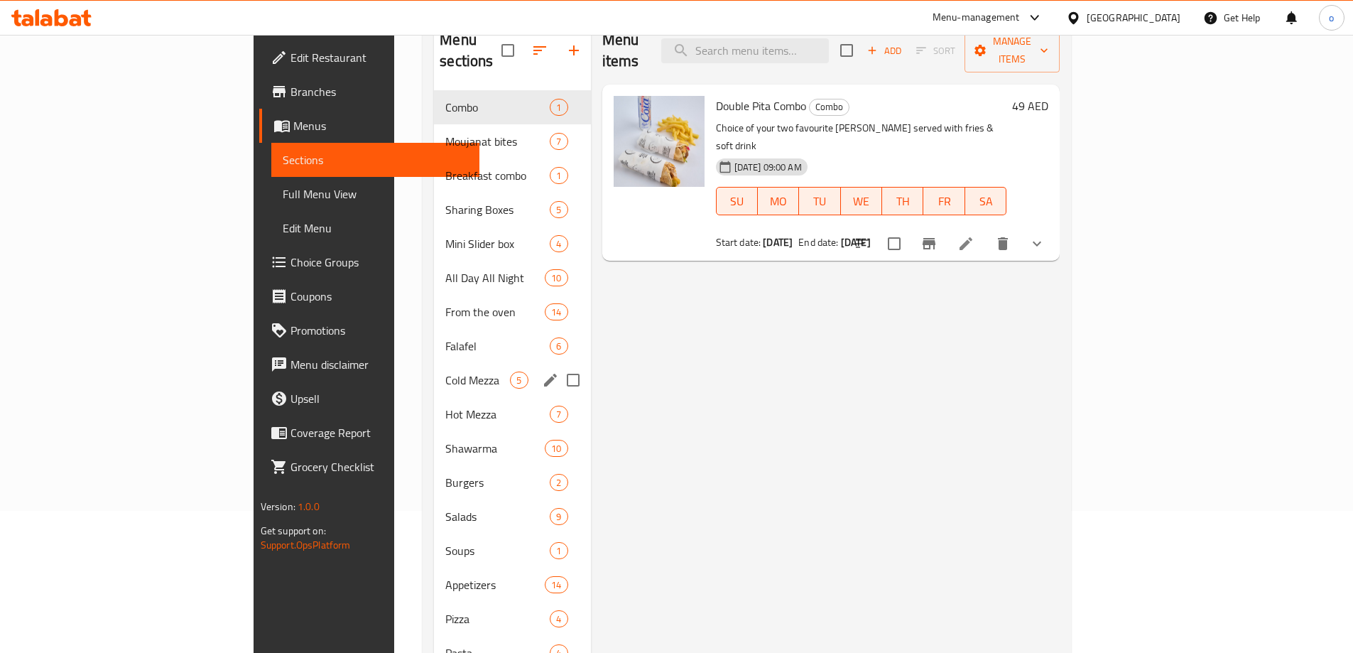
click at [434, 405] on div "Hot Mezza 7" at bounding box center [512, 414] width 156 height 34
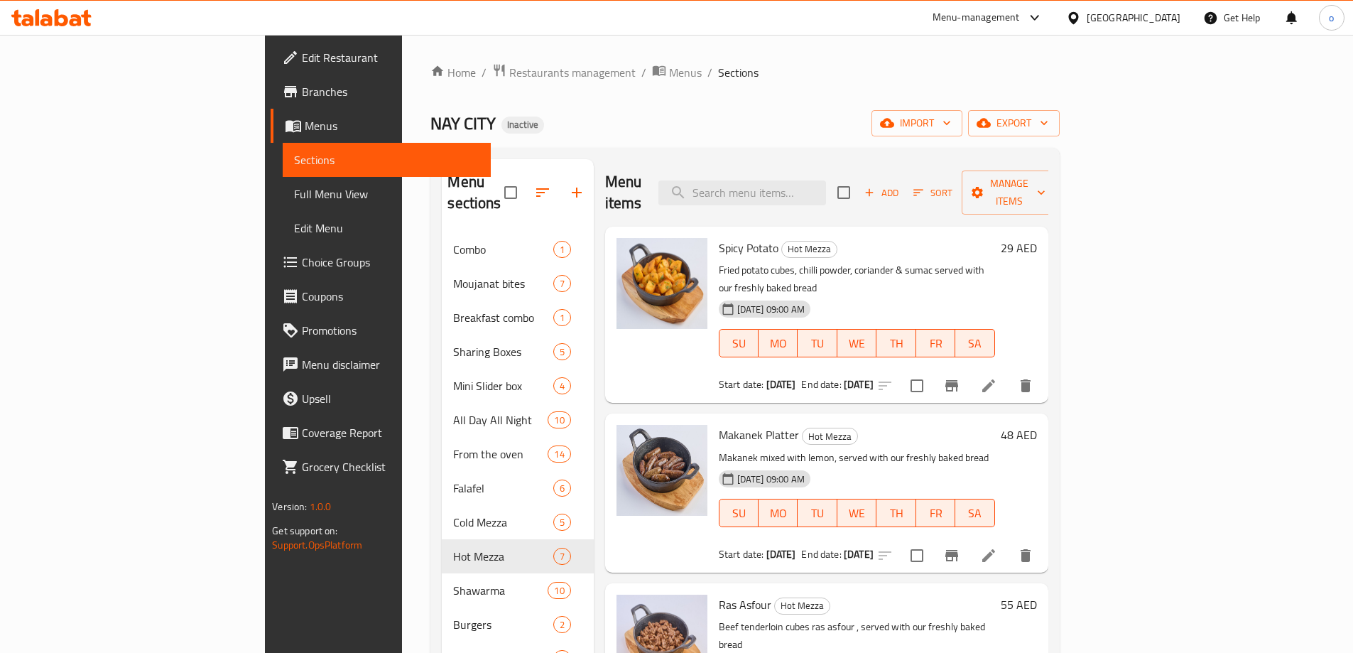
drag, startPoint x: 117, startPoint y: 159, endPoint x: 106, endPoint y: 141, distance: 21.1
click at [294, 159] on span "Sections" at bounding box center [386, 159] width 185 height 17
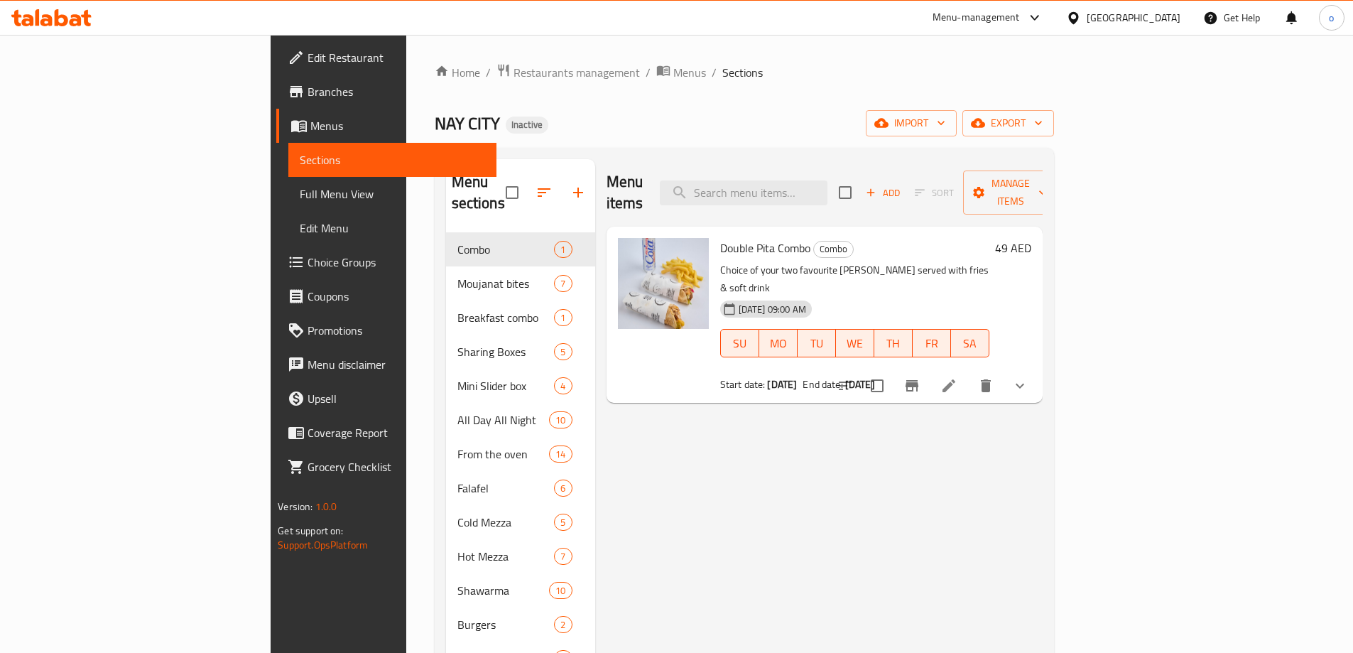
click at [300, 191] on span "Full Menu View" at bounding box center [392, 193] width 185 height 17
click at [300, 197] on span "Full Menu View" at bounding box center [392, 193] width 185 height 17
click at [308, 97] on span "Branches" at bounding box center [397, 91] width 178 height 17
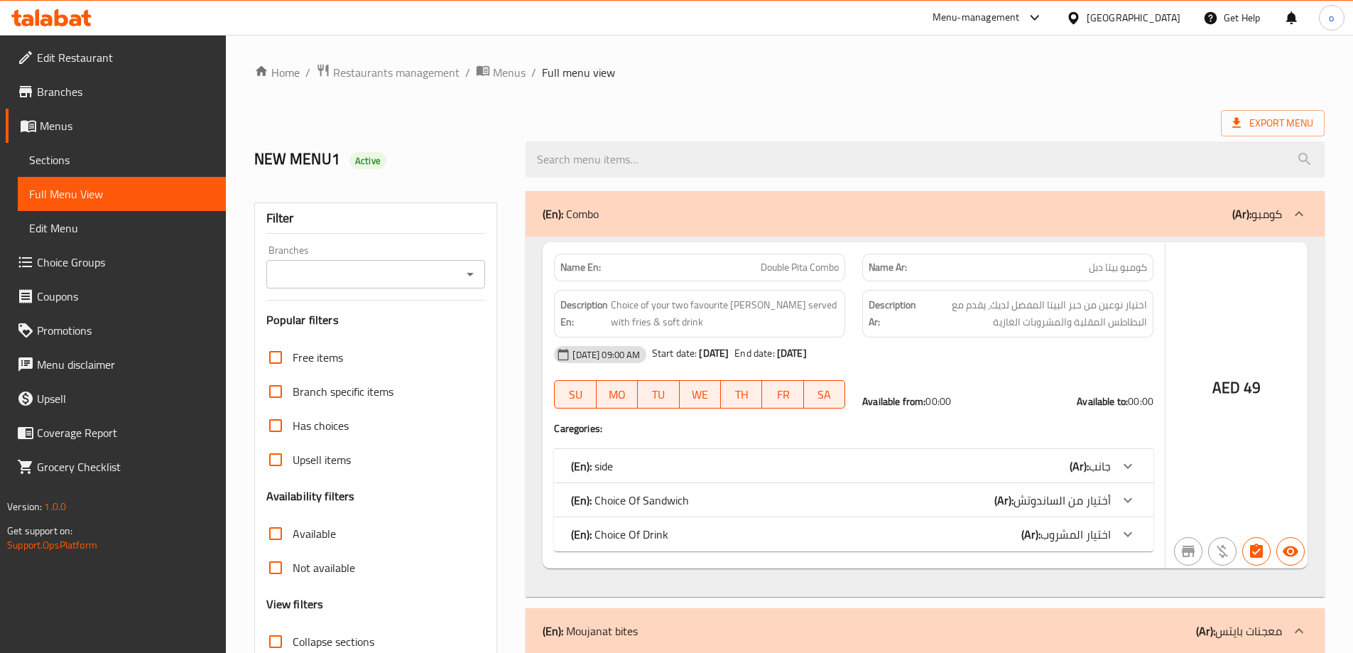
click at [92, 97] on span "Branches" at bounding box center [126, 91] width 178 height 17
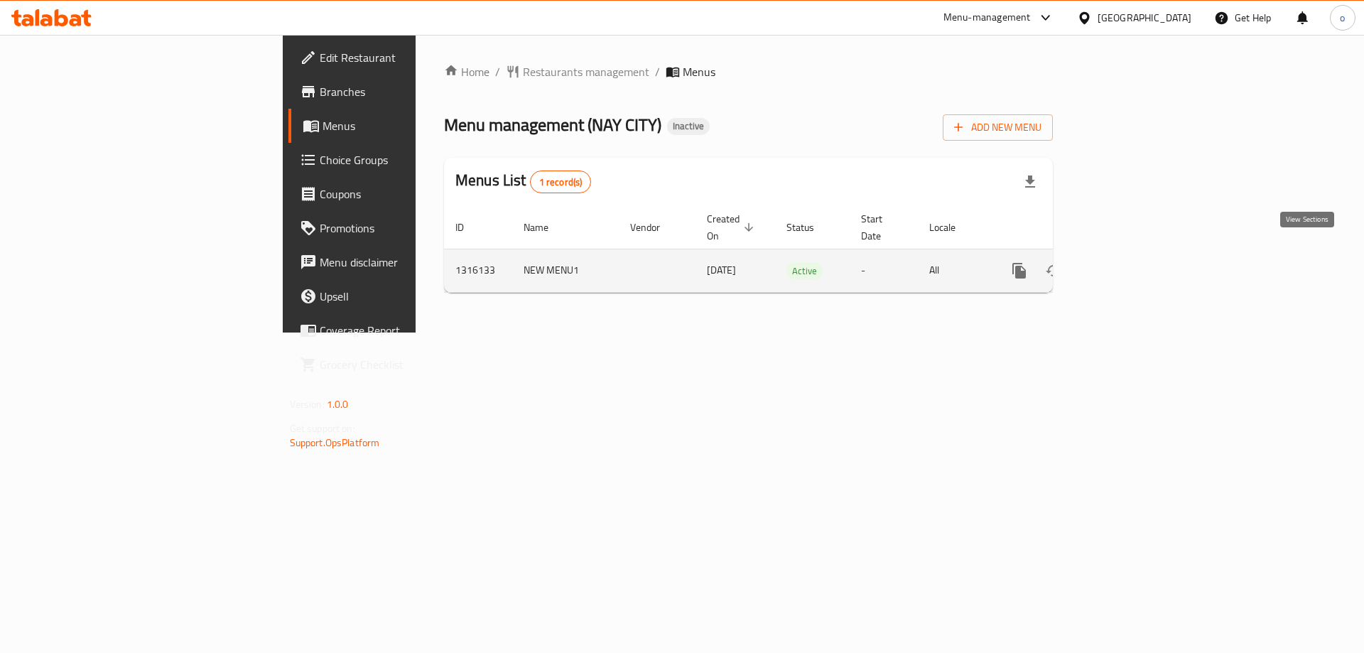
click at [1130, 262] on icon "enhanced table" at bounding box center [1121, 270] width 17 height 17
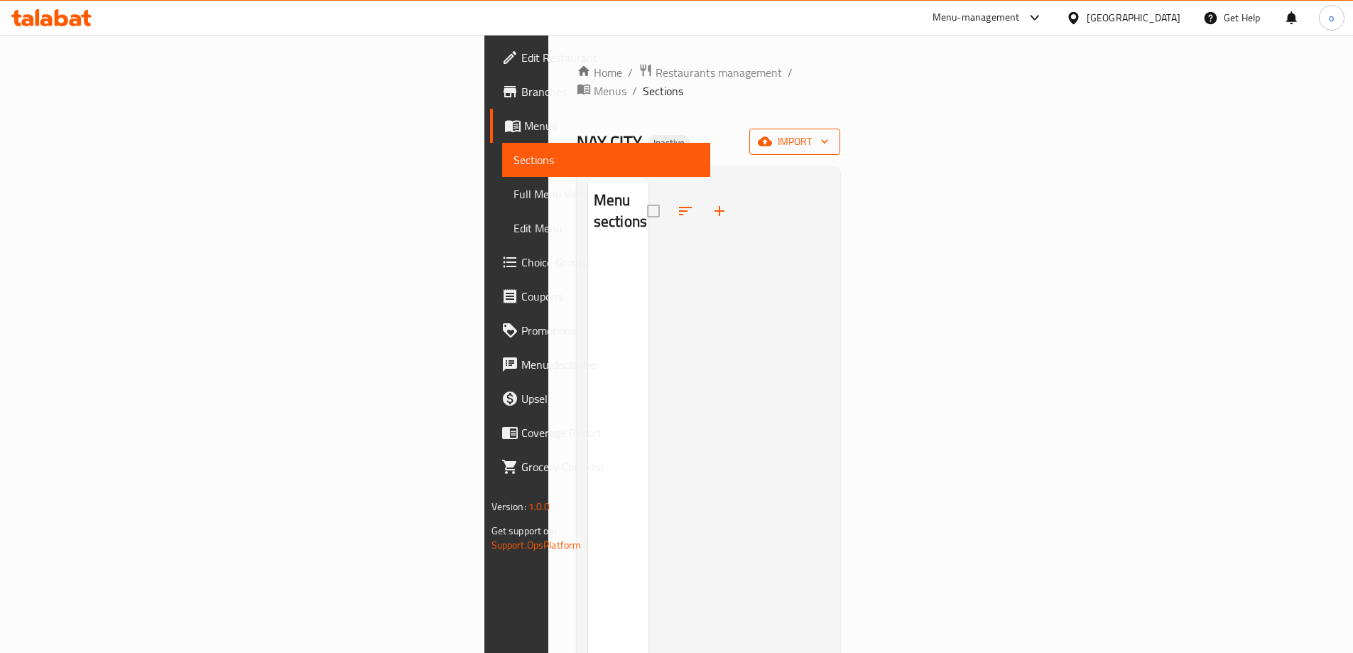
click at [840, 132] on button "import" at bounding box center [794, 142] width 91 height 26
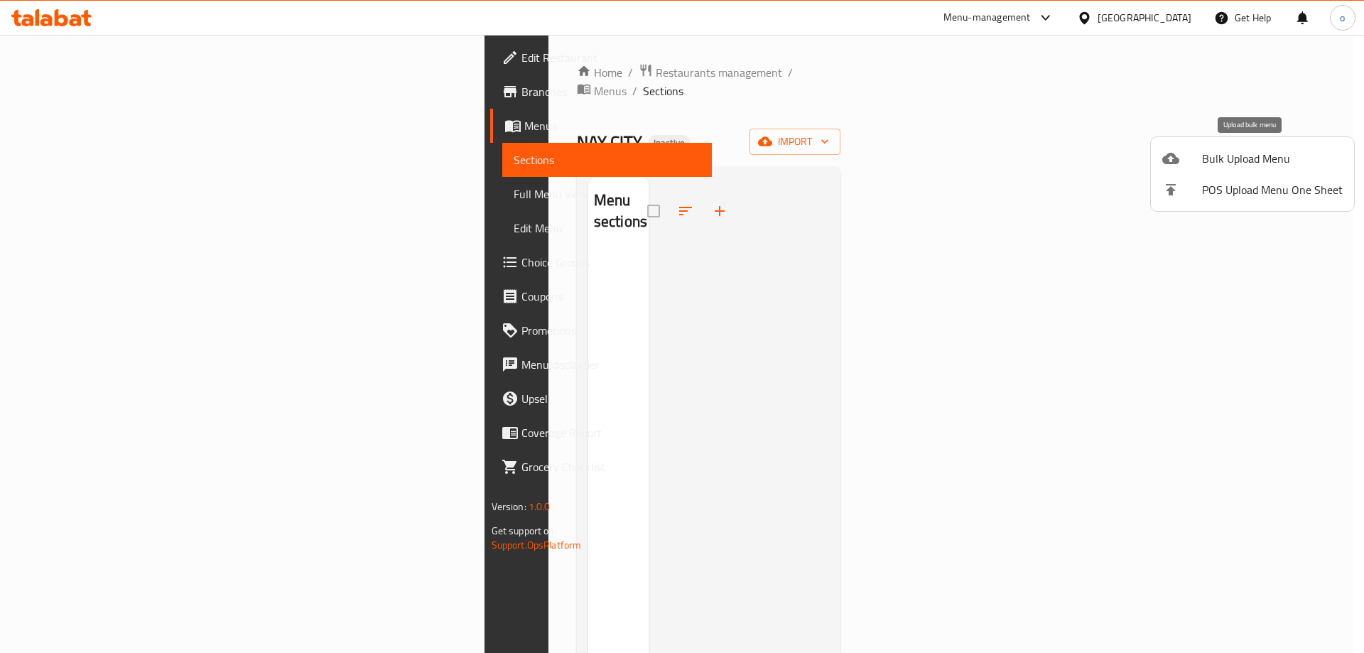
click at [1180, 153] on div at bounding box center [1182, 158] width 40 height 17
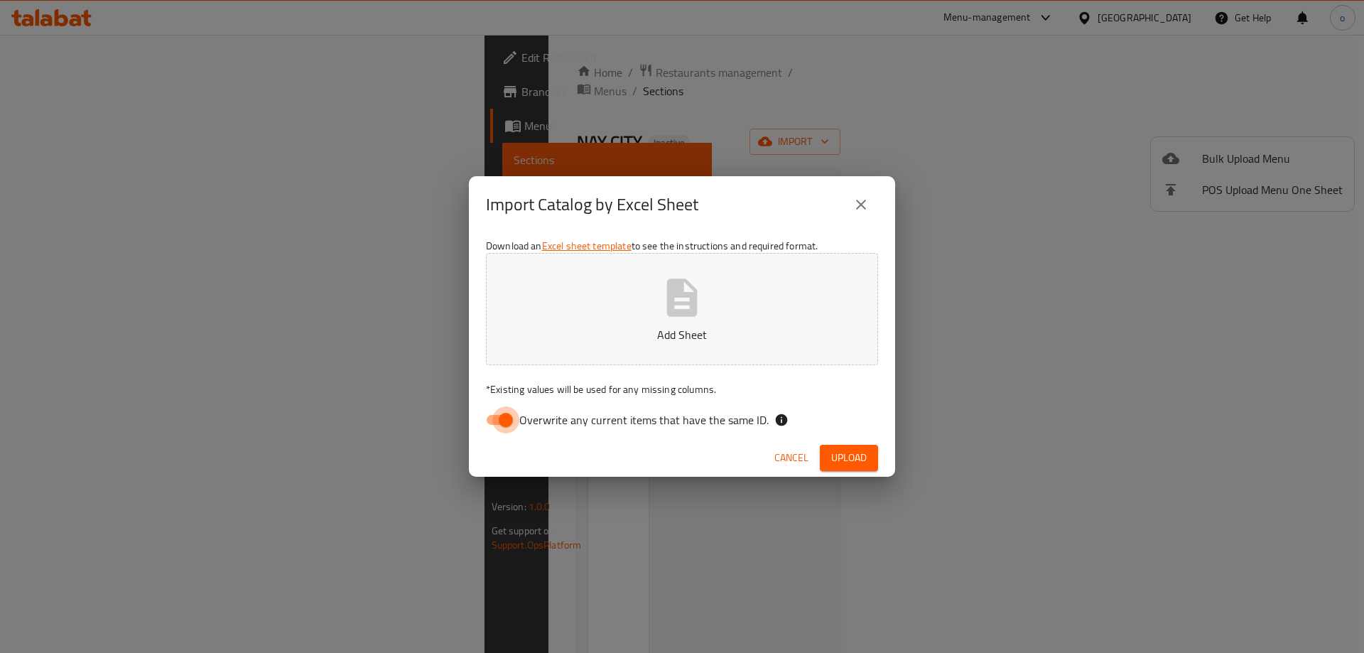
click at [508, 416] on input "Overwrite any current items that have the same ID." at bounding box center [505, 419] width 81 height 27
checkbox input "false"
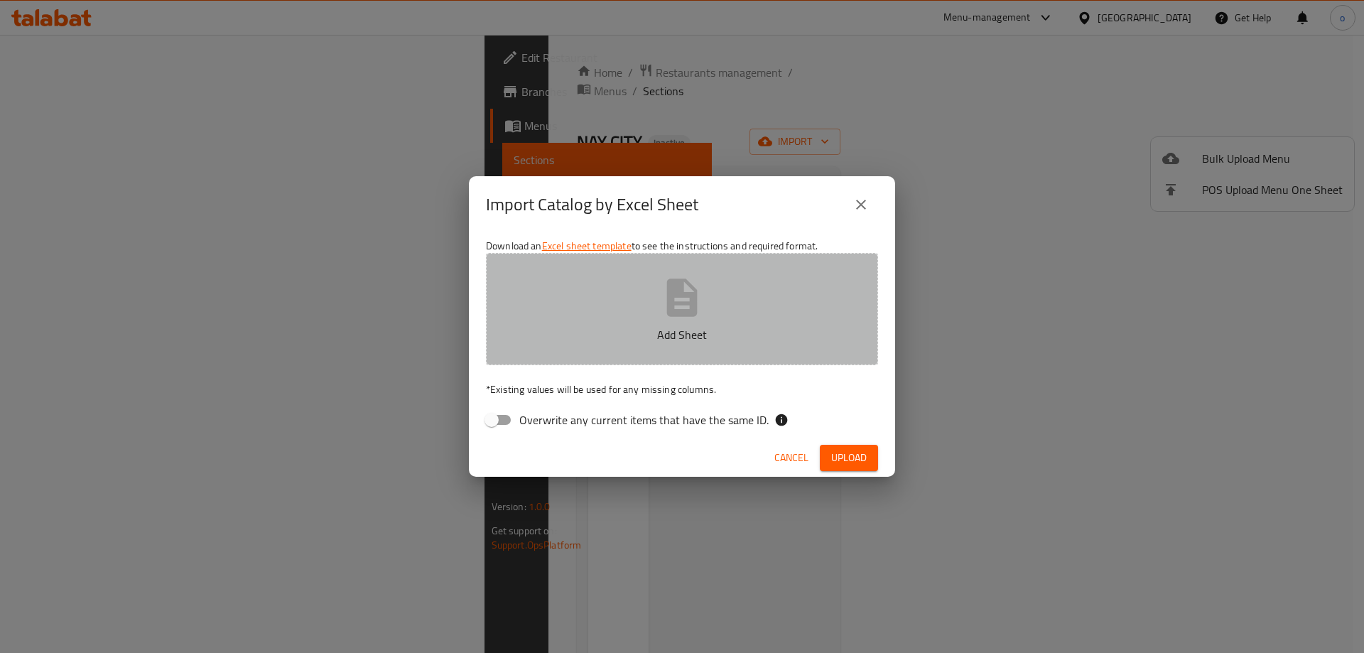
click at [594, 259] on button "Add Sheet" at bounding box center [682, 309] width 392 height 112
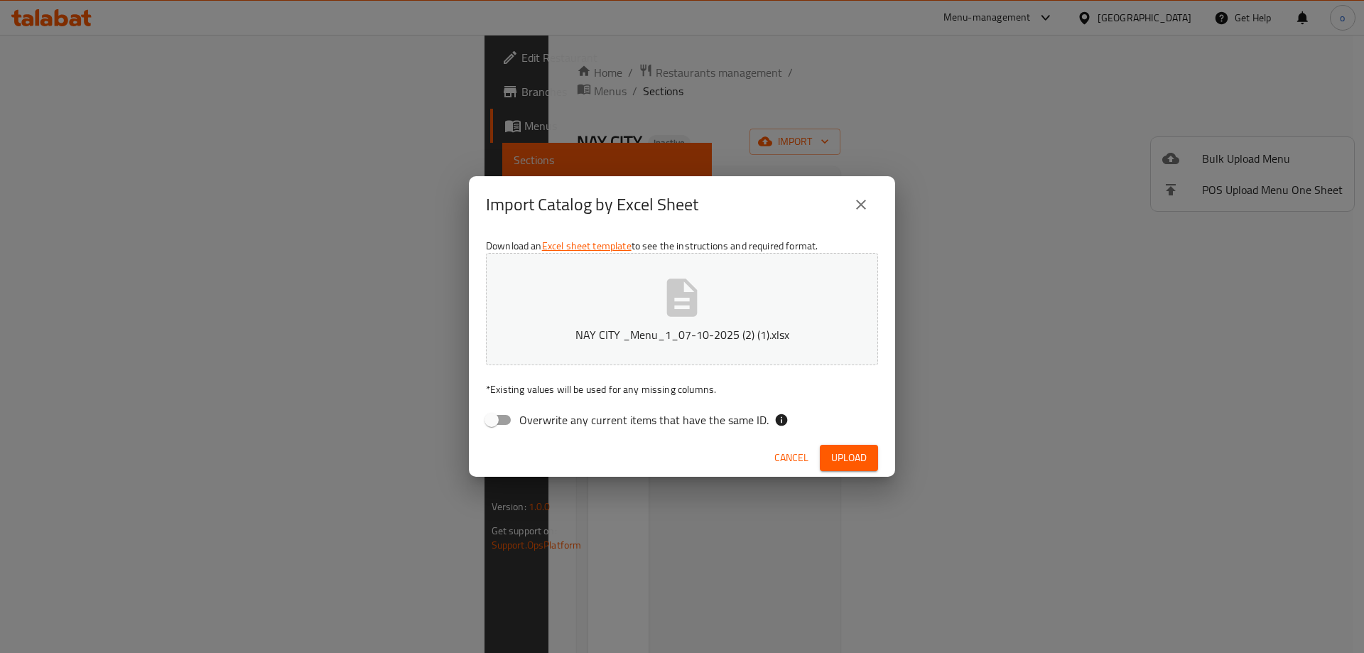
click at [841, 442] on div "Cancel Upload" at bounding box center [682, 458] width 426 height 38
click at [844, 460] on span "Upload" at bounding box center [849, 458] width 36 height 18
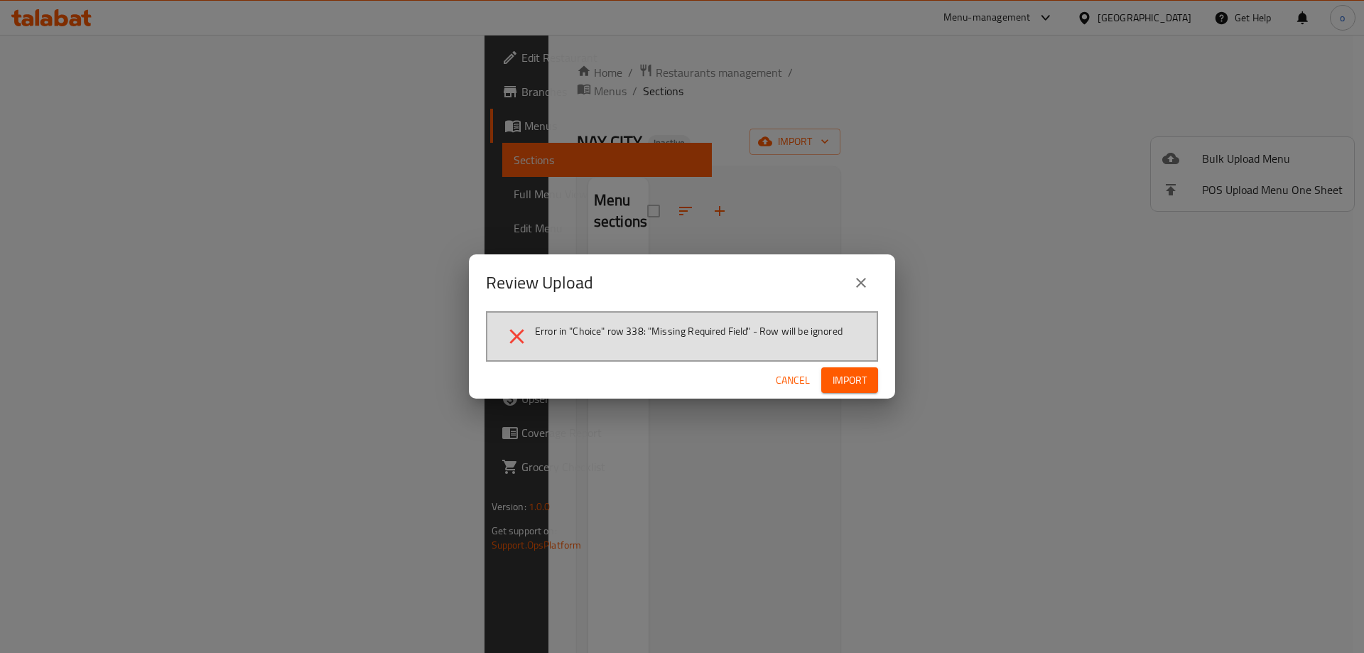
click at [782, 374] on span "Cancel" at bounding box center [793, 380] width 34 height 18
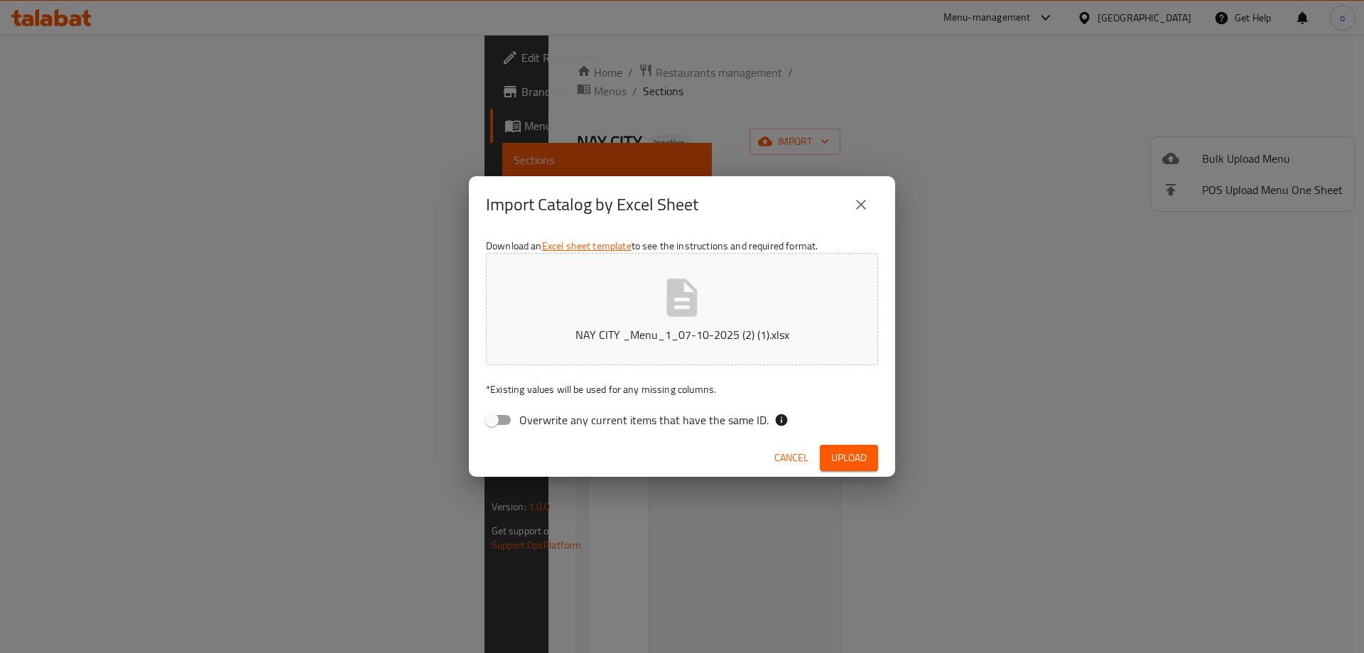
click at [861, 207] on icon "close" at bounding box center [860, 204] width 17 height 17
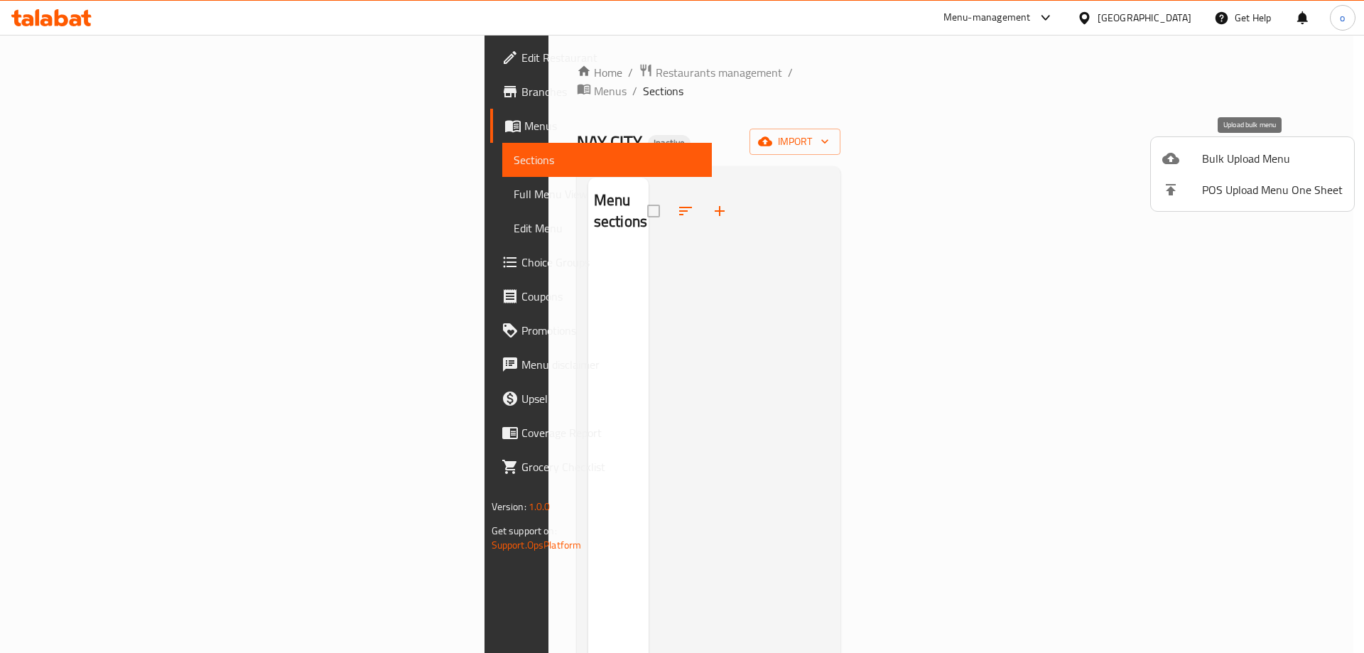
click at [1235, 161] on span "Bulk Upload Menu" at bounding box center [1272, 158] width 141 height 17
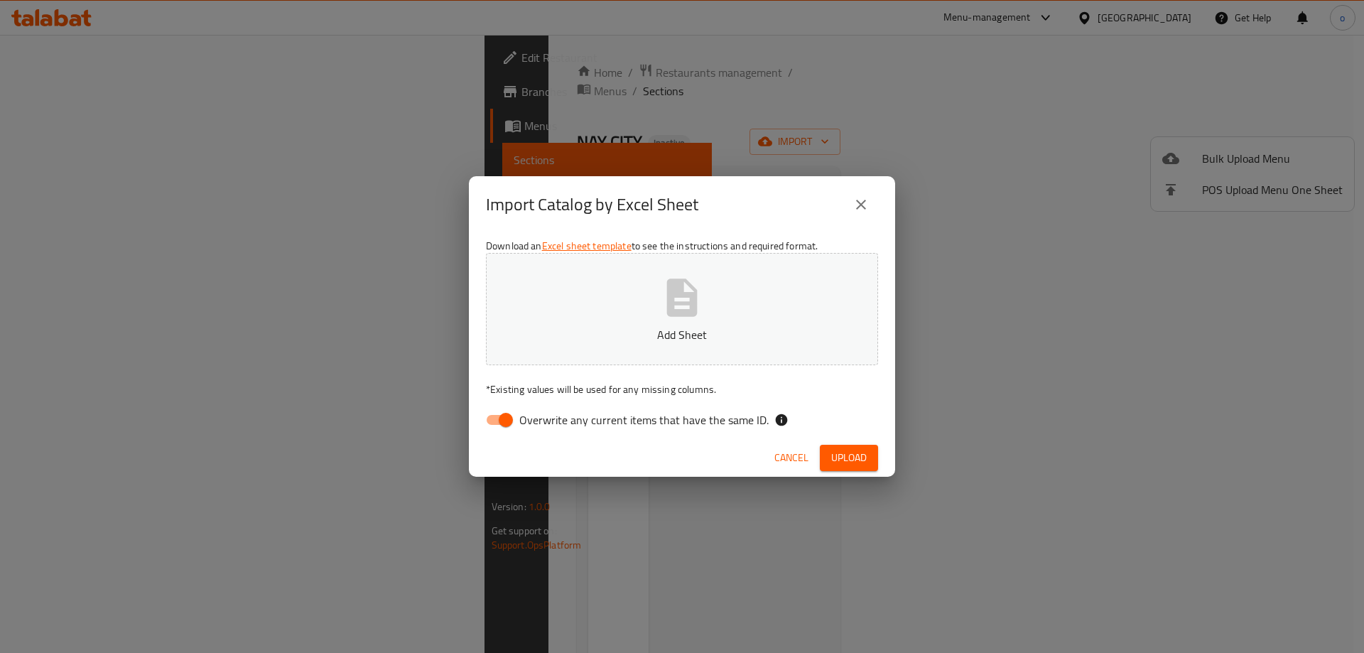
click at [499, 428] on input "Overwrite any current items that have the same ID." at bounding box center [505, 419] width 81 height 27
checkbox input "false"
click at [558, 333] on p "Add Sheet" at bounding box center [682, 334] width 348 height 17
click at [848, 452] on span "Upload" at bounding box center [849, 458] width 36 height 18
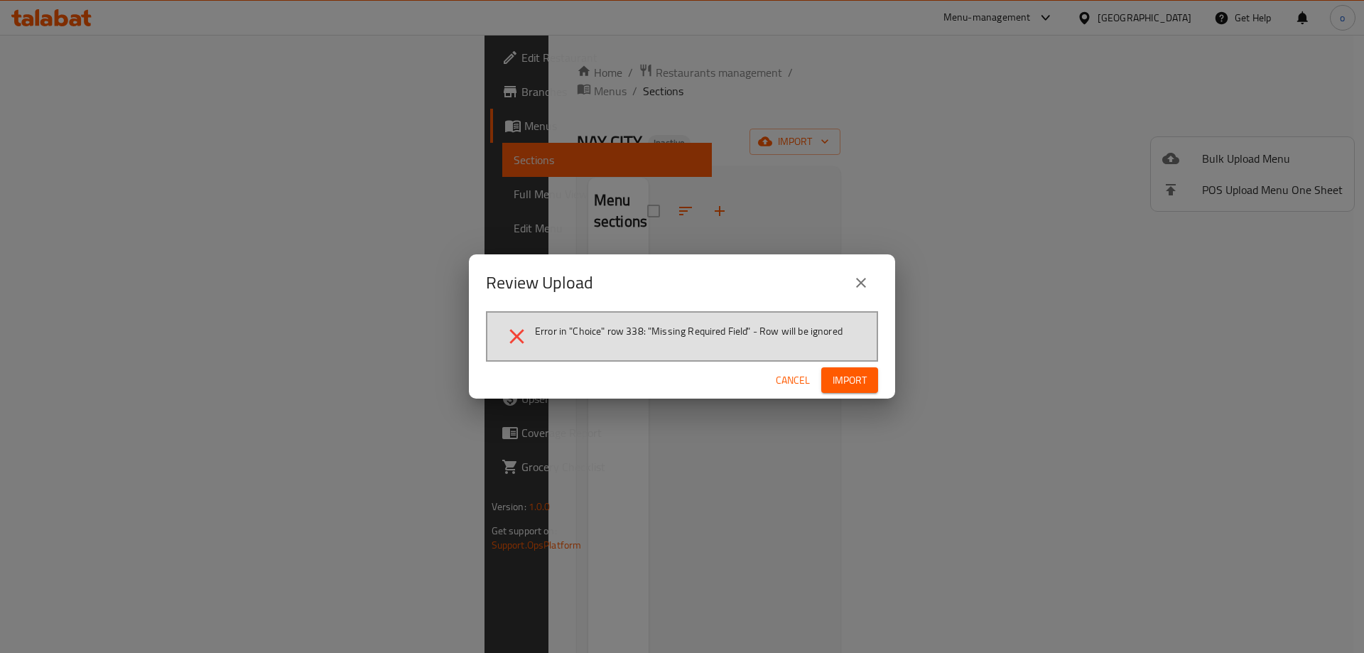
click at [867, 273] on button "close" at bounding box center [861, 283] width 34 height 34
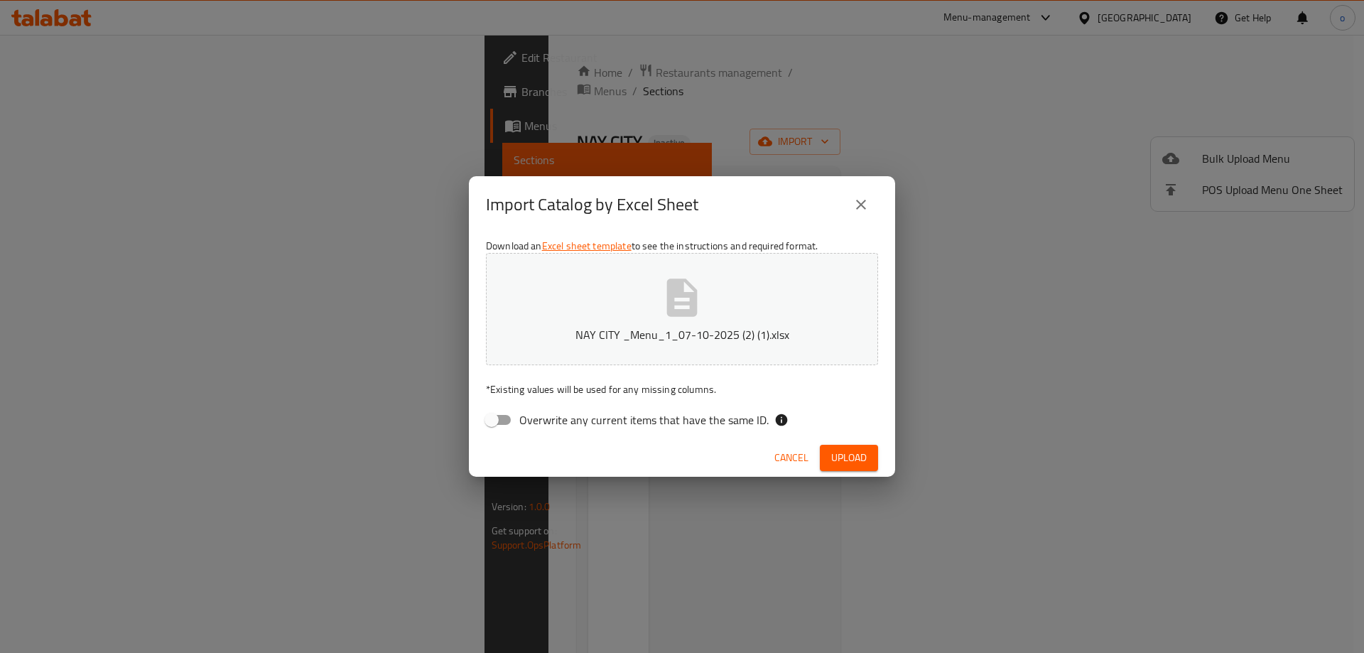
click at [877, 214] on div "Import Catalog by Excel Sheet" at bounding box center [682, 204] width 392 height 34
click at [841, 203] on div "Import Catalog by Excel Sheet" at bounding box center [682, 204] width 392 height 34
click at [876, 203] on button "close" at bounding box center [861, 204] width 34 height 34
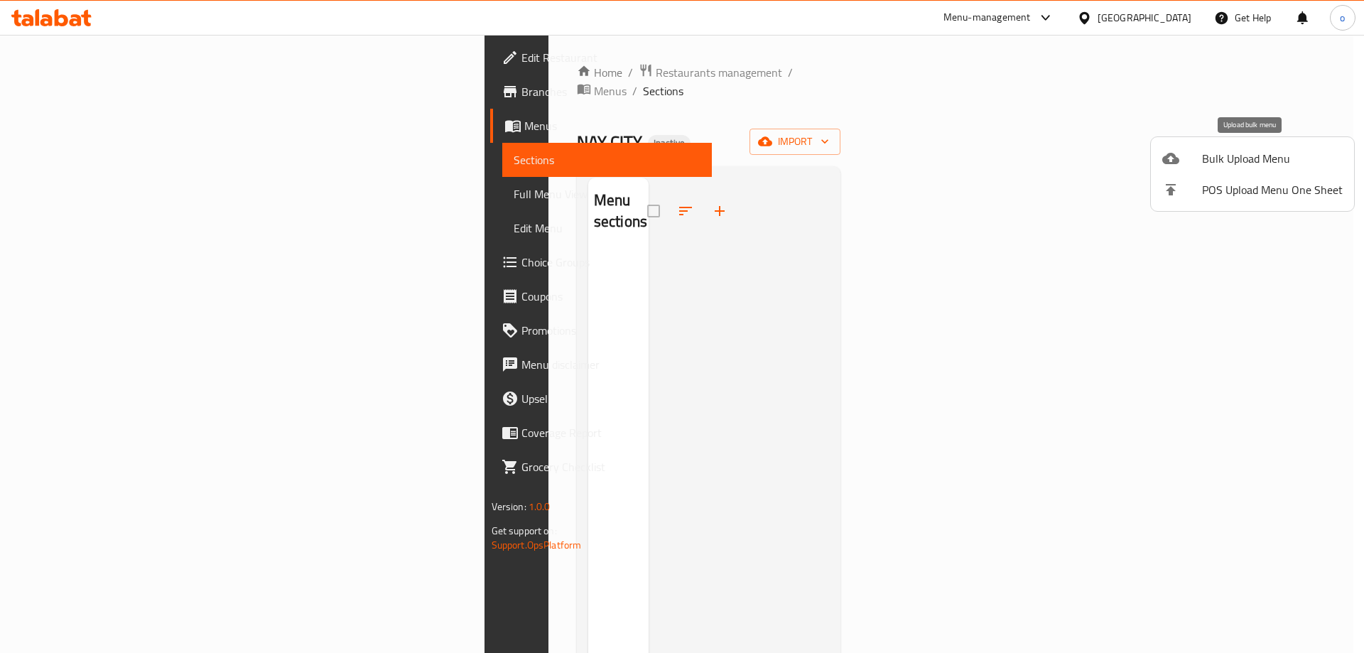
click at [1283, 163] on span "Bulk Upload Menu" at bounding box center [1272, 158] width 141 height 17
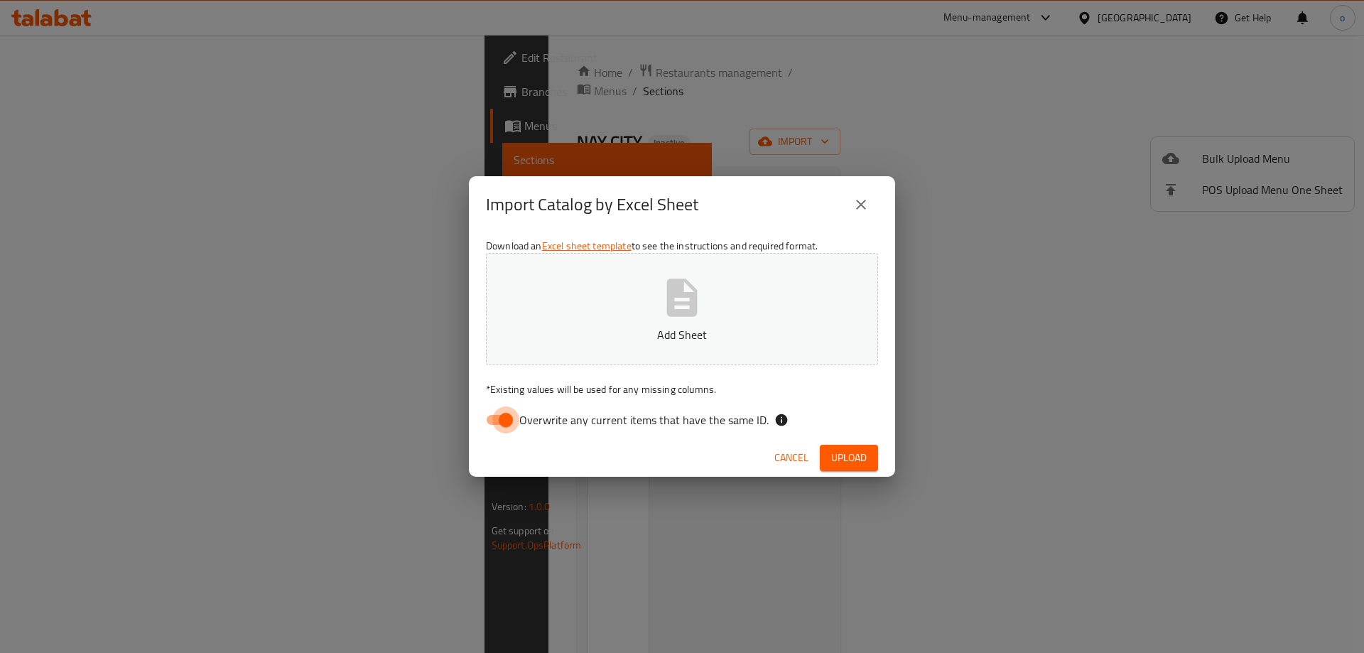
click at [513, 420] on input "Overwrite any current items that have the same ID." at bounding box center [505, 419] width 81 height 27
checkbox input "false"
click at [602, 322] on button "Add Sheet" at bounding box center [682, 309] width 392 height 112
click at [849, 465] on span "Upload" at bounding box center [849, 458] width 36 height 18
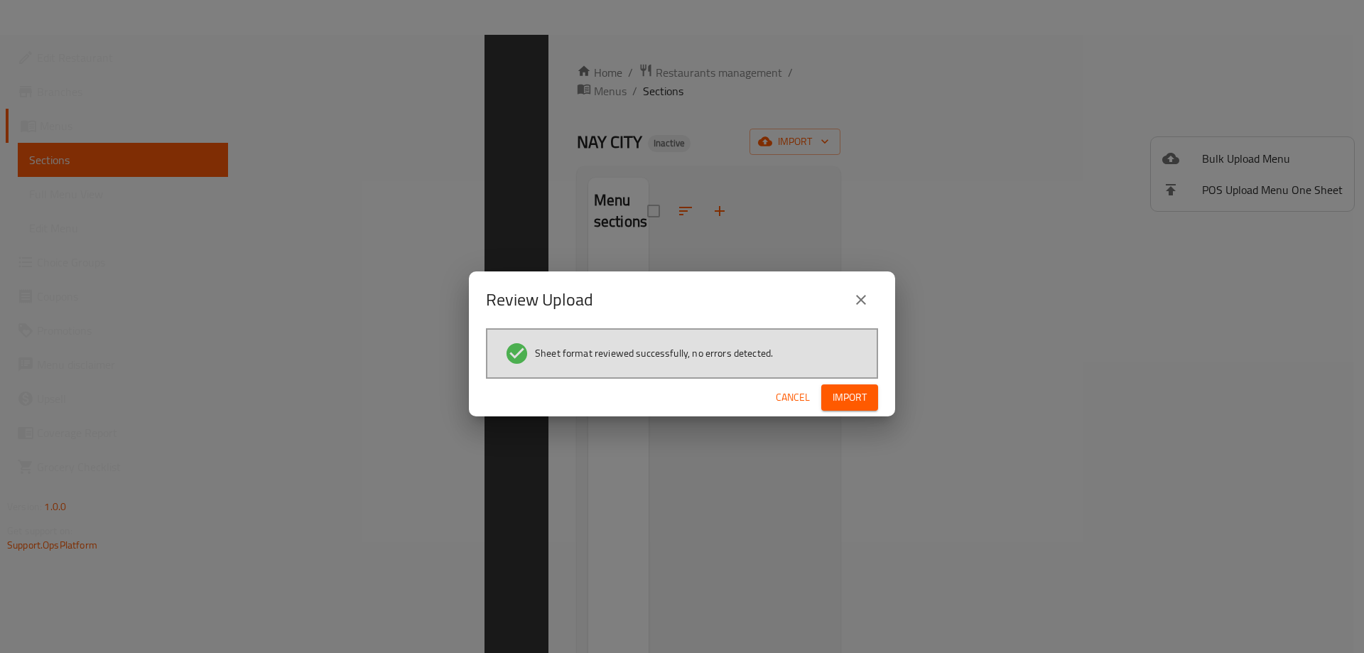
scroll to position [199, 0]
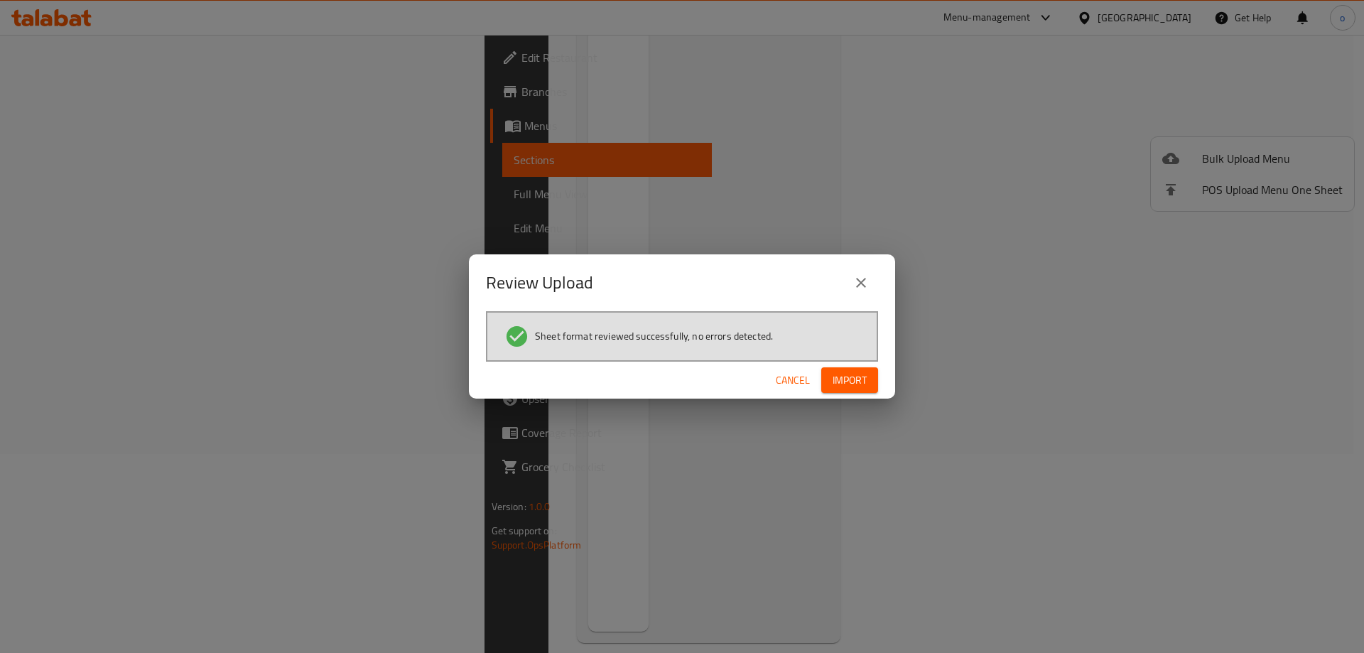
click at [864, 275] on icon "close" at bounding box center [860, 282] width 17 height 17
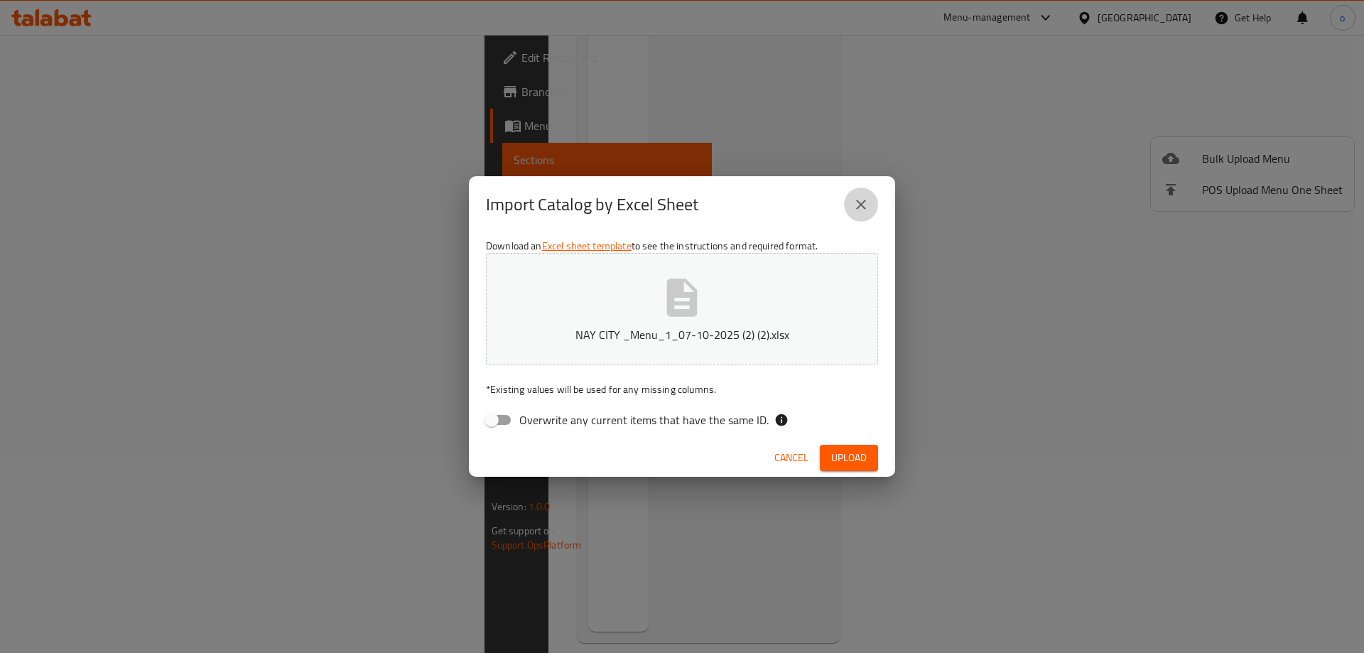
click at [861, 200] on icon "close" at bounding box center [860, 204] width 17 height 17
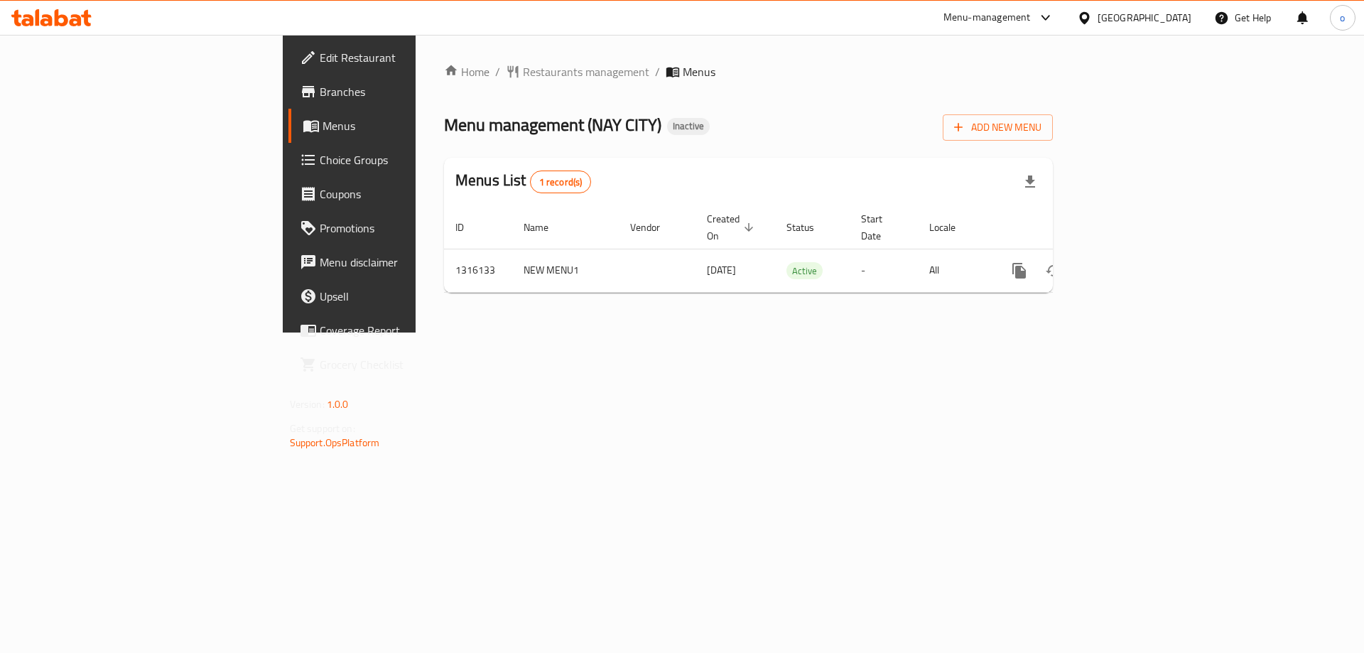
click at [320, 90] on span "Branches" at bounding box center [410, 91] width 180 height 17
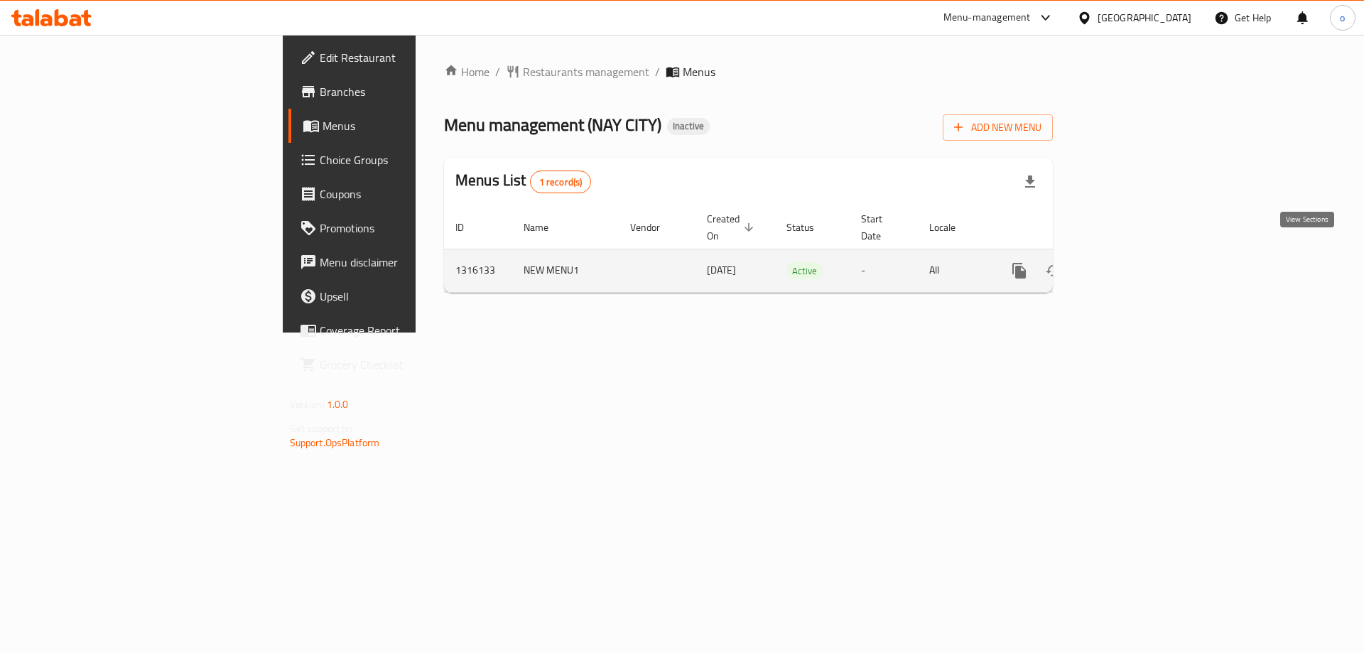
click at [1138, 254] on link "enhanced table" at bounding box center [1121, 271] width 34 height 34
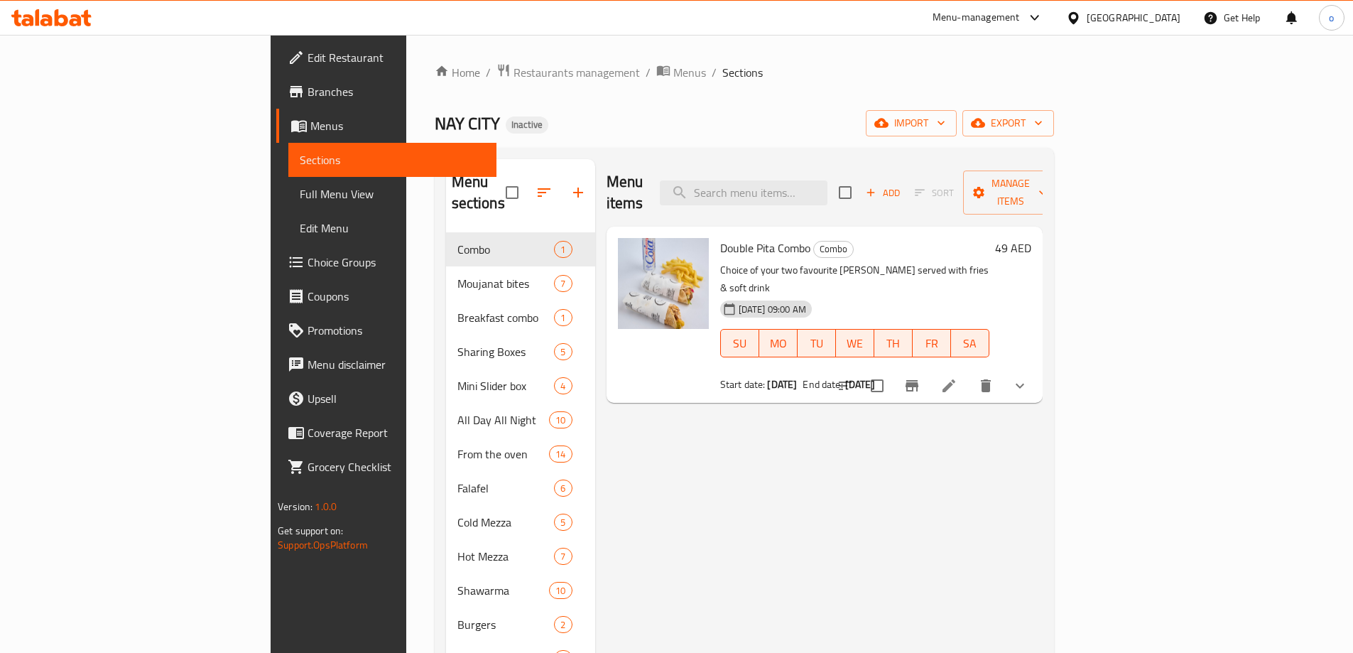
drag, startPoint x: 98, startPoint y: 202, endPoint x: 153, endPoint y: 202, distance: 55.4
click at [300, 202] on span "Full Menu View" at bounding box center [392, 193] width 185 height 17
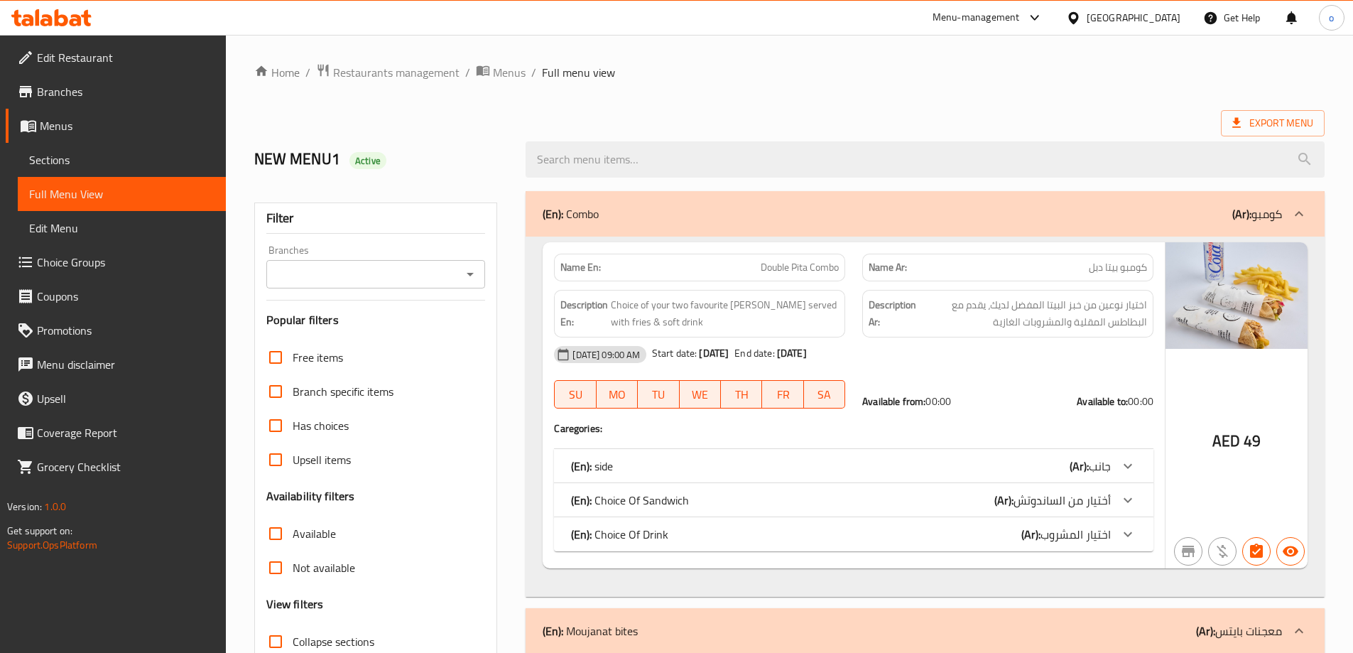
scroll to position [497, 0]
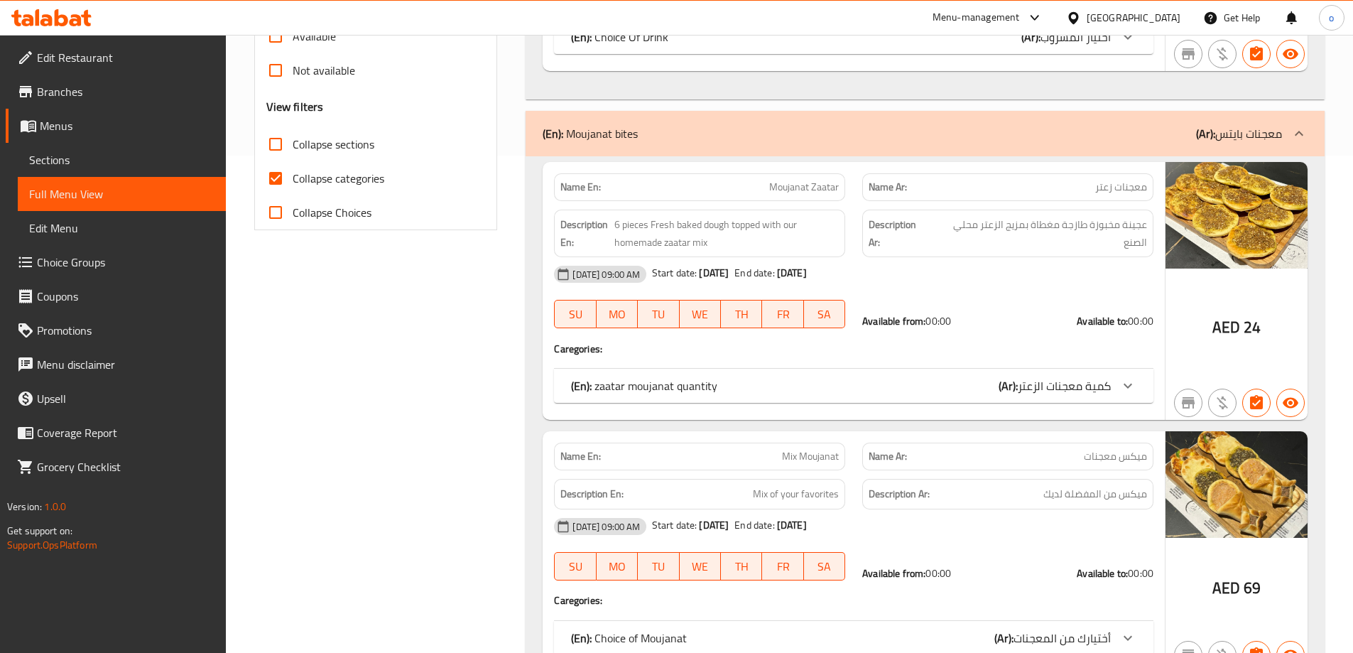
click at [281, 180] on input "Collapse categories" at bounding box center [276, 178] width 34 height 34
checkbox input "false"
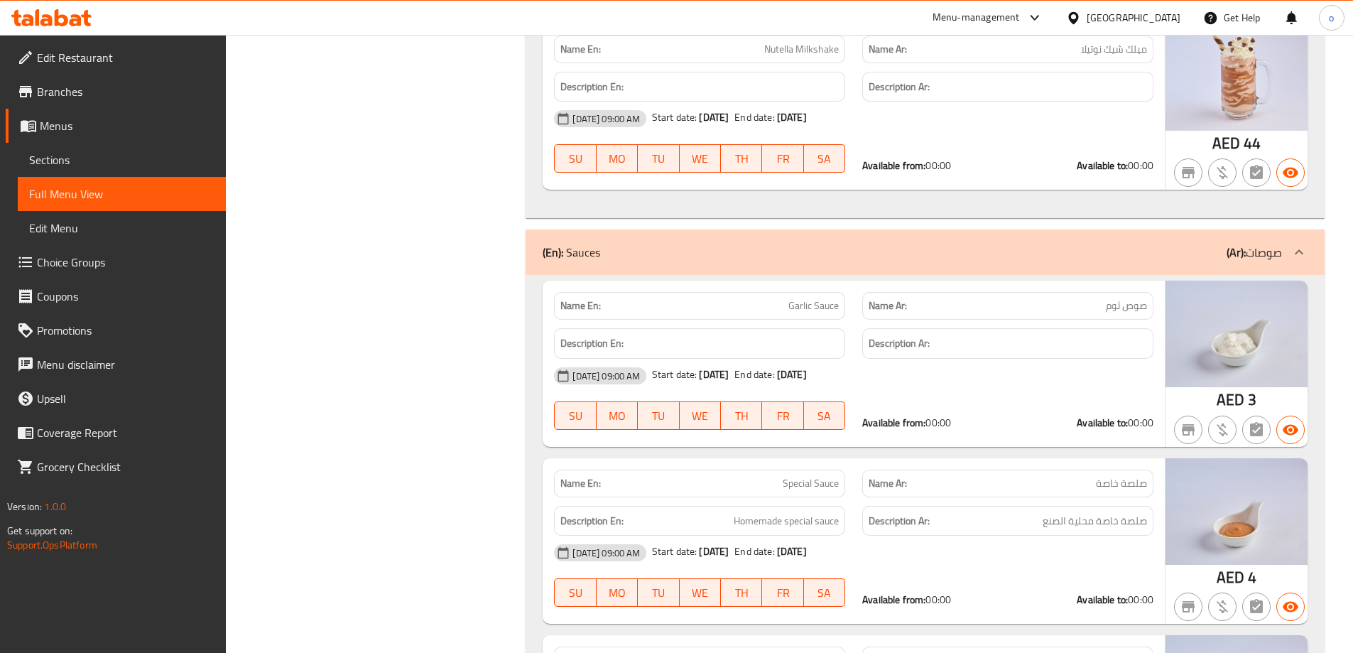
scroll to position [73278, 0]
